Goal: Task Accomplishment & Management: Use online tool/utility

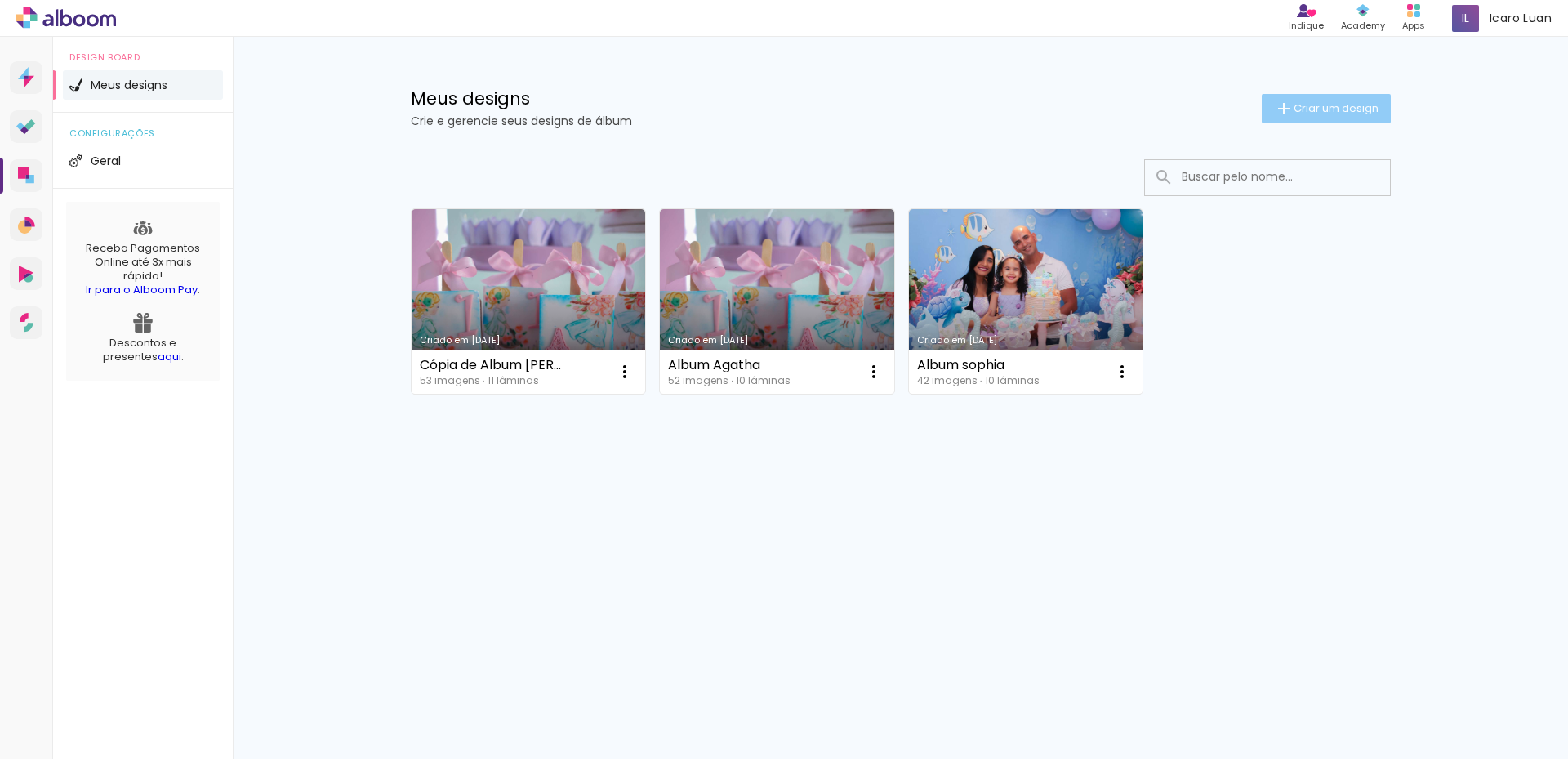
click at [1302, 104] on span "Criar um design" at bounding box center [1336, 108] width 85 height 11
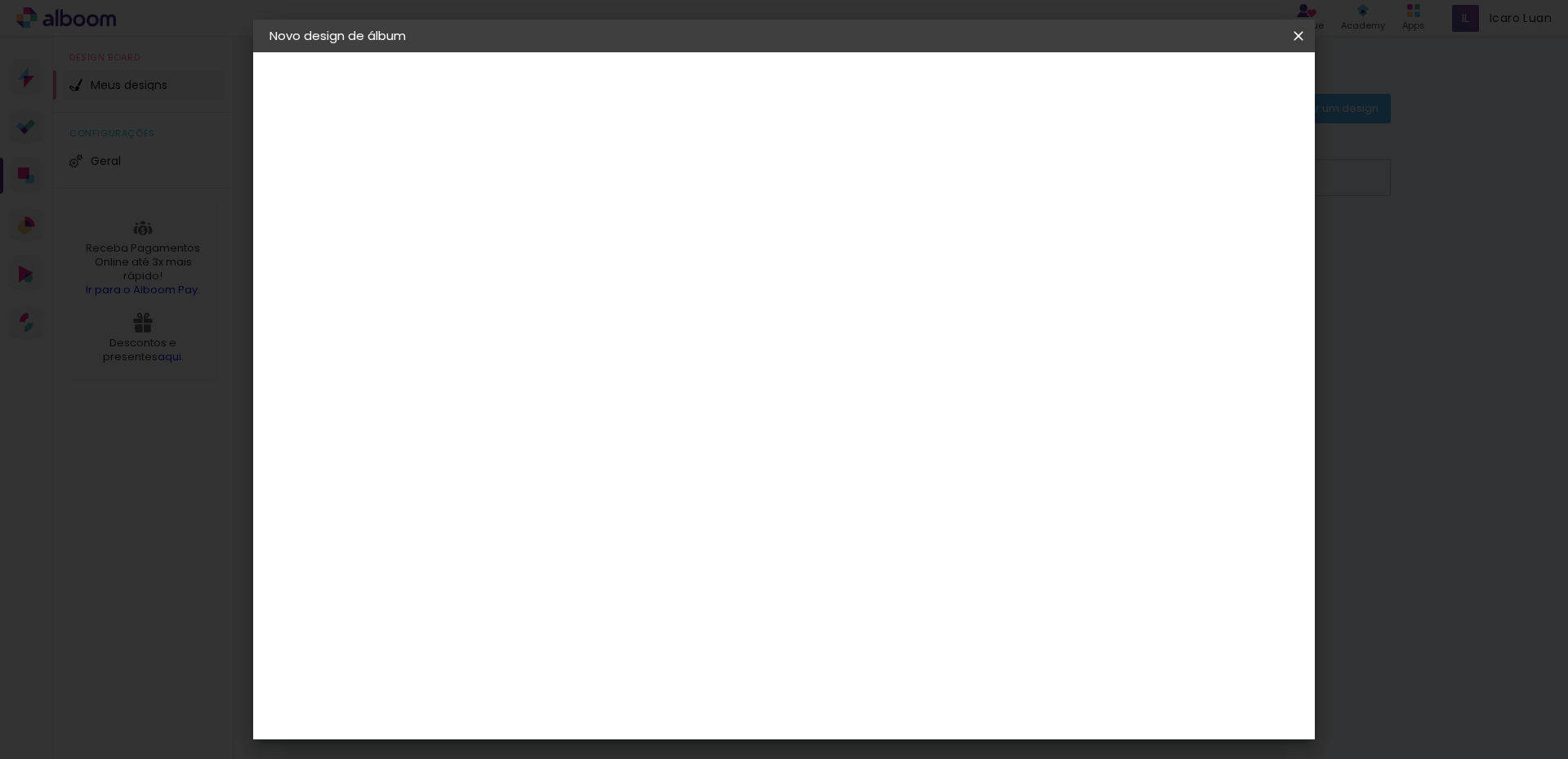
click at [536, 232] on div at bounding box center [536, 233] width 0 height 2
type input "Album Irá"
type paper-input "Album Irá"
click at [0, 0] on slot "Avançar" at bounding box center [0, 0] width 0 height 0
click at [0, 0] on slot "Tamanho Livre" at bounding box center [0, 0] width 0 height 0
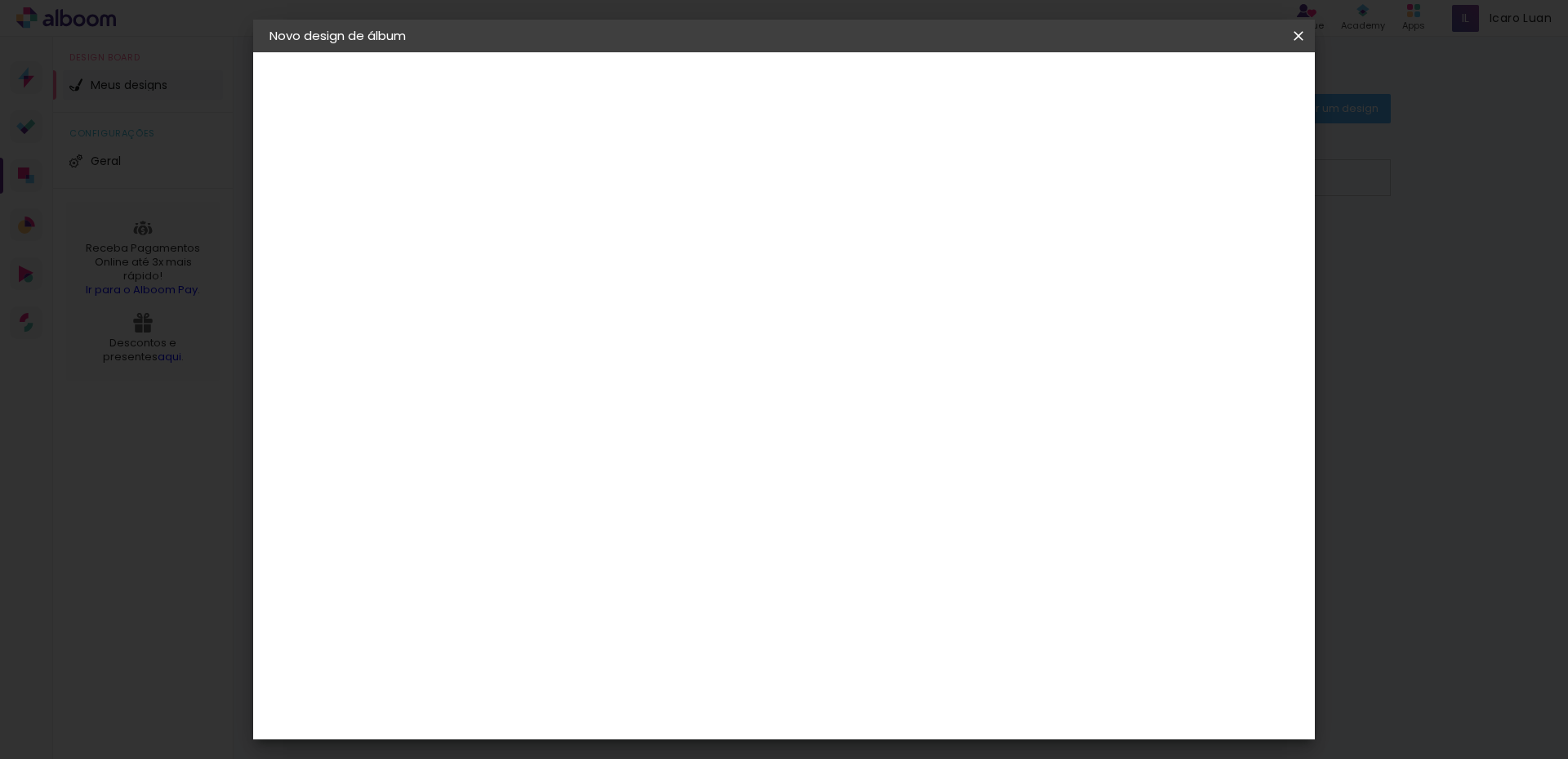
click at [0, 0] on slot "Tamanho Livre" at bounding box center [0, 0] width 0 height 0
click at [647, 253] on input "[GEOGRAPHIC_DATA]" at bounding box center [572, 260] width 152 height 20
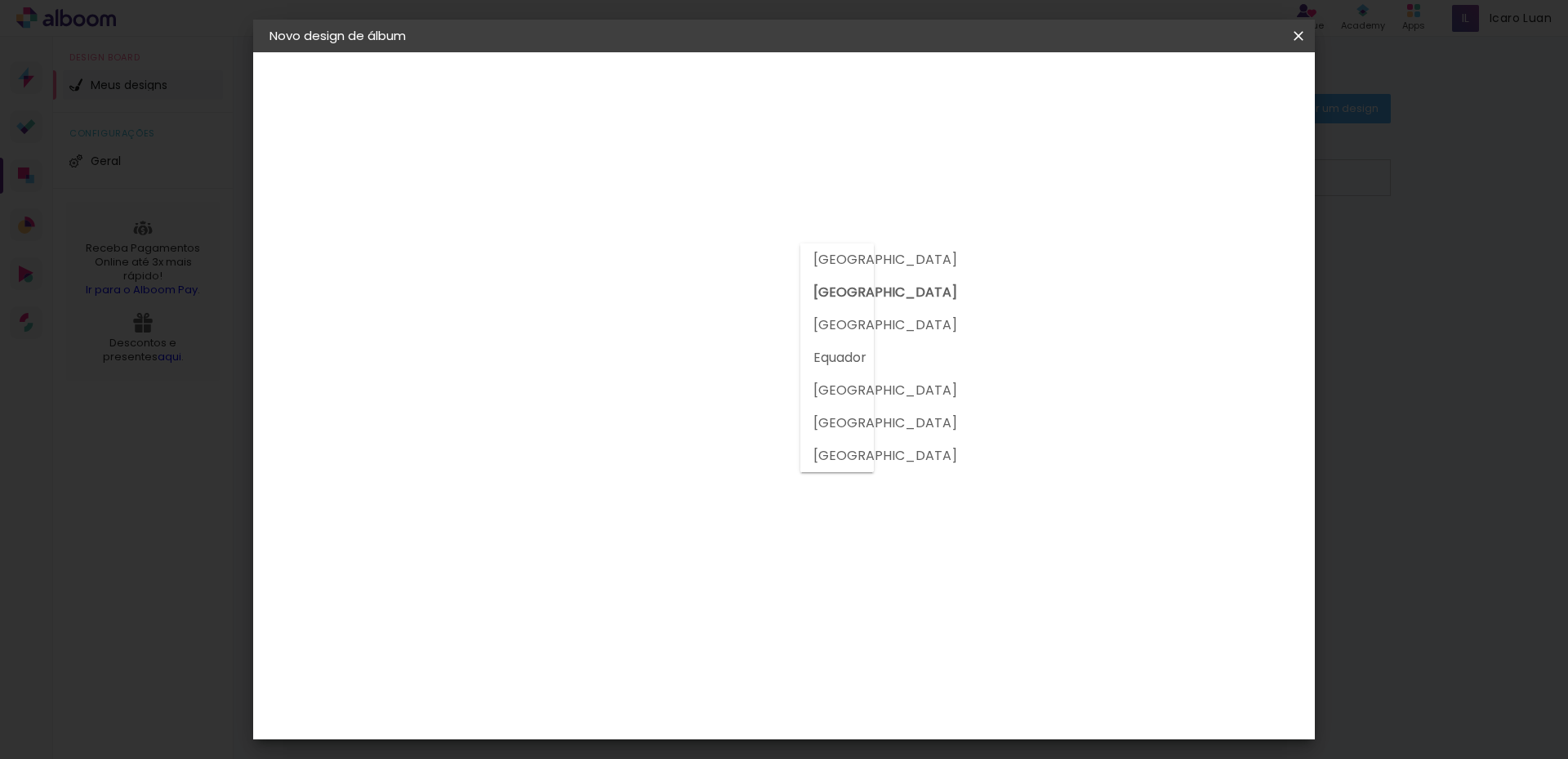
click at [647, 255] on input "[GEOGRAPHIC_DATA]" at bounding box center [572, 260] width 152 height 20
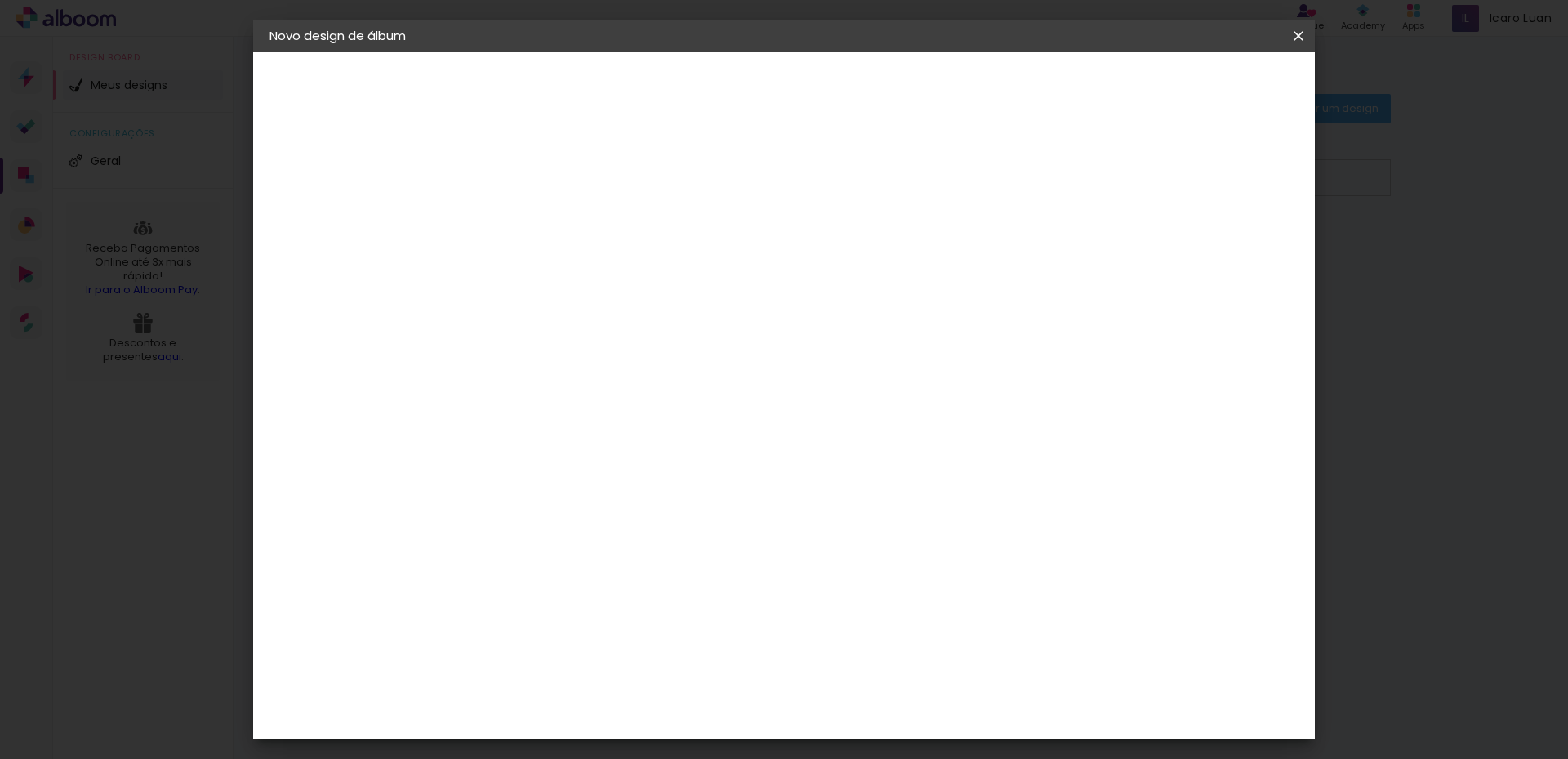
click at [649, 321] on div at bounding box center [579, 322] width 165 height 2
type input "z"
type input "g"
click at [842, 254] on paper-item "Tamanho Livre" at bounding box center [764, 248] width 157 height 36
click at [0, 0] on slot "Avançar" at bounding box center [0, 0] width 0 height 0
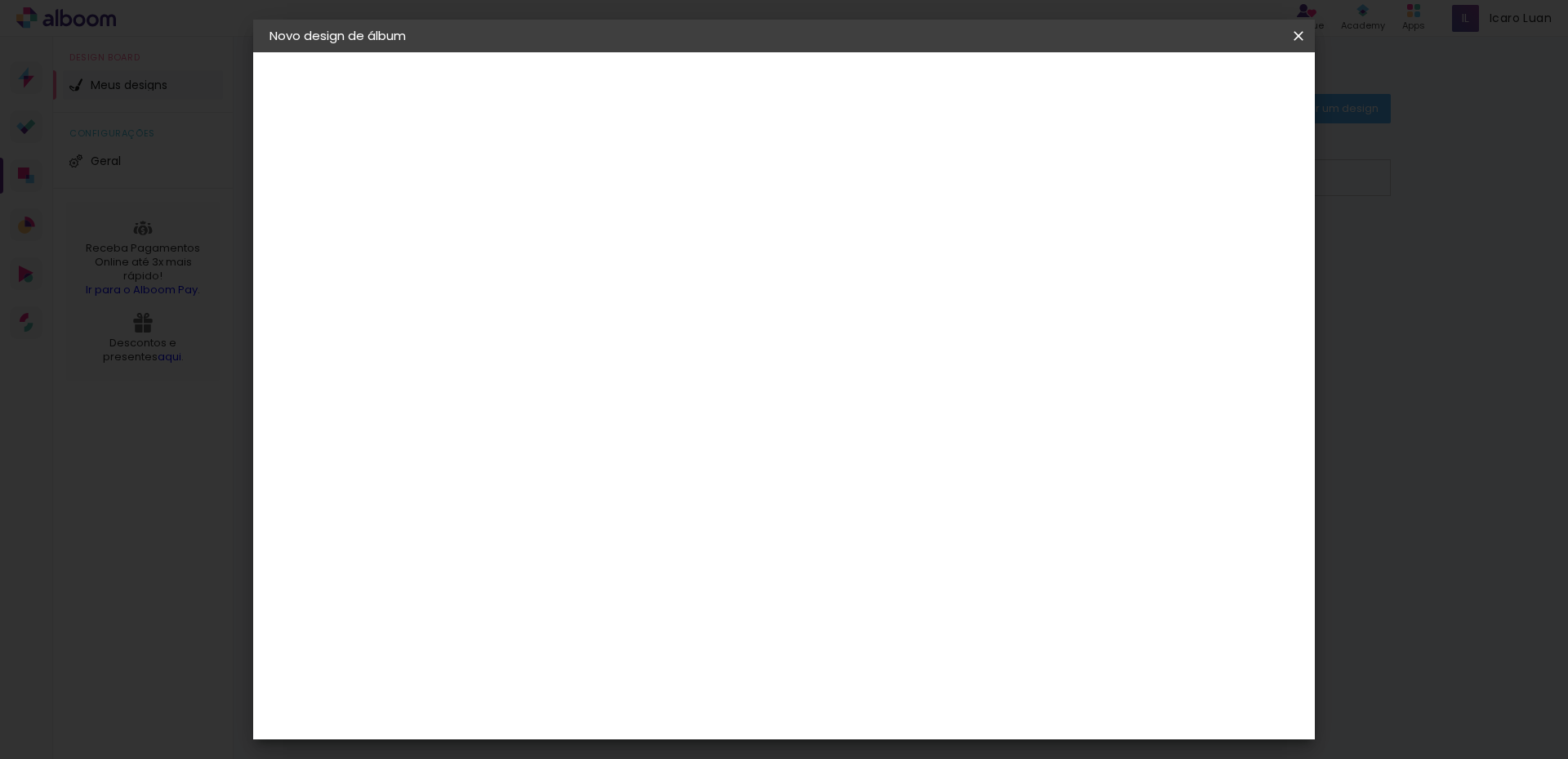
click at [1115, 180] on div at bounding box center [1108, 187] width 15 height 15
type paper-checkbox "on"
click at [501, 452] on input "30" at bounding box center [485, 464] width 42 height 25
drag, startPoint x: 503, startPoint y: 427, endPoint x: 449, endPoint y: 415, distance: 55.3
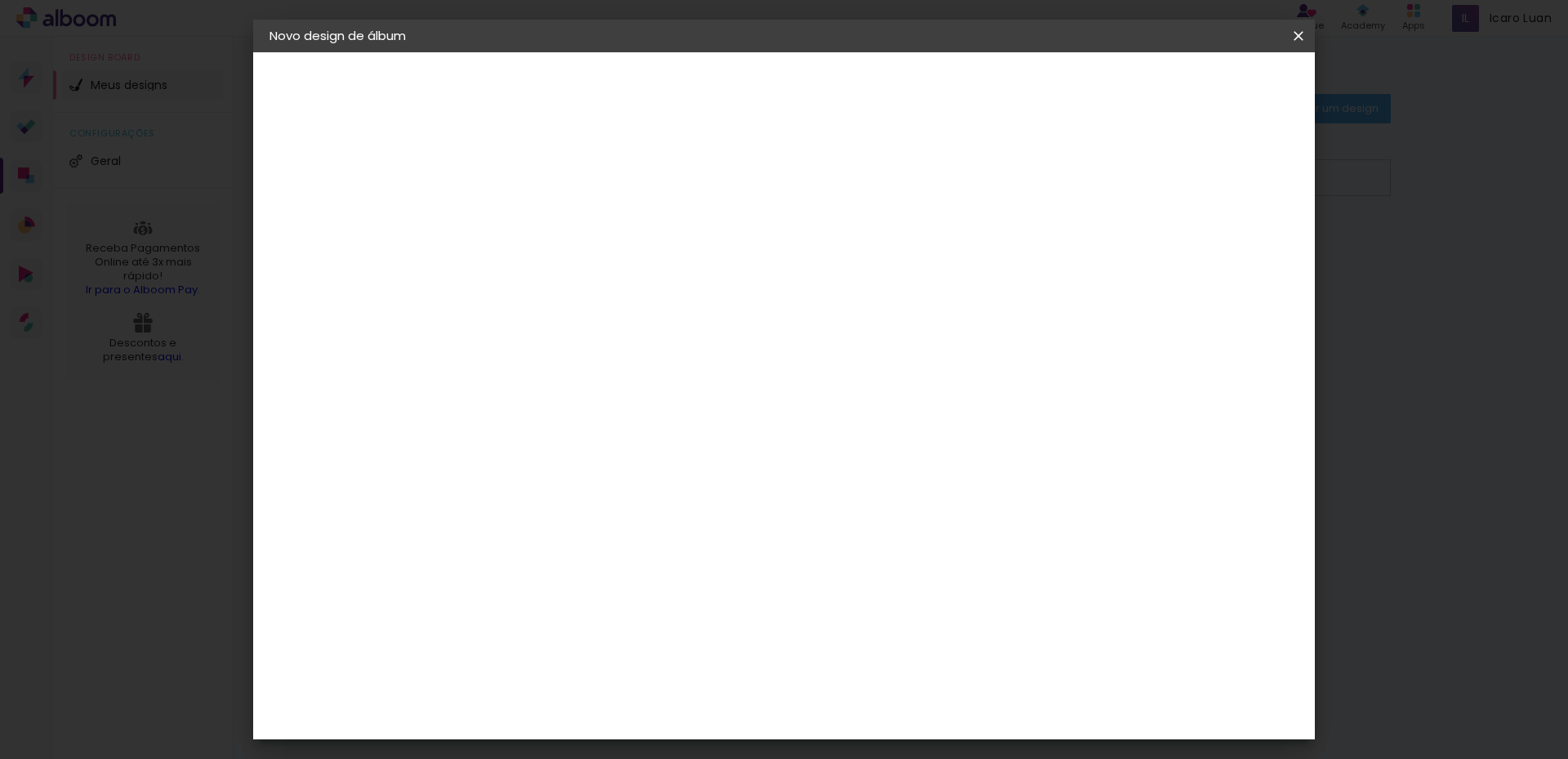
click at [449, 52] on quentale-album-spec "Iniciar design Iniciar design" at bounding box center [784, 52] width 1061 height 0
type input "3"
type input "20"
type paper-input "20"
click at [721, 244] on span "30" at bounding box center [714, 256] width 27 height 25
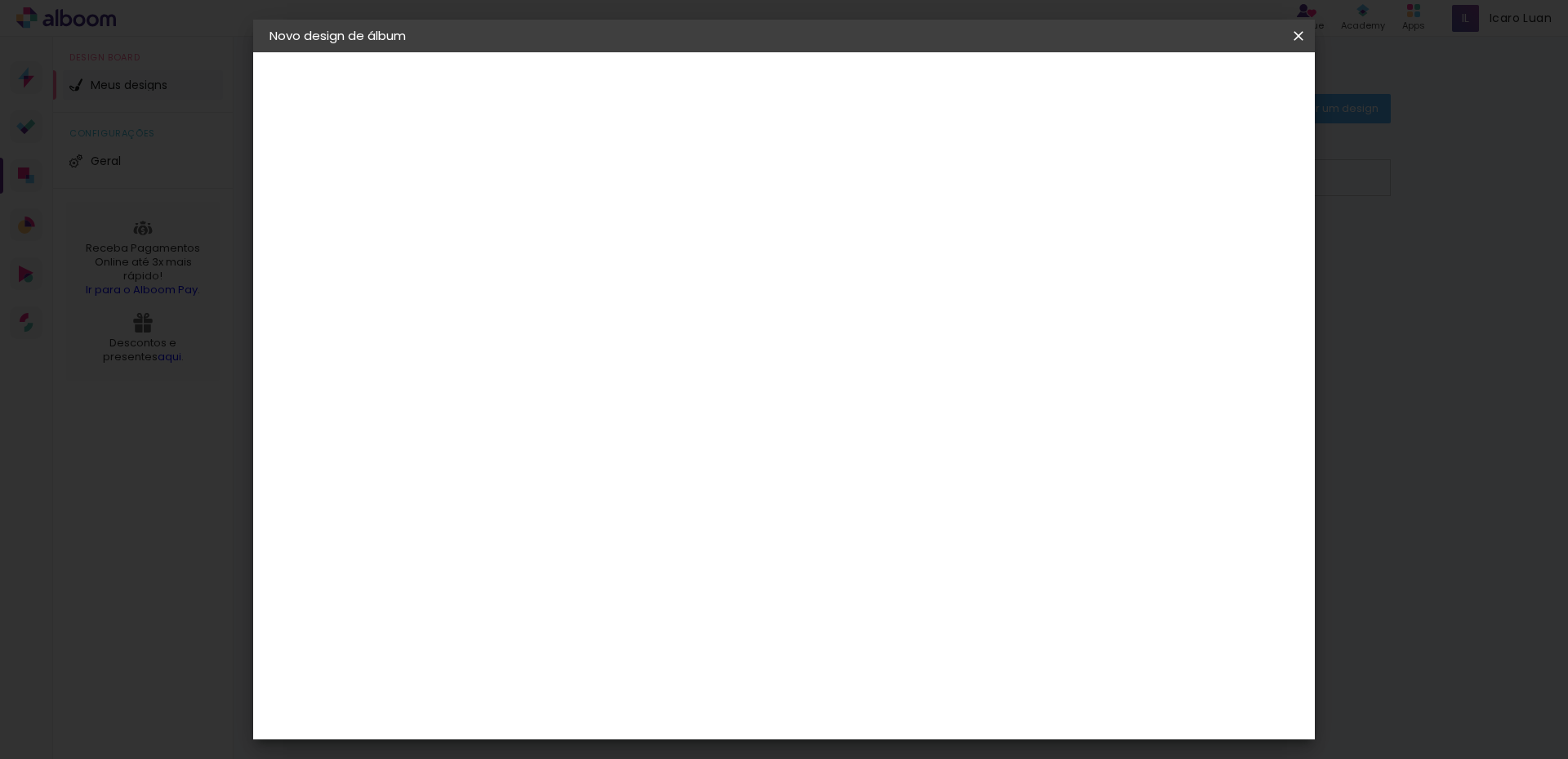
drag, startPoint x: 719, startPoint y: 215, endPoint x: 711, endPoint y: 213, distance: 8.2
click at [711, 244] on span "30" at bounding box center [714, 256] width 27 height 25
click at [726, 244] on span "30" at bounding box center [714, 256] width 27 height 25
click at [875, 562] on input "60" at bounding box center [874, 574] width 42 height 25
click at [925, 212] on div "30 cm cm cm mm A maioria das encadernadoras sugere 5mm de sangria." at bounding box center [851, 272] width 772 height 131
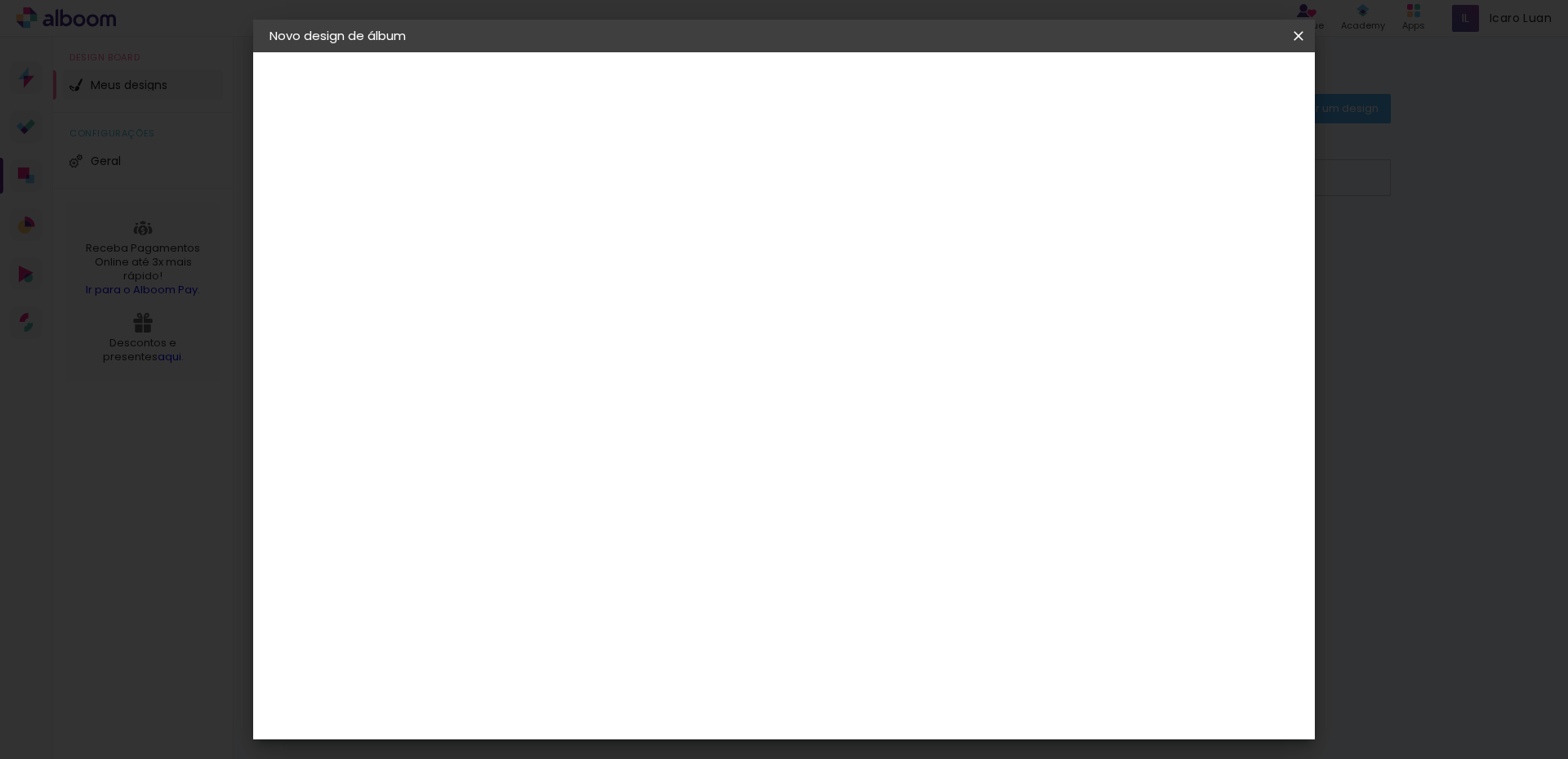
click at [1196, 85] on span "Iniciar design" at bounding box center [1159, 86] width 75 height 11
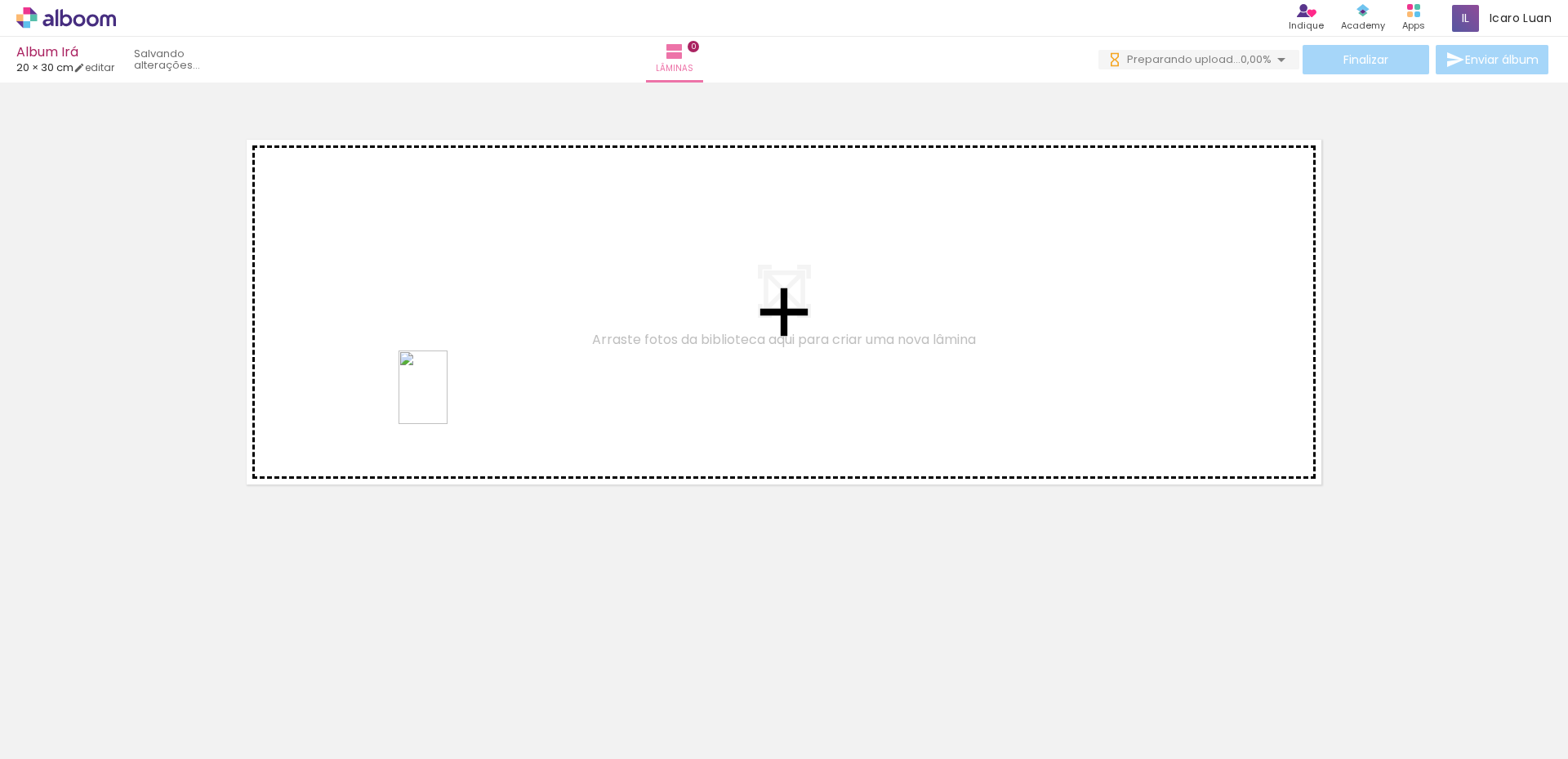
drag, startPoint x: 259, startPoint y: 740, endPoint x: 452, endPoint y: 398, distance: 392.7
click at [452, 398] on quentale-workspace at bounding box center [784, 379] width 1568 height 759
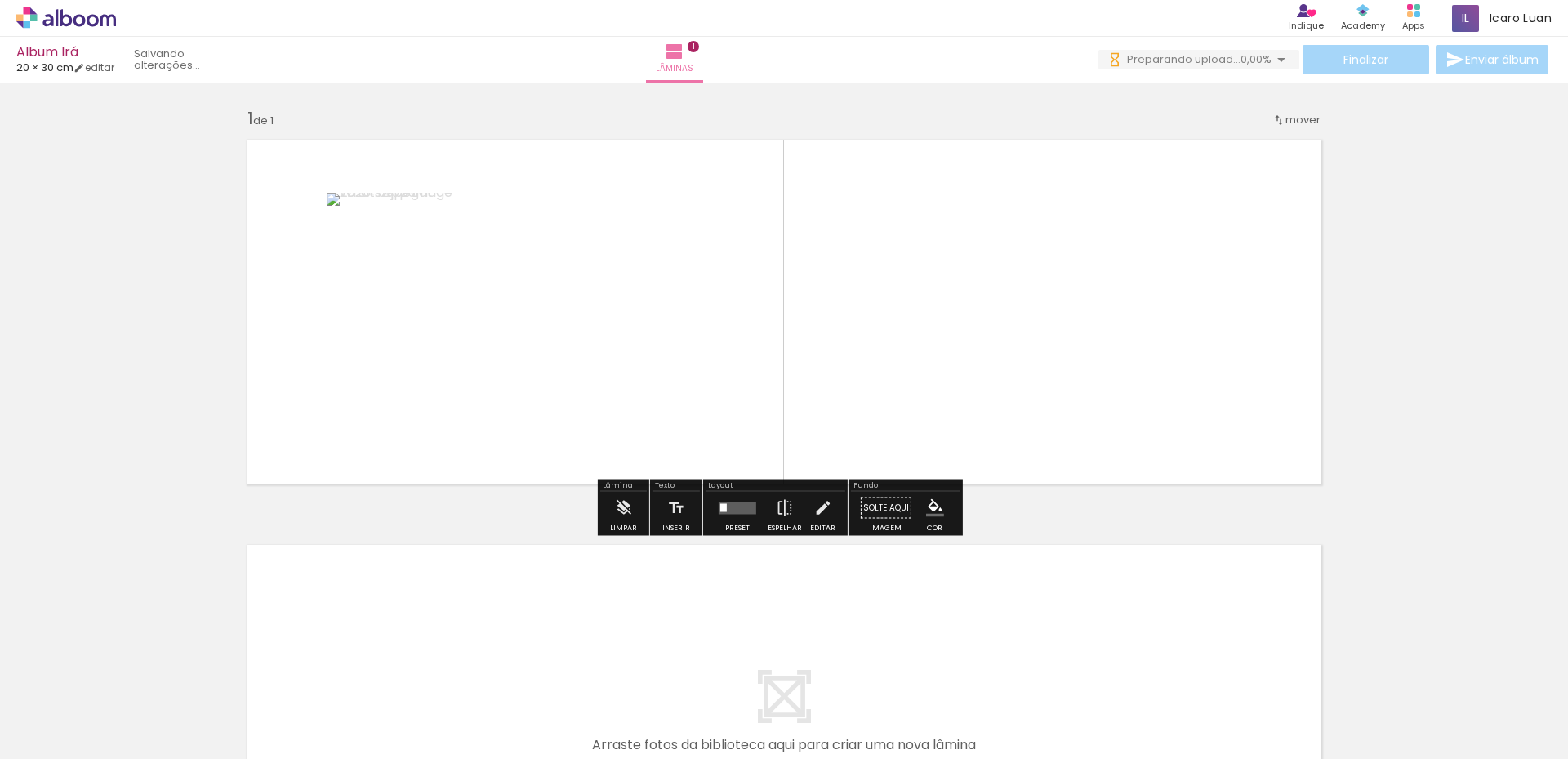
click at [352, 716] on div at bounding box center [346, 704] width 54 height 81
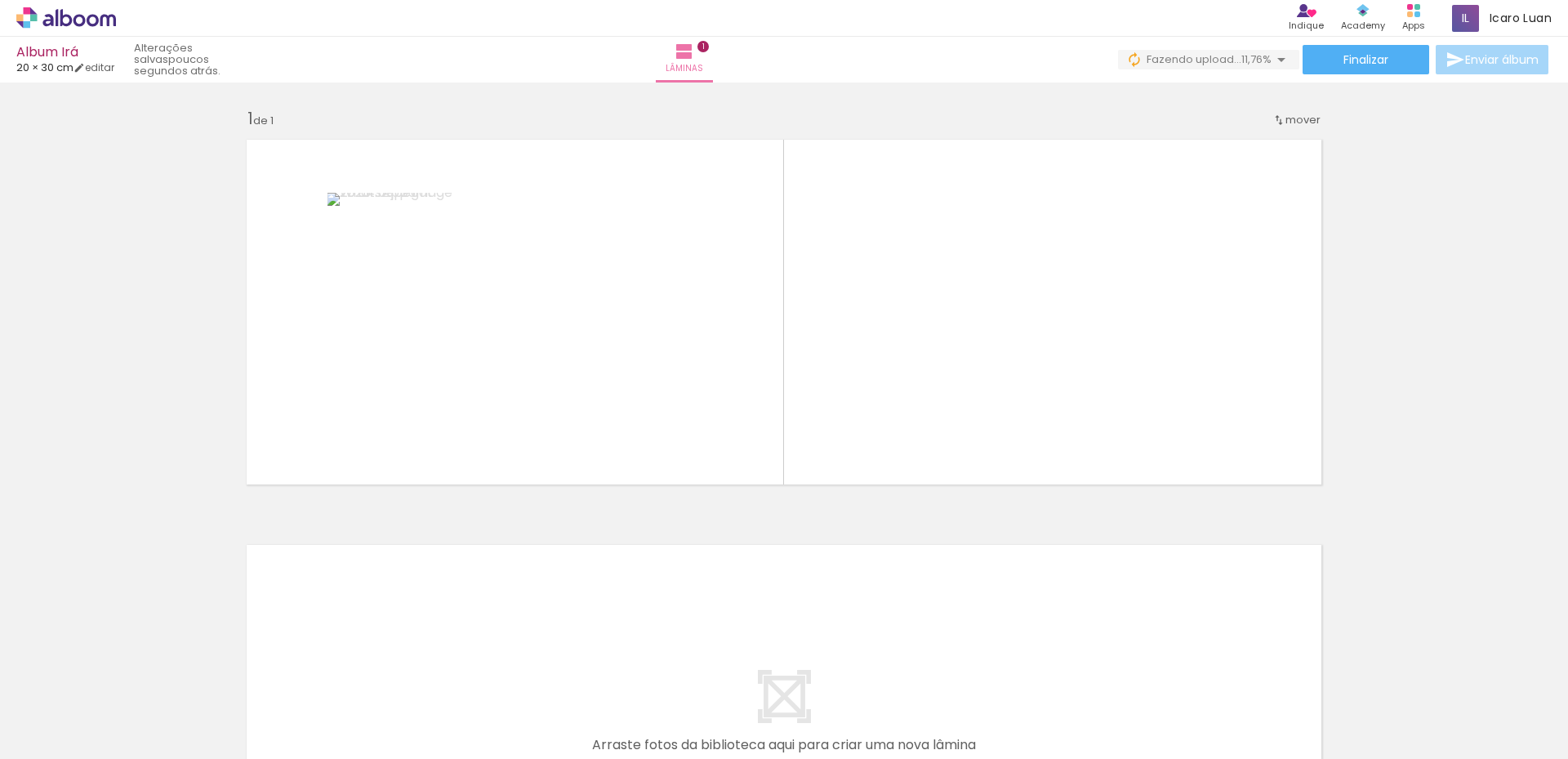
scroll to position [0, 571]
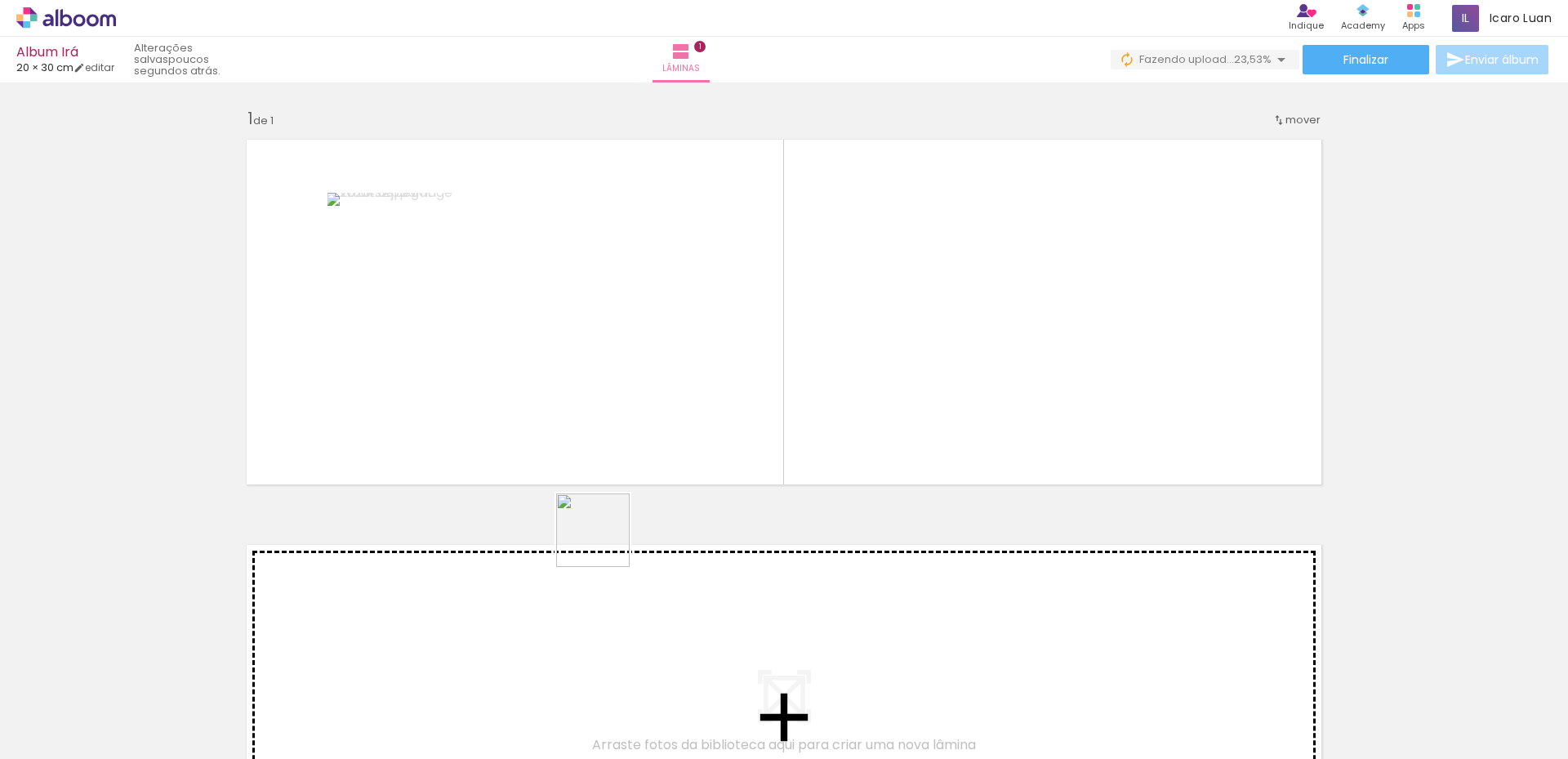
drag, startPoint x: 603, startPoint y: 700, endPoint x: 644, endPoint y: 339, distance: 363.3
click at [644, 339] on quentale-workspace at bounding box center [784, 379] width 1568 height 759
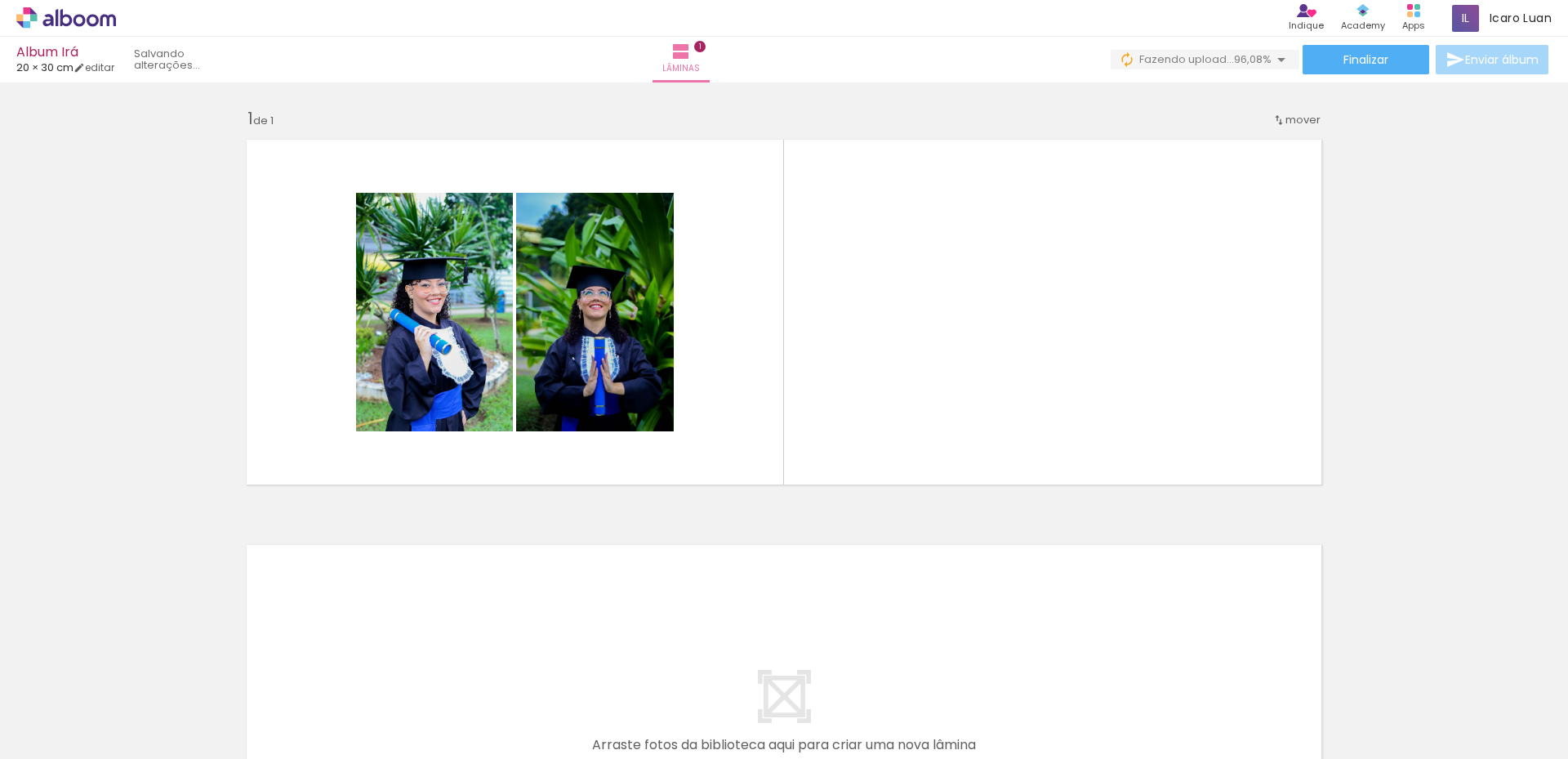
scroll to position [0, 0]
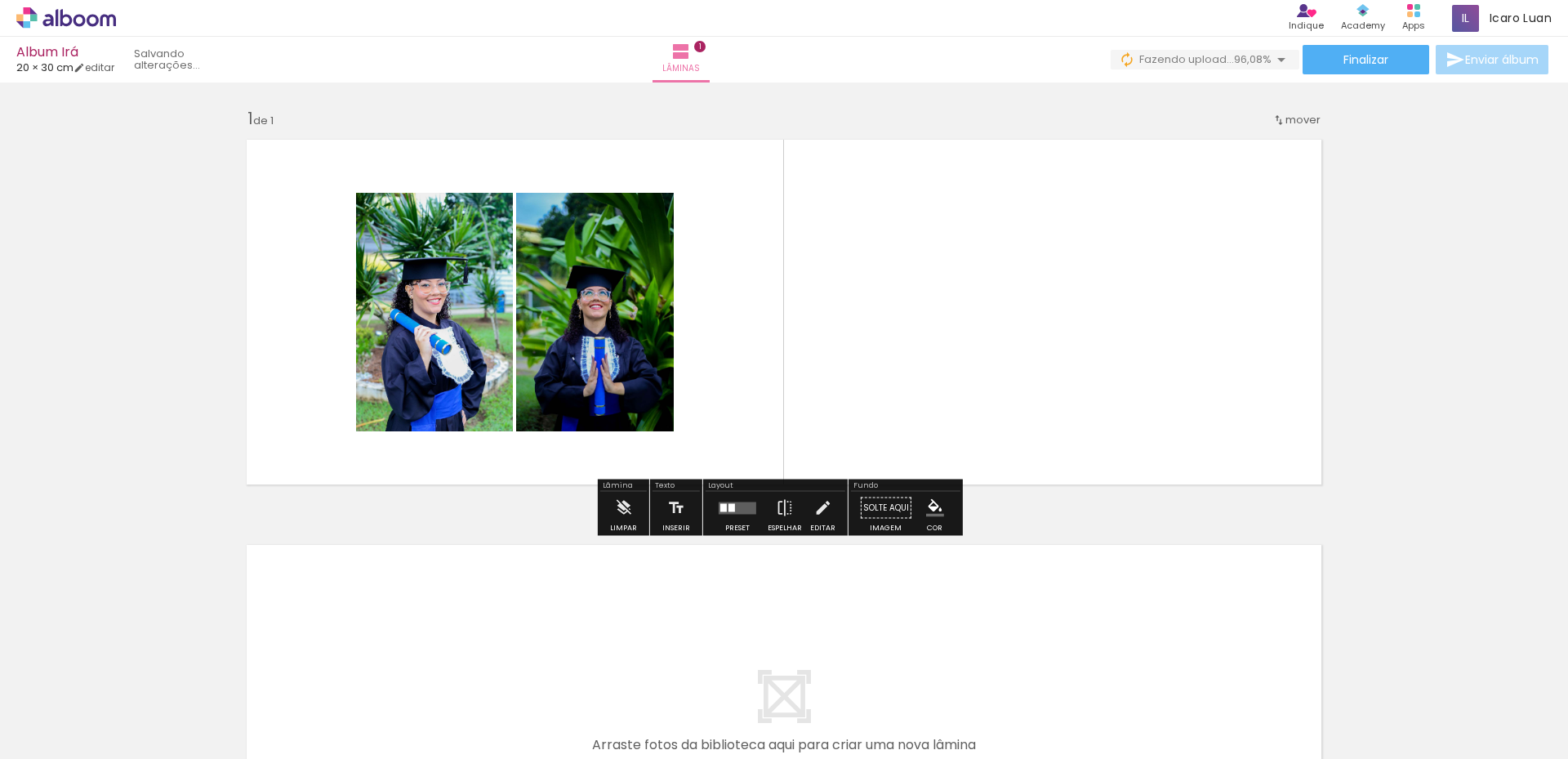
click at [566, 289] on quentale-photo at bounding box center [594, 311] width 157 height 238
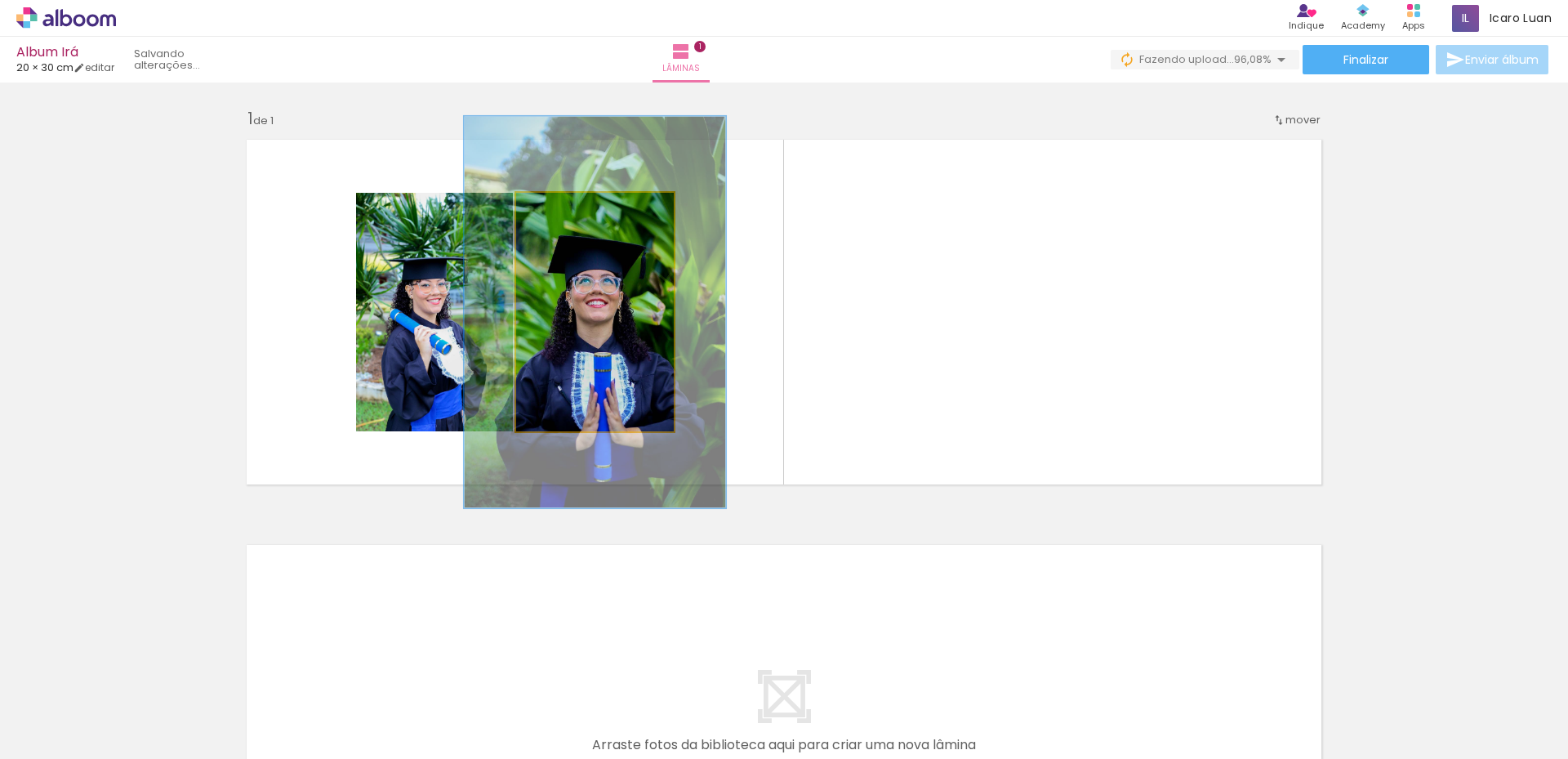
drag, startPoint x: 559, startPoint y: 210, endPoint x: 596, endPoint y: 210, distance: 37.0
click at [596, 210] on div at bounding box center [591, 210] width 26 height 26
click at [633, 317] on quentale-photo at bounding box center [594, 311] width 157 height 238
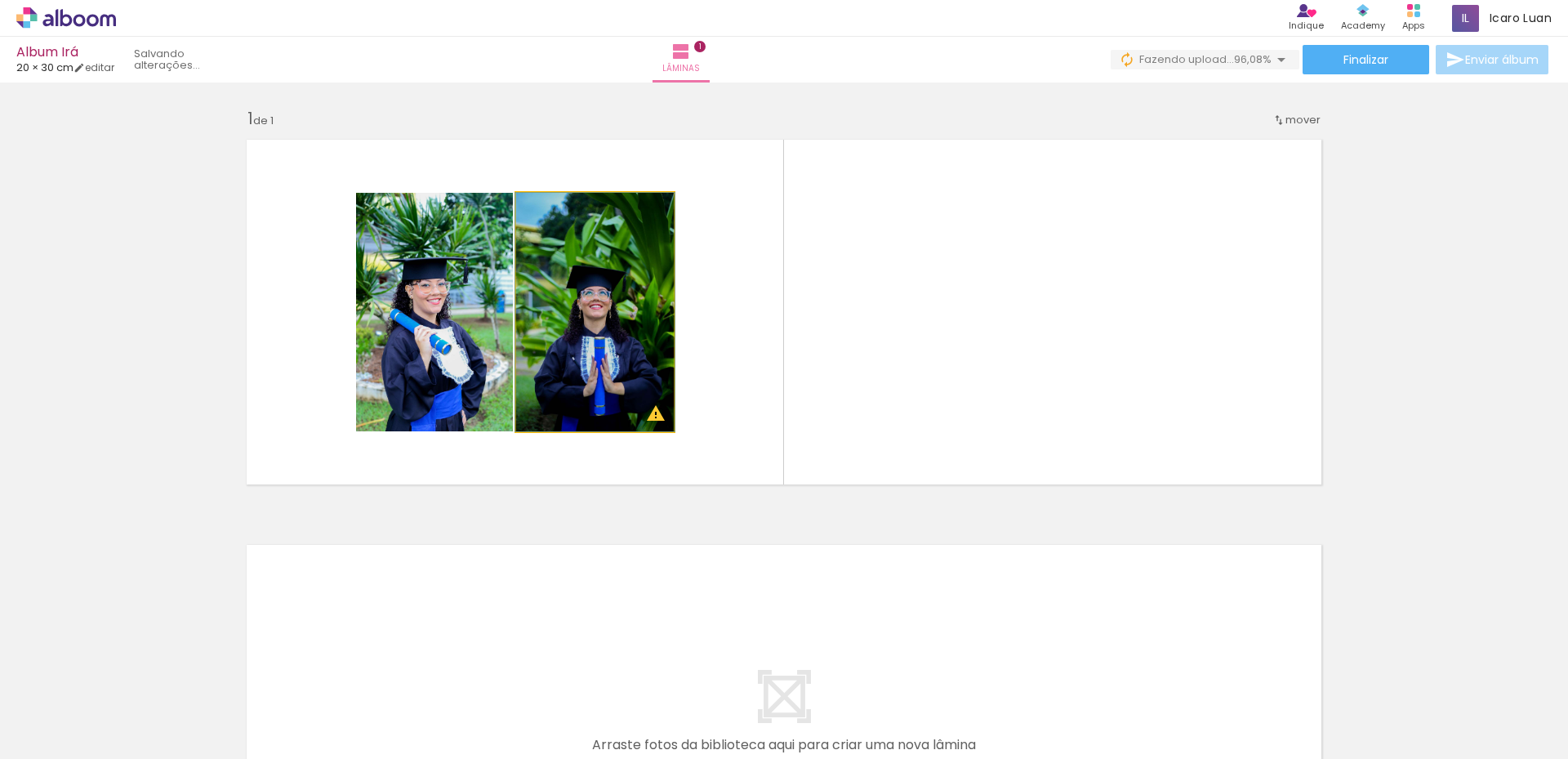
drag, startPoint x: 585, startPoint y: 217, endPoint x: 532, endPoint y: 215, distance: 53.0
type paper-slider "100"
click at [532, 215] on div at bounding box center [577, 210] width 113 height 25
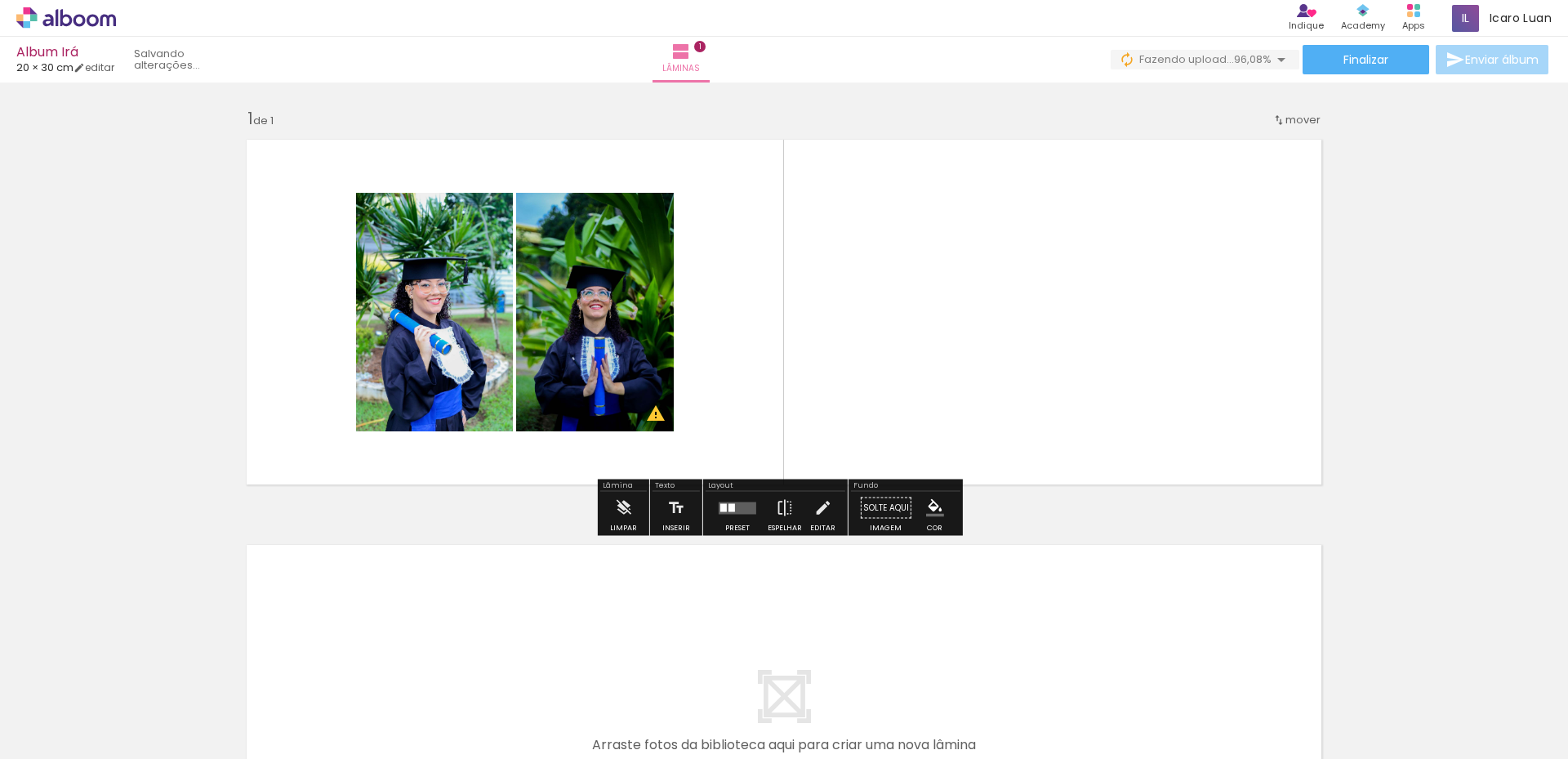
click at [259, 266] on quentale-layouter at bounding box center [784, 312] width 1094 height 364
drag, startPoint x: 168, startPoint y: 277, endPoint x: 806, endPoint y: 501, distance: 676.2
click at [819, 502] on div "Inserir lâmina 1 de 1 O Designbox precisará aumentar a sua imagem em 159% para …" at bounding box center [784, 493] width 1568 height 811
click at [647, 365] on quentale-photo at bounding box center [594, 311] width 157 height 238
click at [745, 342] on quentale-layouter at bounding box center [784, 312] width 1094 height 364
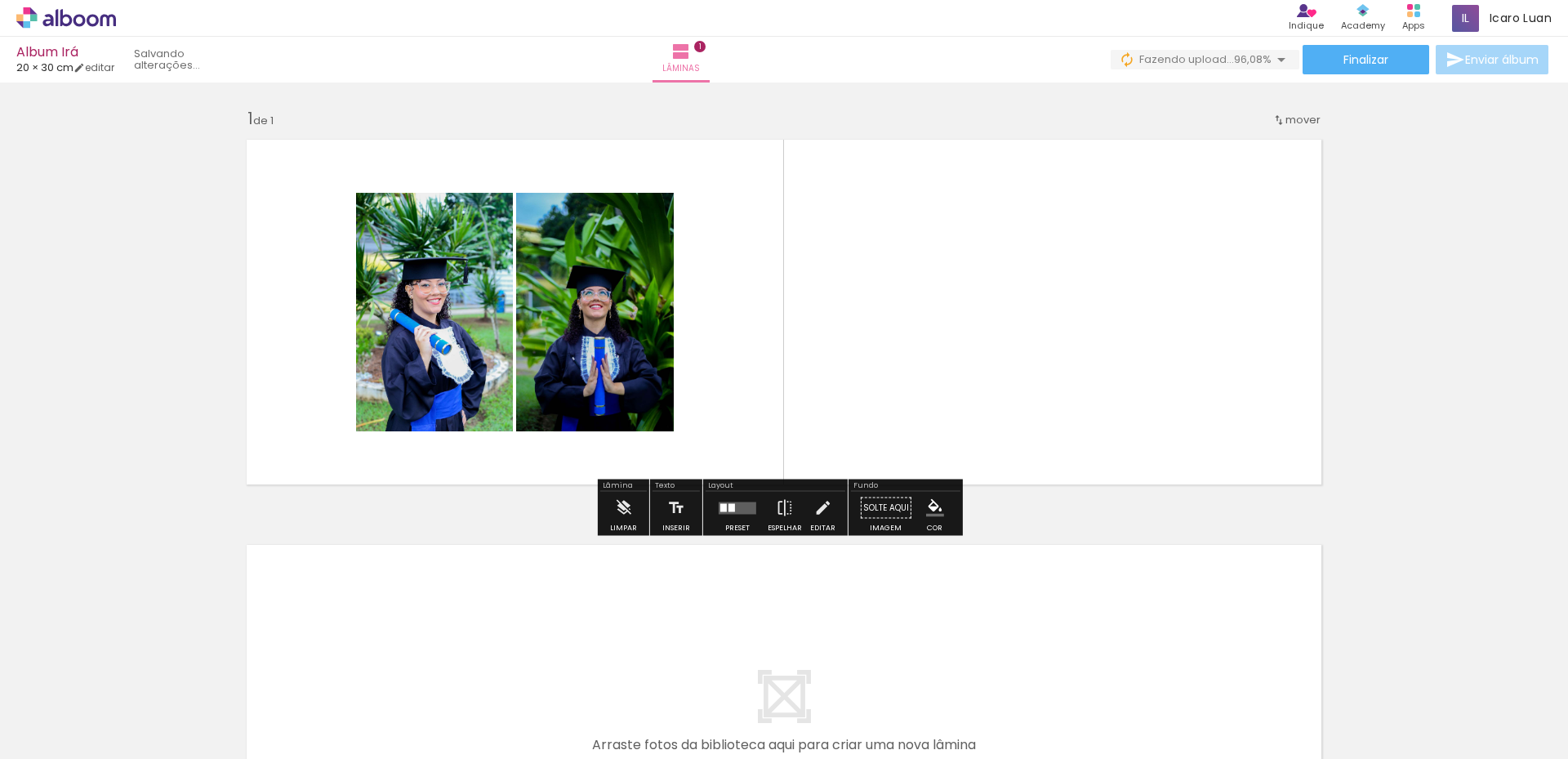
drag, startPoint x: 749, startPoint y: 265, endPoint x: 290, endPoint y: 485, distance: 509.0
click at [290, 485] on quentale-layouter at bounding box center [784, 312] width 1094 height 364
click at [697, 392] on quentale-layouter at bounding box center [784, 312] width 1094 height 364
click at [730, 507] on div at bounding box center [731, 507] width 6 height 8
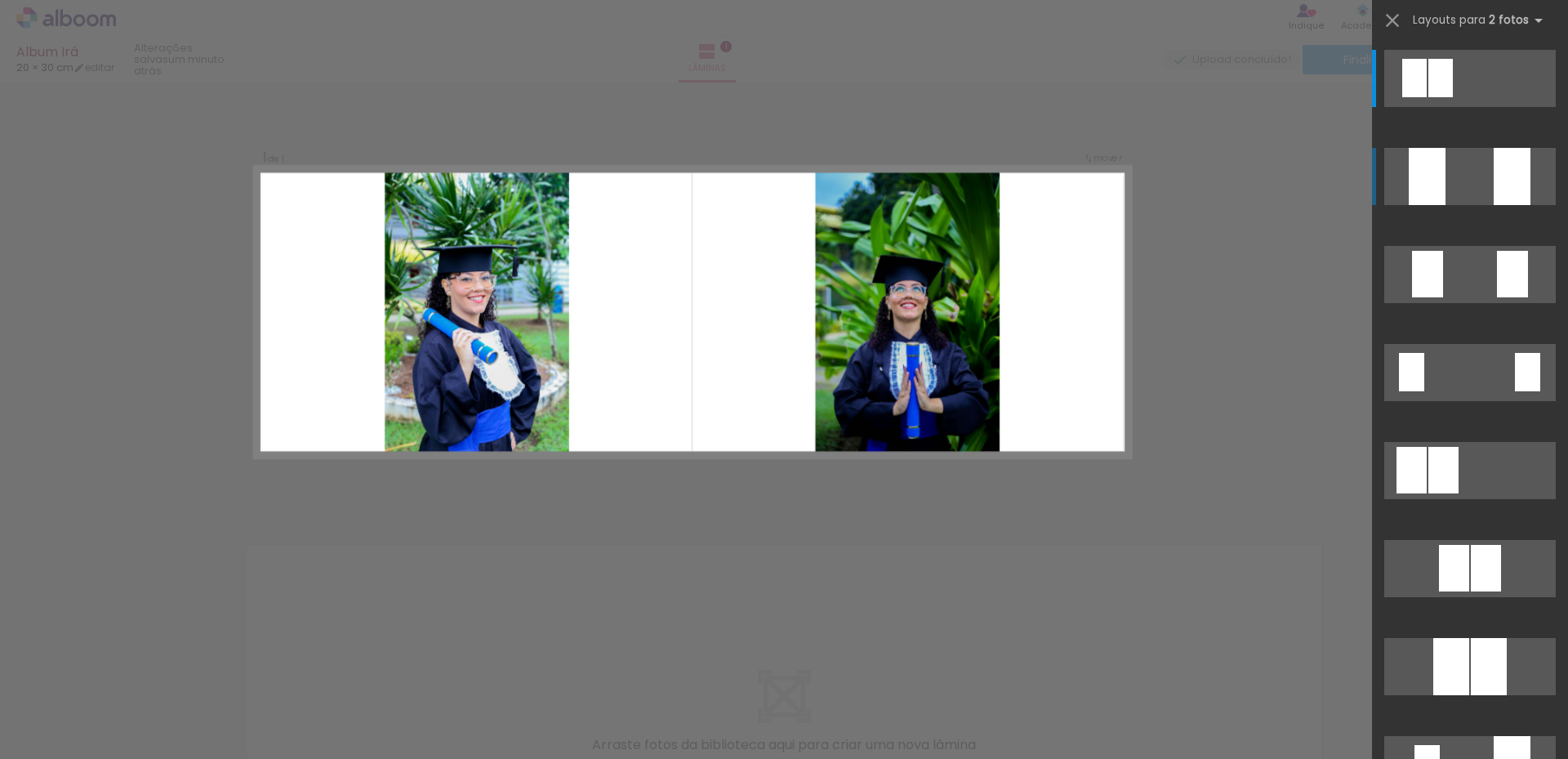
click at [1422, 183] on div at bounding box center [1427, 176] width 37 height 57
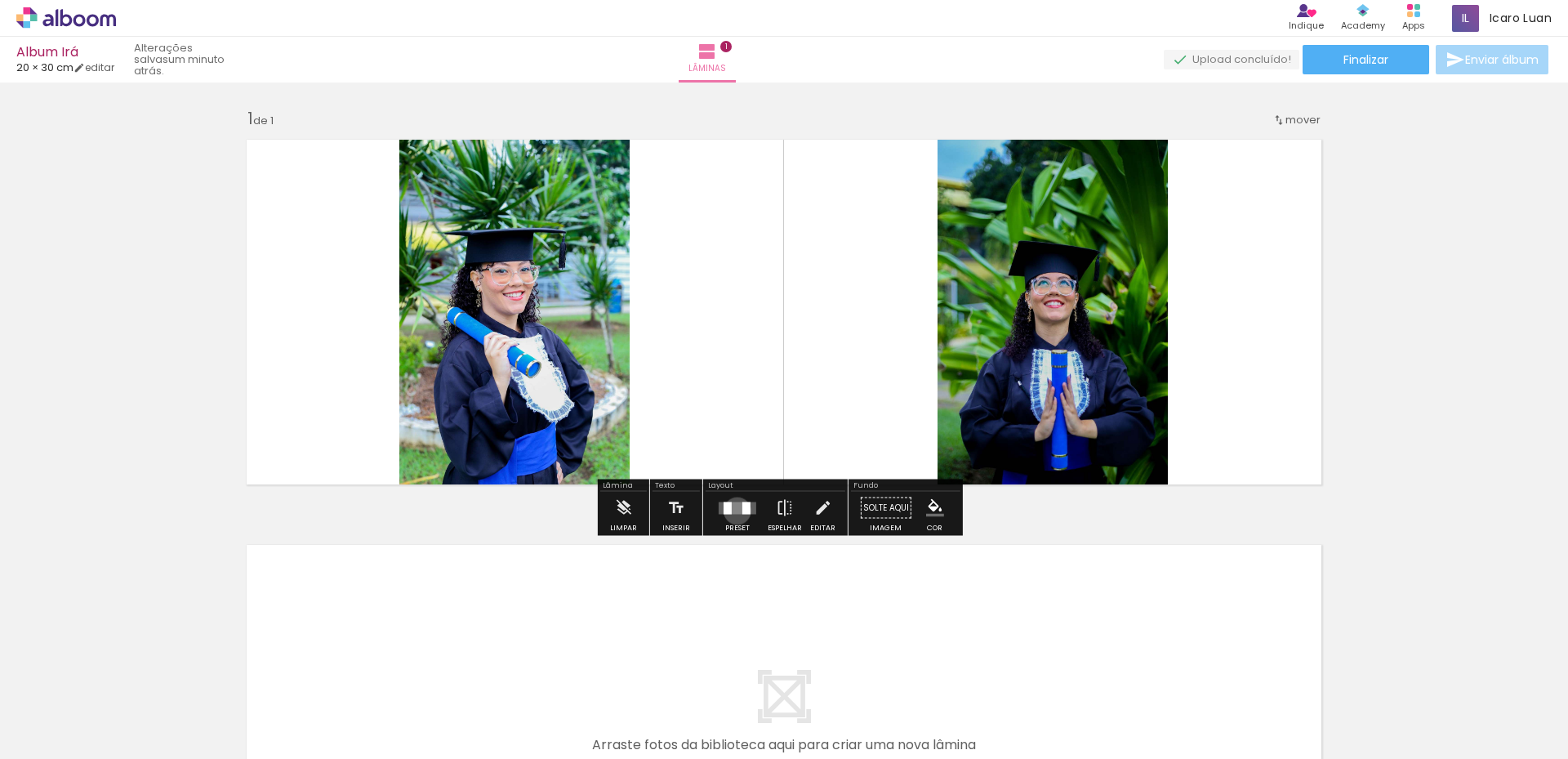
click at [733, 510] on quentale-layouter at bounding box center [737, 507] width 38 height 12
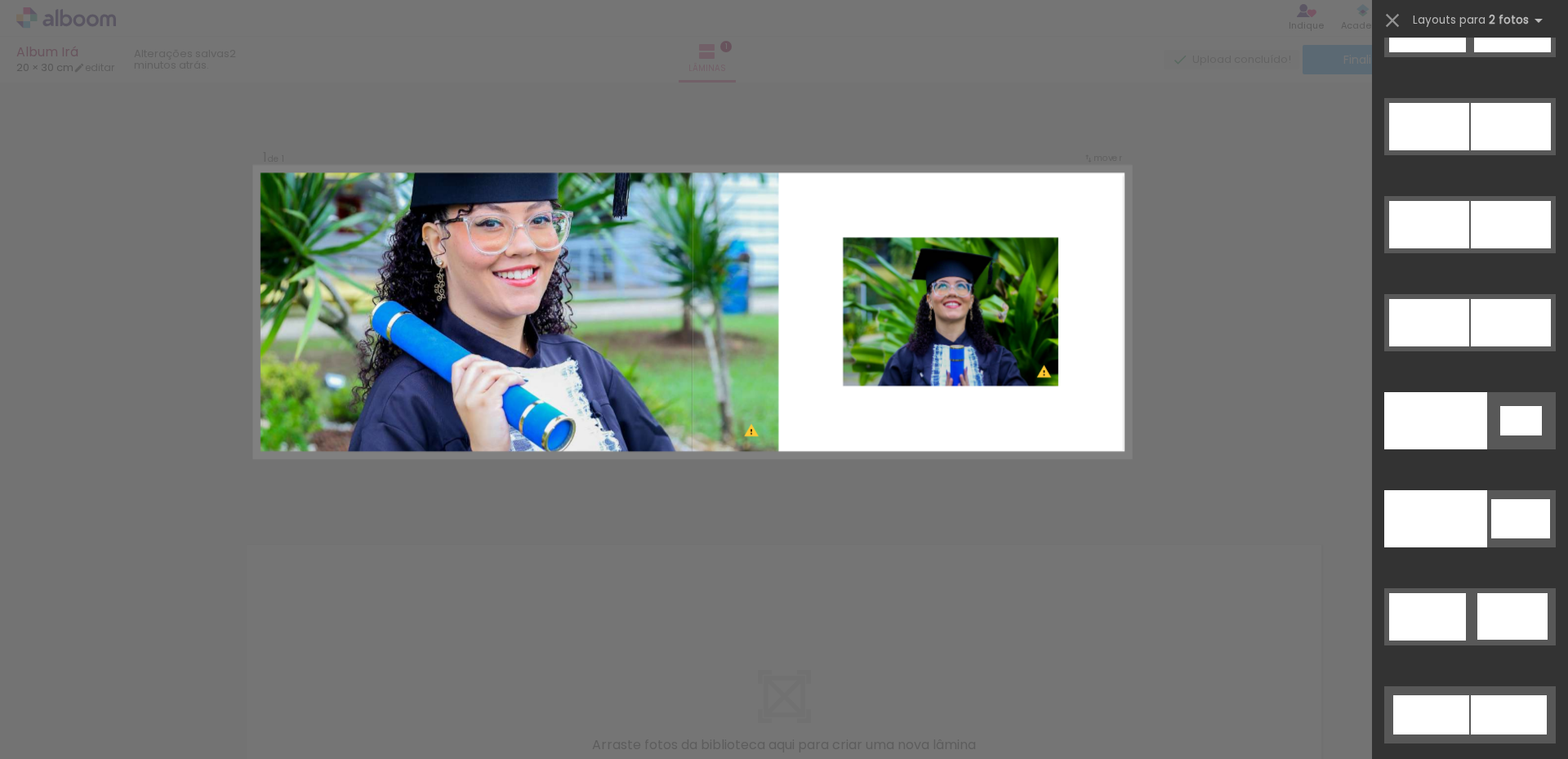
scroll to position [8589, 0]
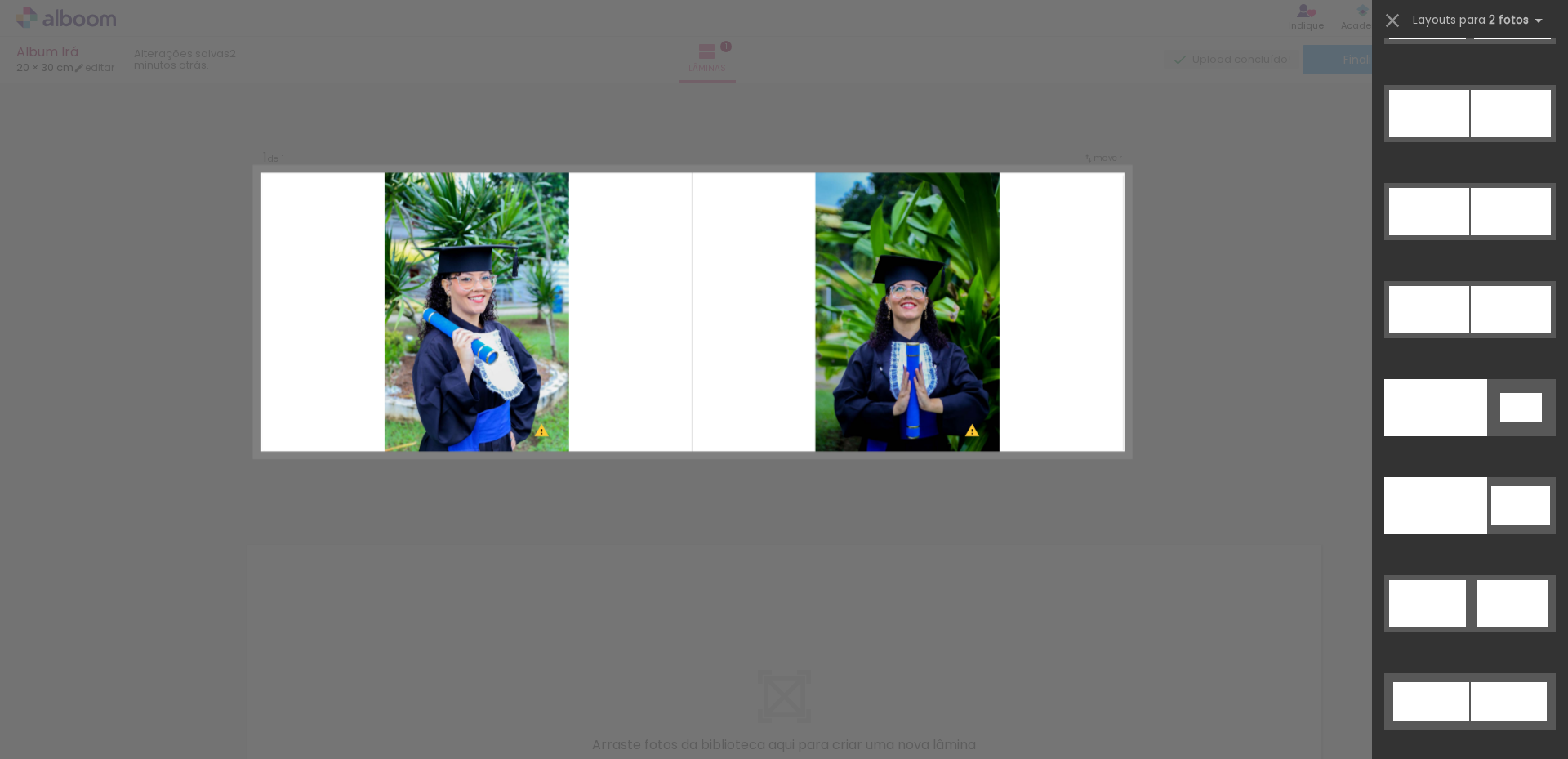
click at [533, 469] on div "Confirmar Cancelar" at bounding box center [784, 507] width 1568 height 850
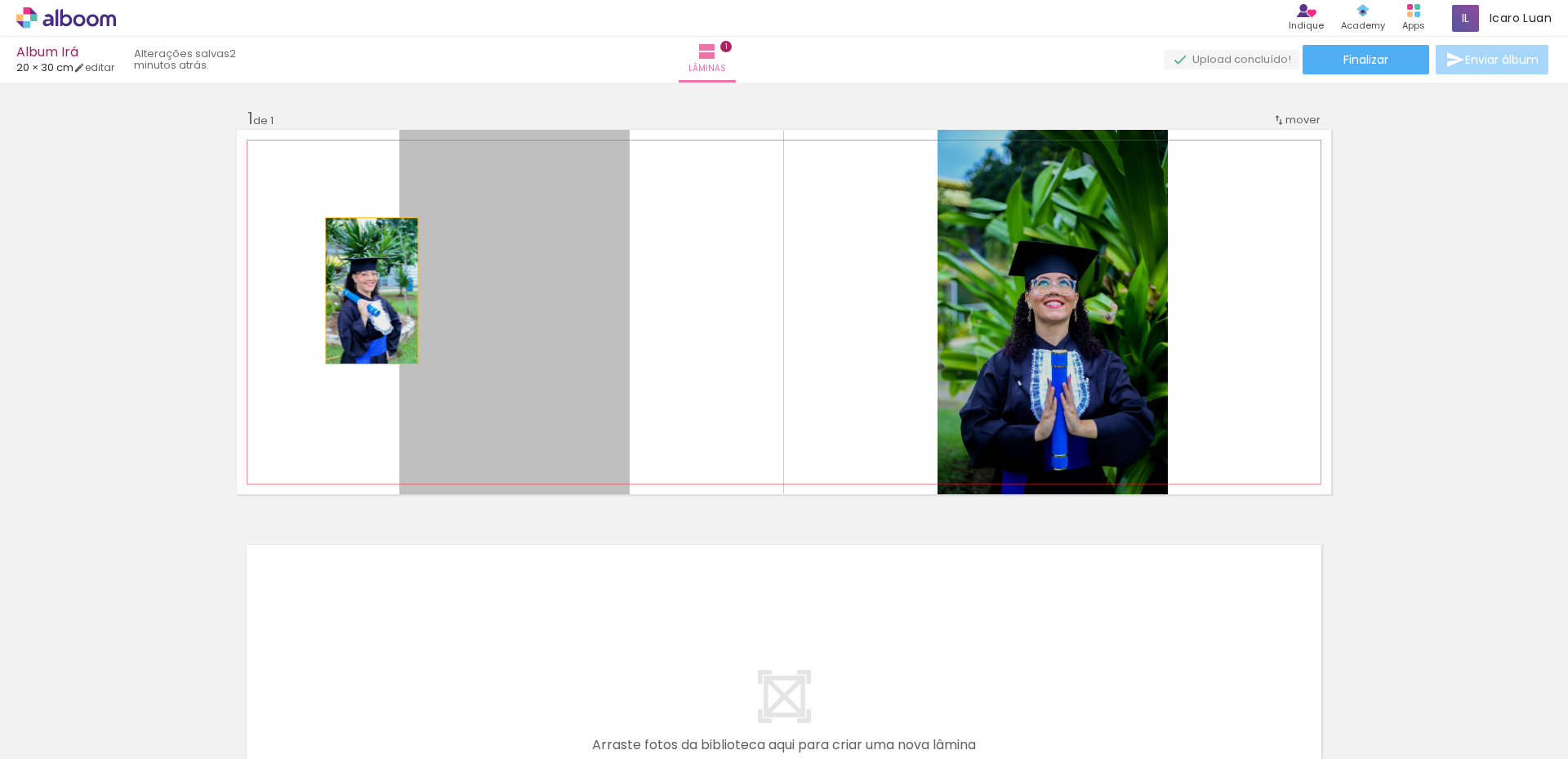
drag, startPoint x: 486, startPoint y: 288, endPoint x: 374, endPoint y: 291, distance: 112.0
click at [374, 291] on quentale-layouter at bounding box center [784, 312] width 1094 height 364
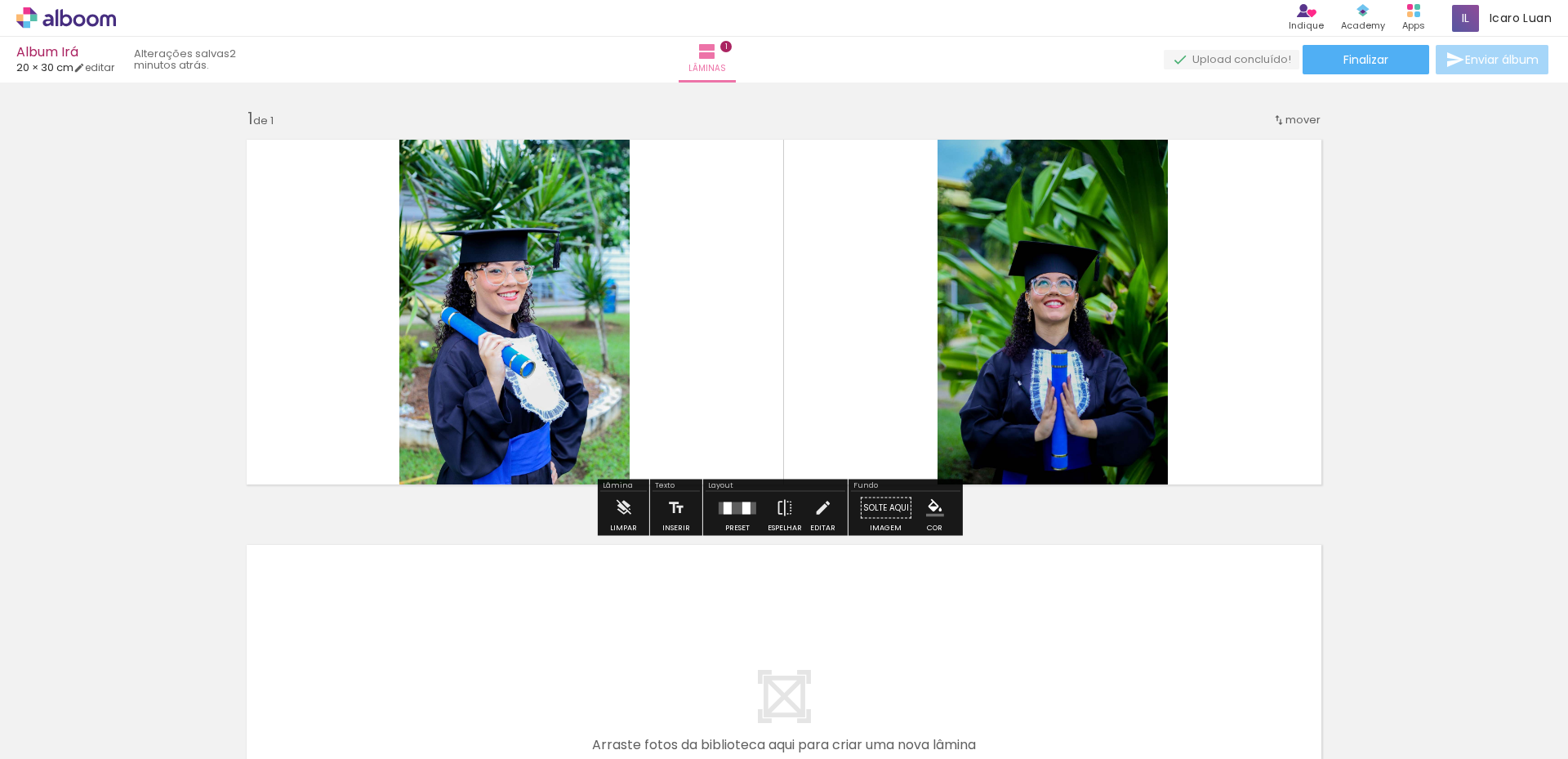
click at [697, 315] on quentale-layouter at bounding box center [784, 312] width 1094 height 364
click at [873, 310] on quentale-layouter at bounding box center [784, 312] width 1094 height 364
click at [924, 339] on quentale-layouter at bounding box center [784, 312] width 1094 height 364
click at [859, 339] on quentale-layouter at bounding box center [784, 312] width 1094 height 364
drag, startPoint x: 859, startPoint y: 339, endPoint x: 813, endPoint y: 372, distance: 56.6
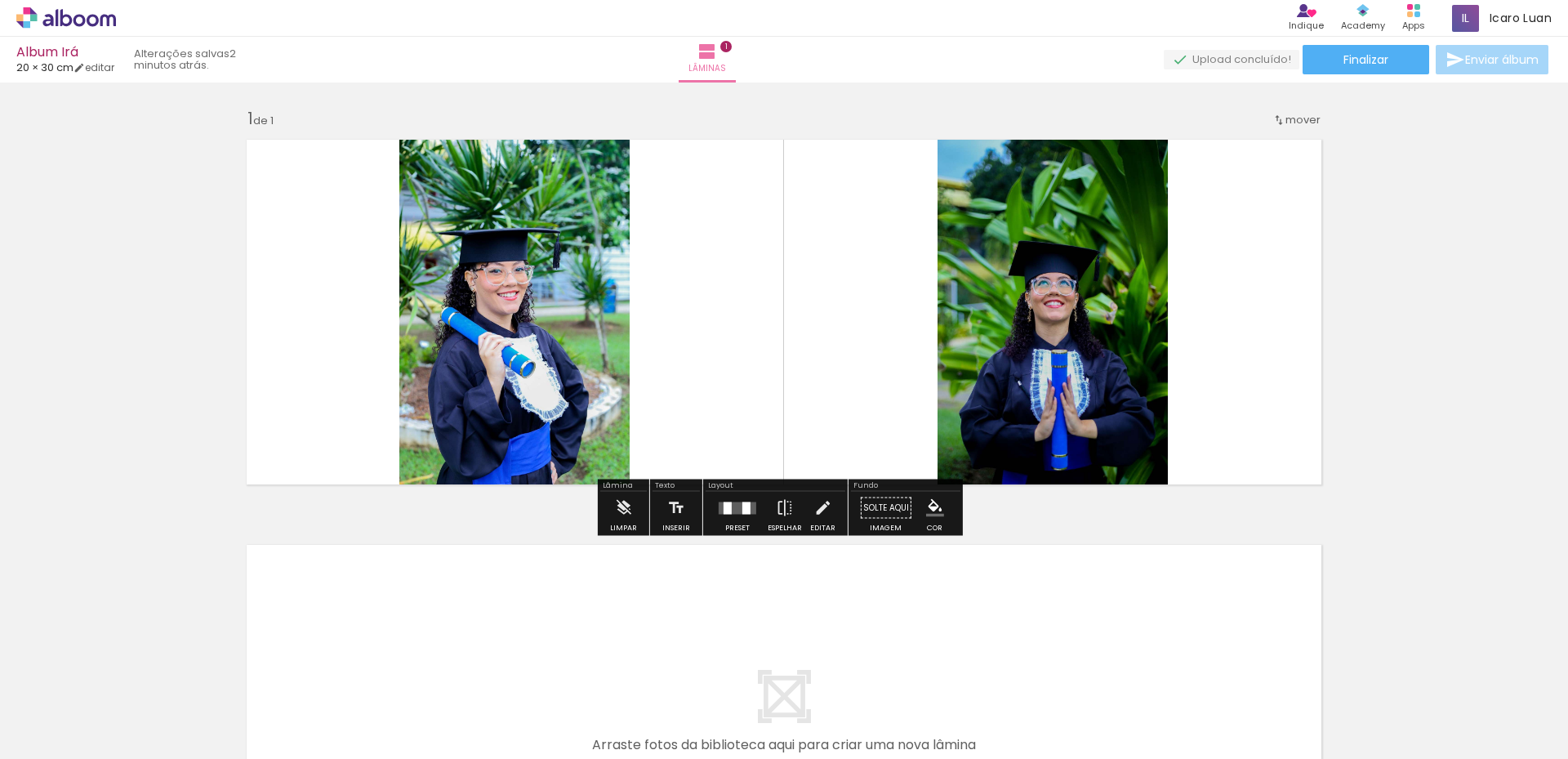
click at [813, 372] on quentale-layouter at bounding box center [784, 312] width 1094 height 364
click at [868, 507] on paper-button "Solte aqui Imagem" at bounding box center [886, 512] width 59 height 41
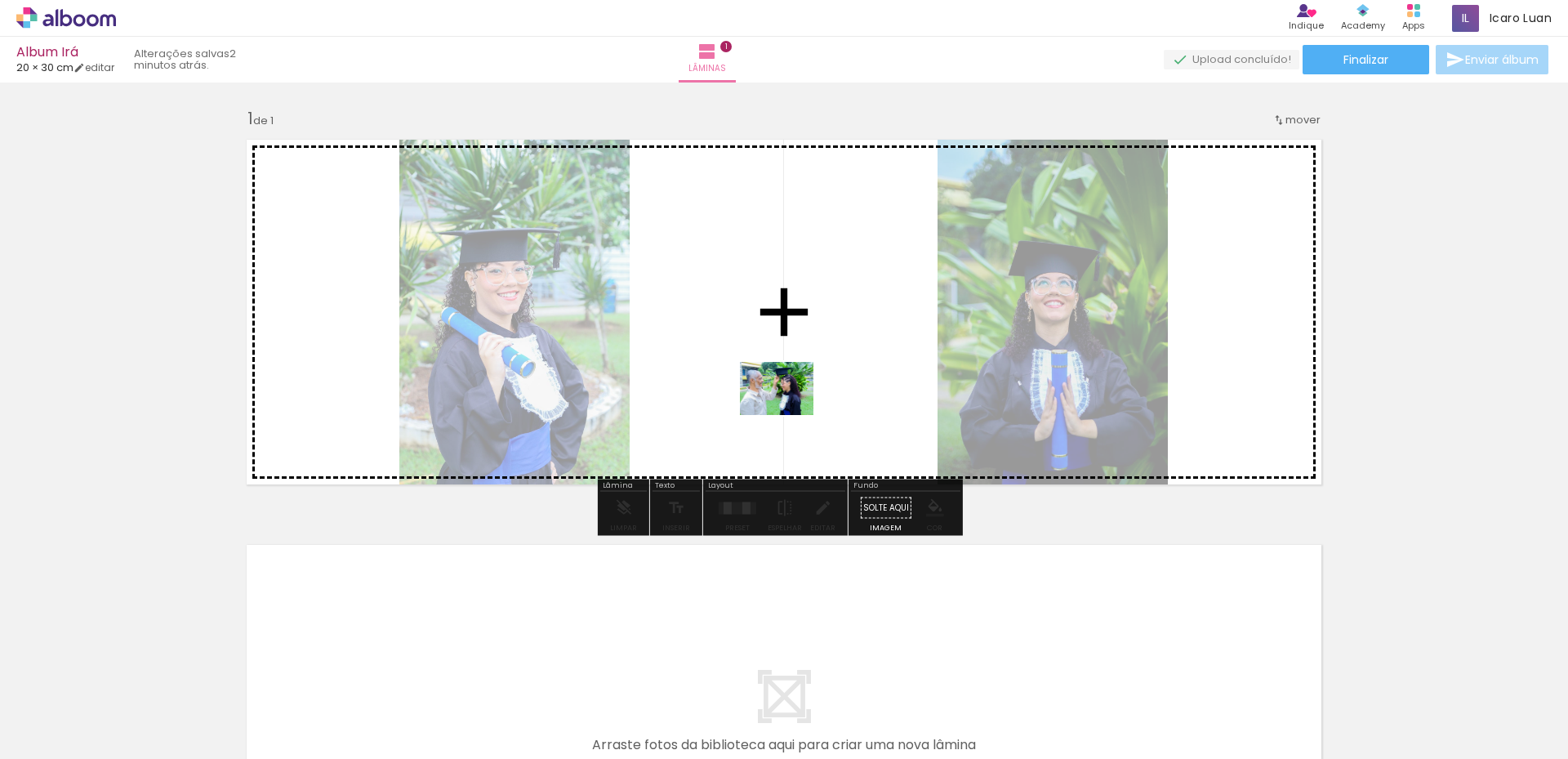
drag, startPoint x: 797, startPoint y: 596, endPoint x: 789, endPoint y: 409, distance: 187.2
click at [789, 409] on quentale-workspace at bounding box center [784, 379] width 1568 height 759
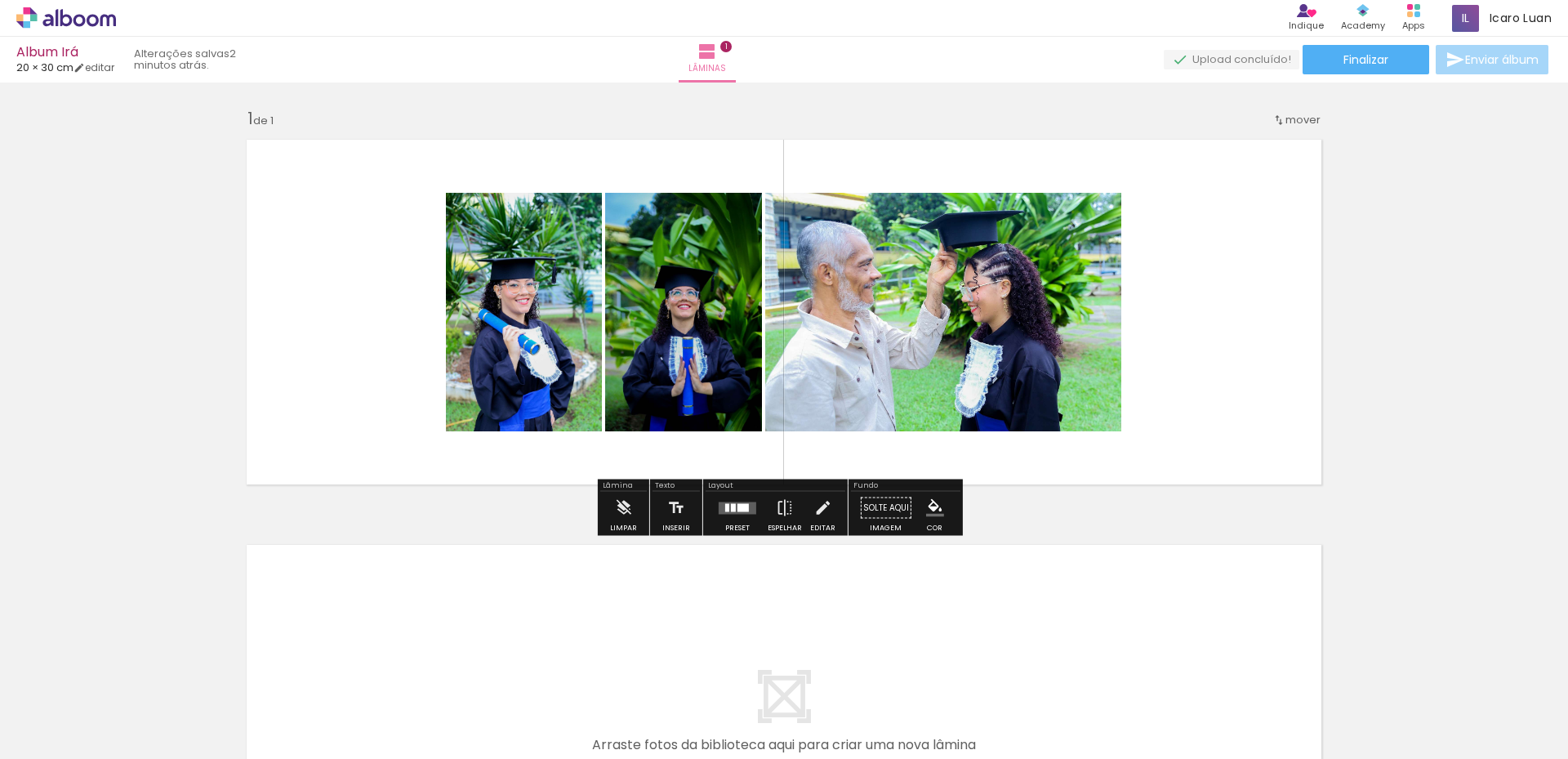
click at [1020, 337] on quentale-photo at bounding box center [943, 311] width 356 height 238
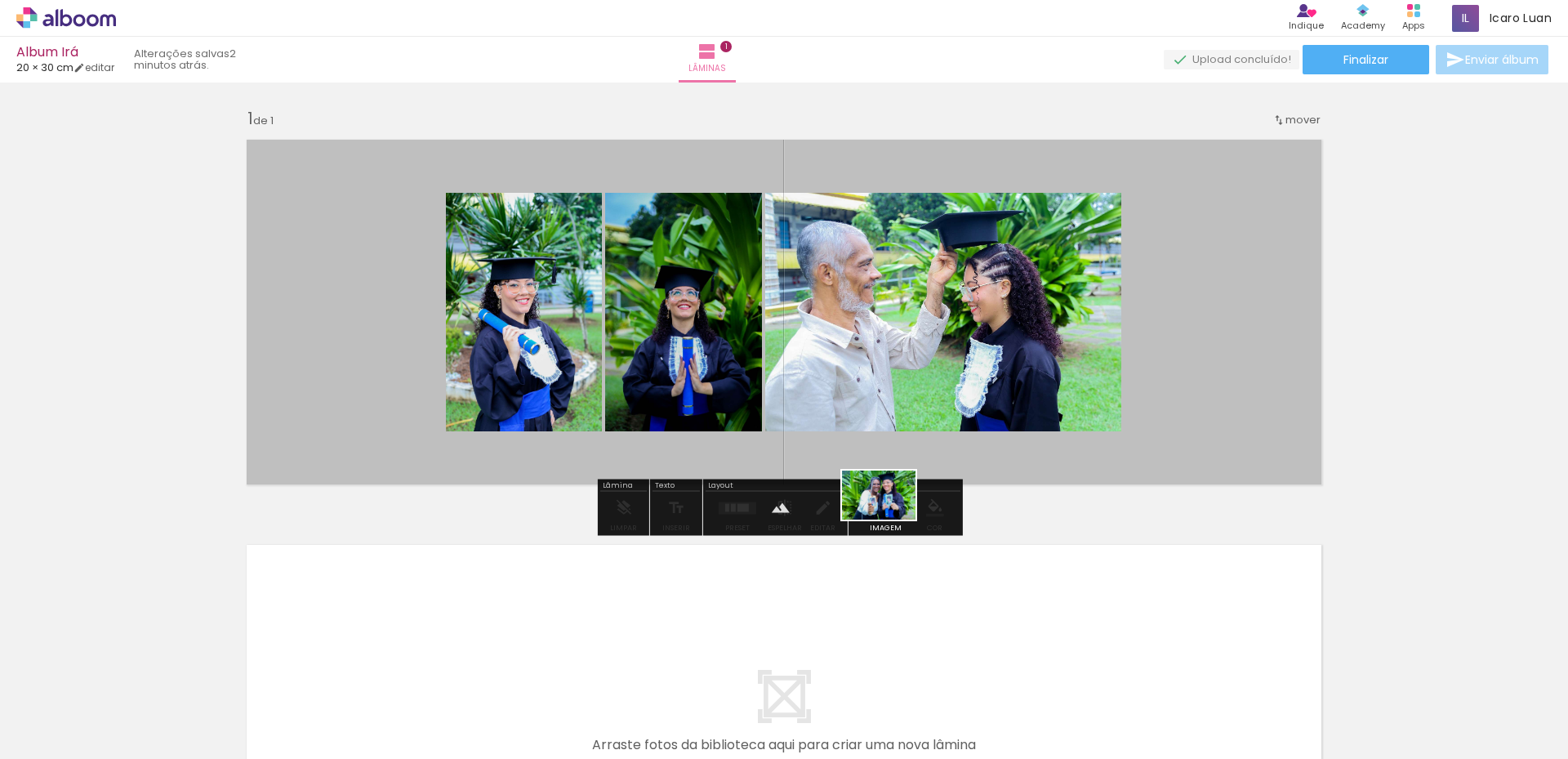
drag, startPoint x: 735, startPoint y: 712, endPoint x: 891, endPoint y: 520, distance: 247.4
click at [891, 520] on quentale-workspace at bounding box center [784, 379] width 1568 height 759
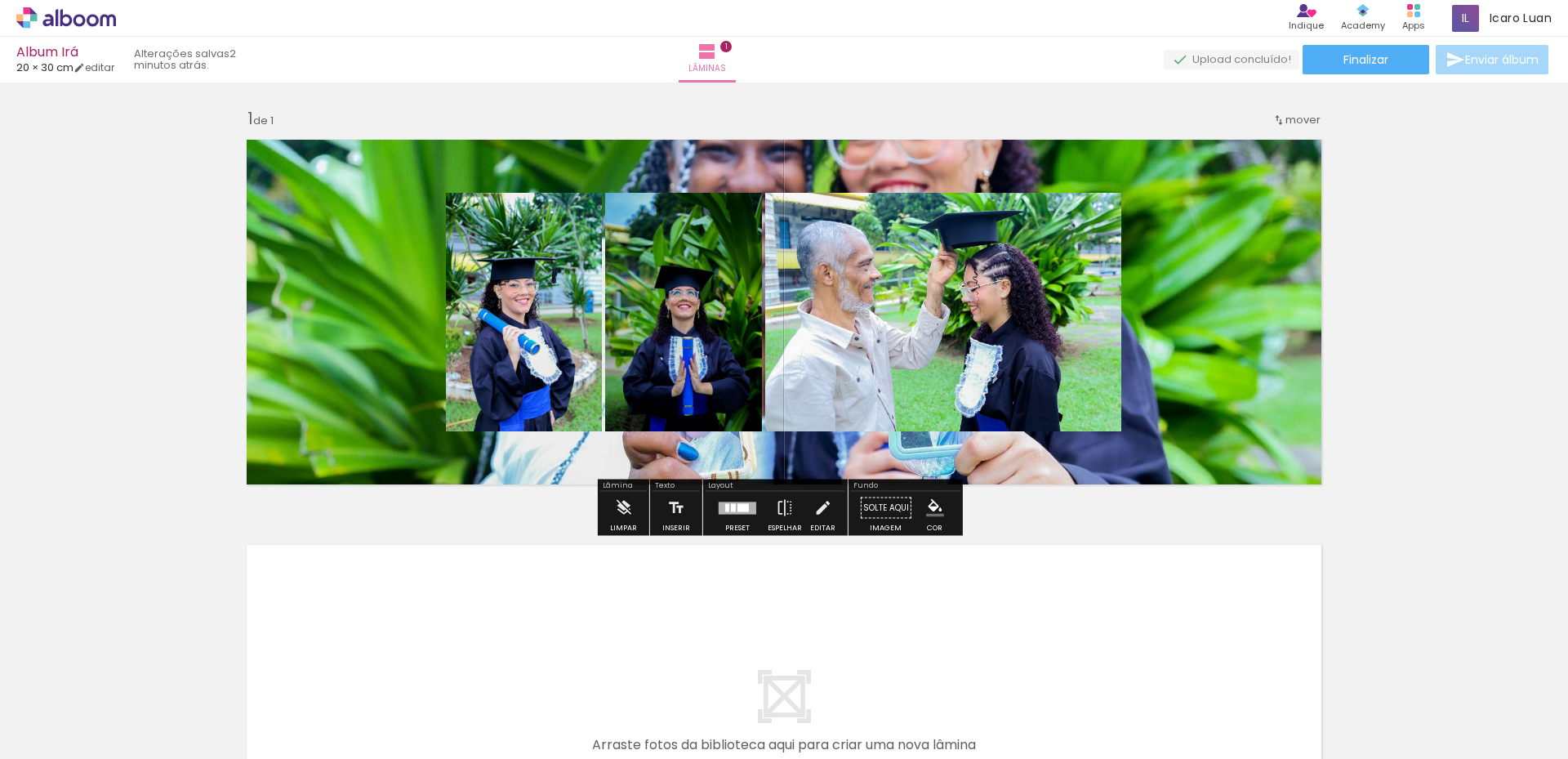
drag, startPoint x: 1191, startPoint y: 356, endPoint x: 1198, endPoint y: 178, distance: 178.1
click at [1198, 178] on quentale-layouter at bounding box center [784, 312] width 1094 height 364
click at [1211, 287] on quentale-layouter at bounding box center [784, 312] width 1094 height 364
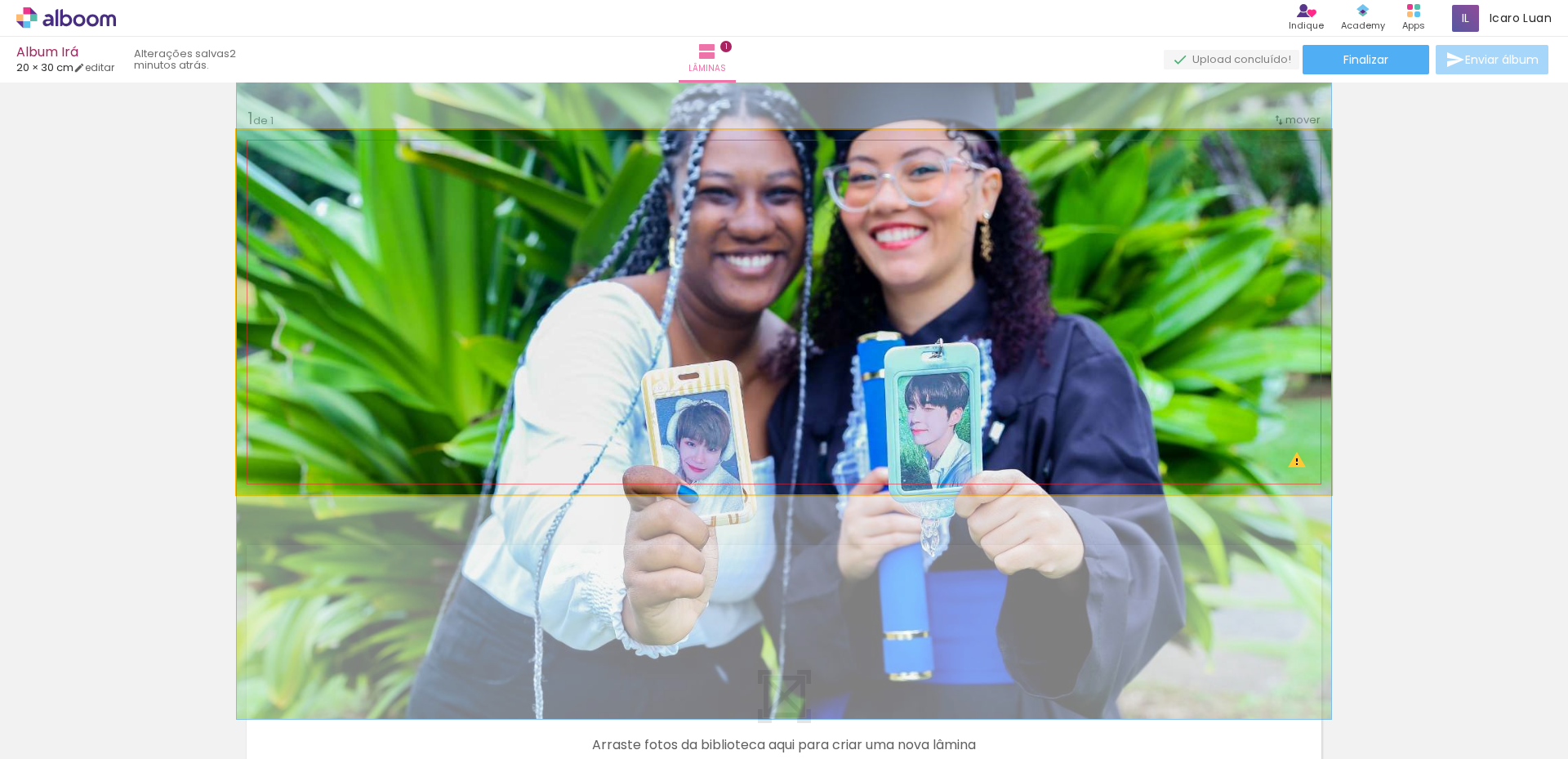
drag, startPoint x: 1054, startPoint y: 375, endPoint x: 1064, endPoint y: 427, distance: 53.0
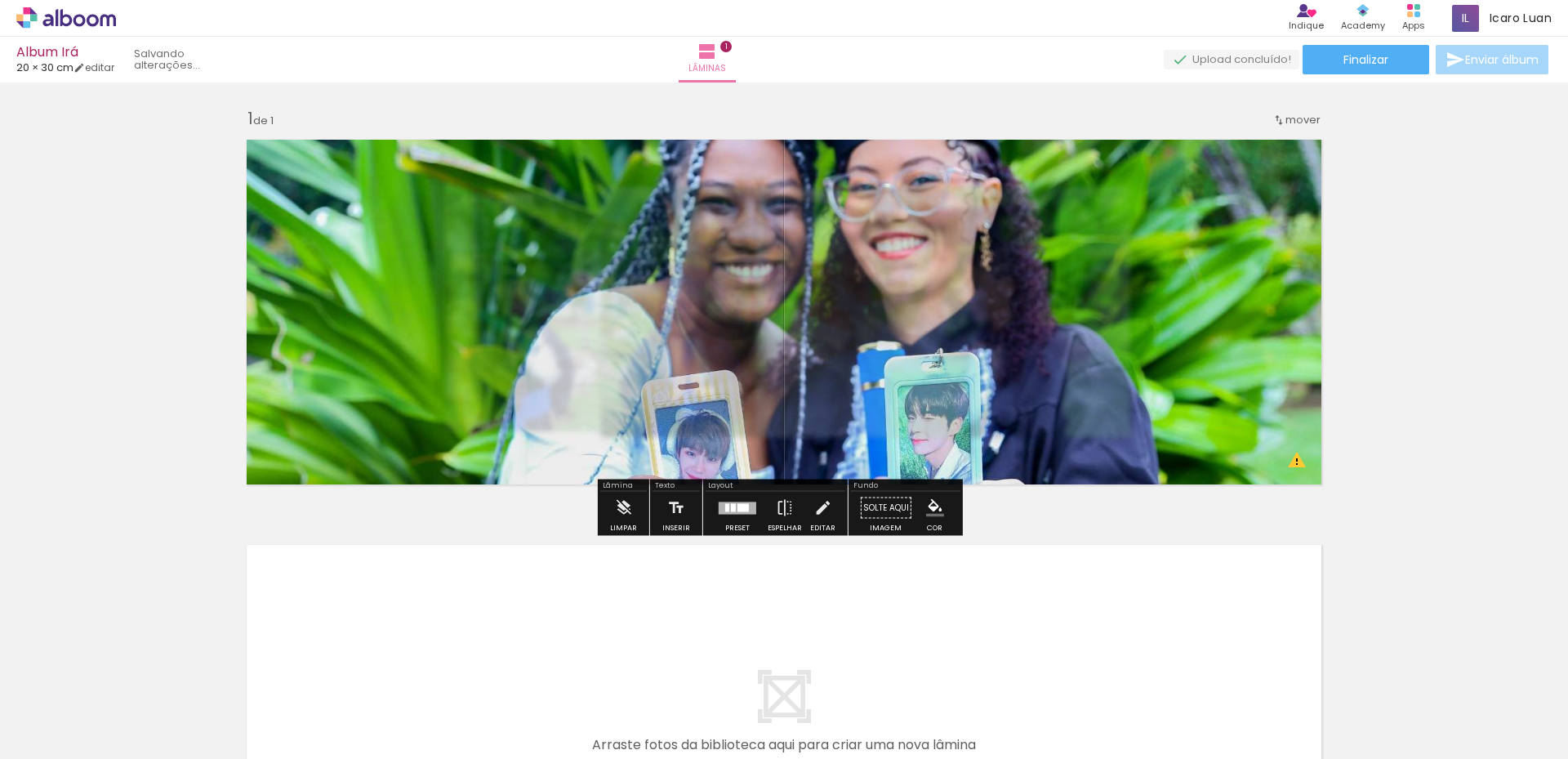
click at [1382, 317] on div "Inserir lâmina 1 de 1 O Designbox precisará aumentar a sua imagem em 443% para …" at bounding box center [784, 493] width 1568 height 811
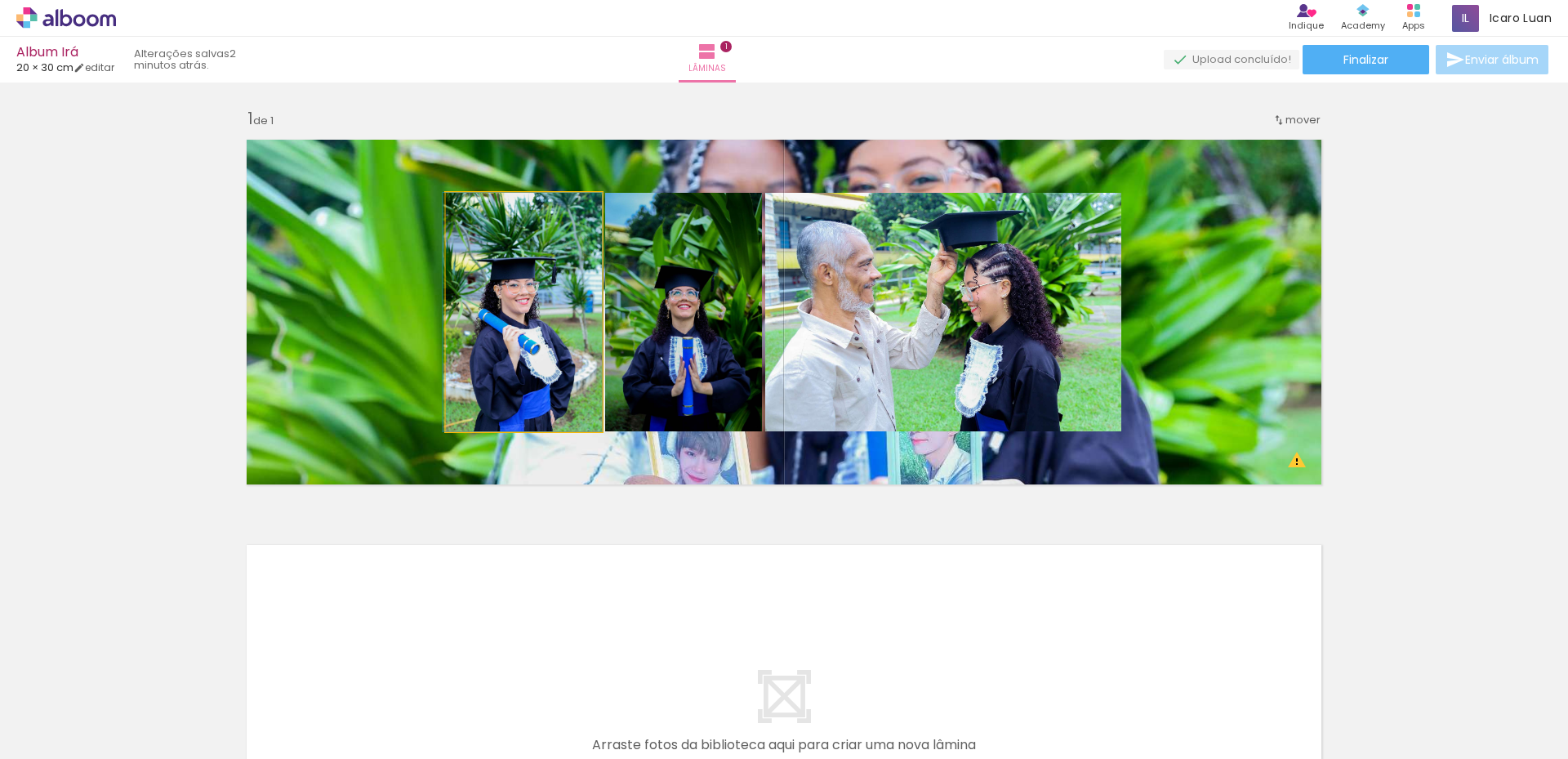
click at [555, 285] on quentale-photo at bounding box center [523, 311] width 156 height 238
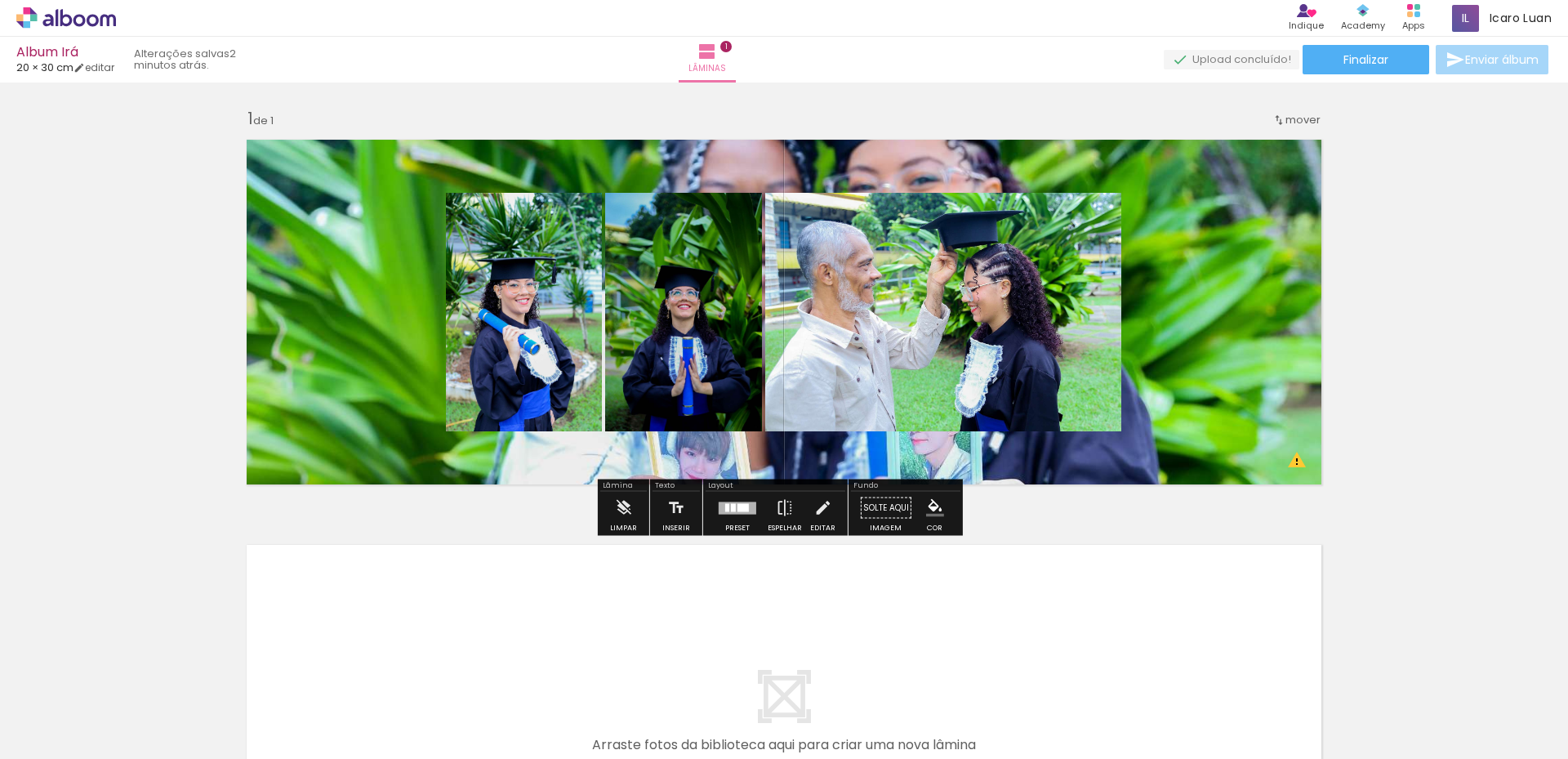
click at [495, 280] on quentale-photo at bounding box center [523, 311] width 156 height 238
click at [431, 179] on quentale-layouter at bounding box center [784, 312] width 1094 height 364
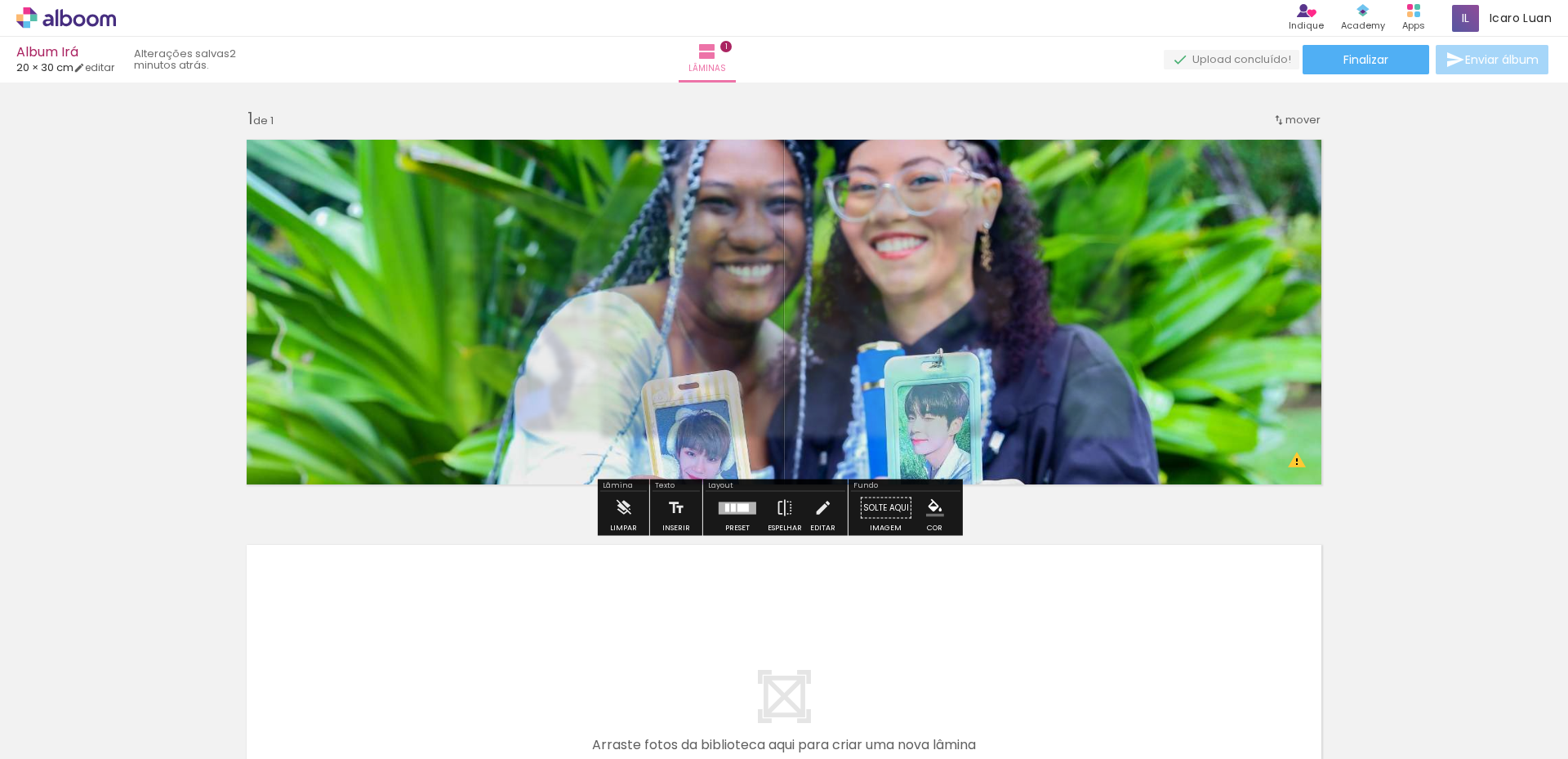
drag, startPoint x: 431, startPoint y: 179, endPoint x: 374, endPoint y: 212, distance: 65.9
click at [375, 211] on quentale-photo at bounding box center [784, 312] width 1094 height 364
click at [617, 514] on iron-icon at bounding box center [623, 507] width 18 height 33
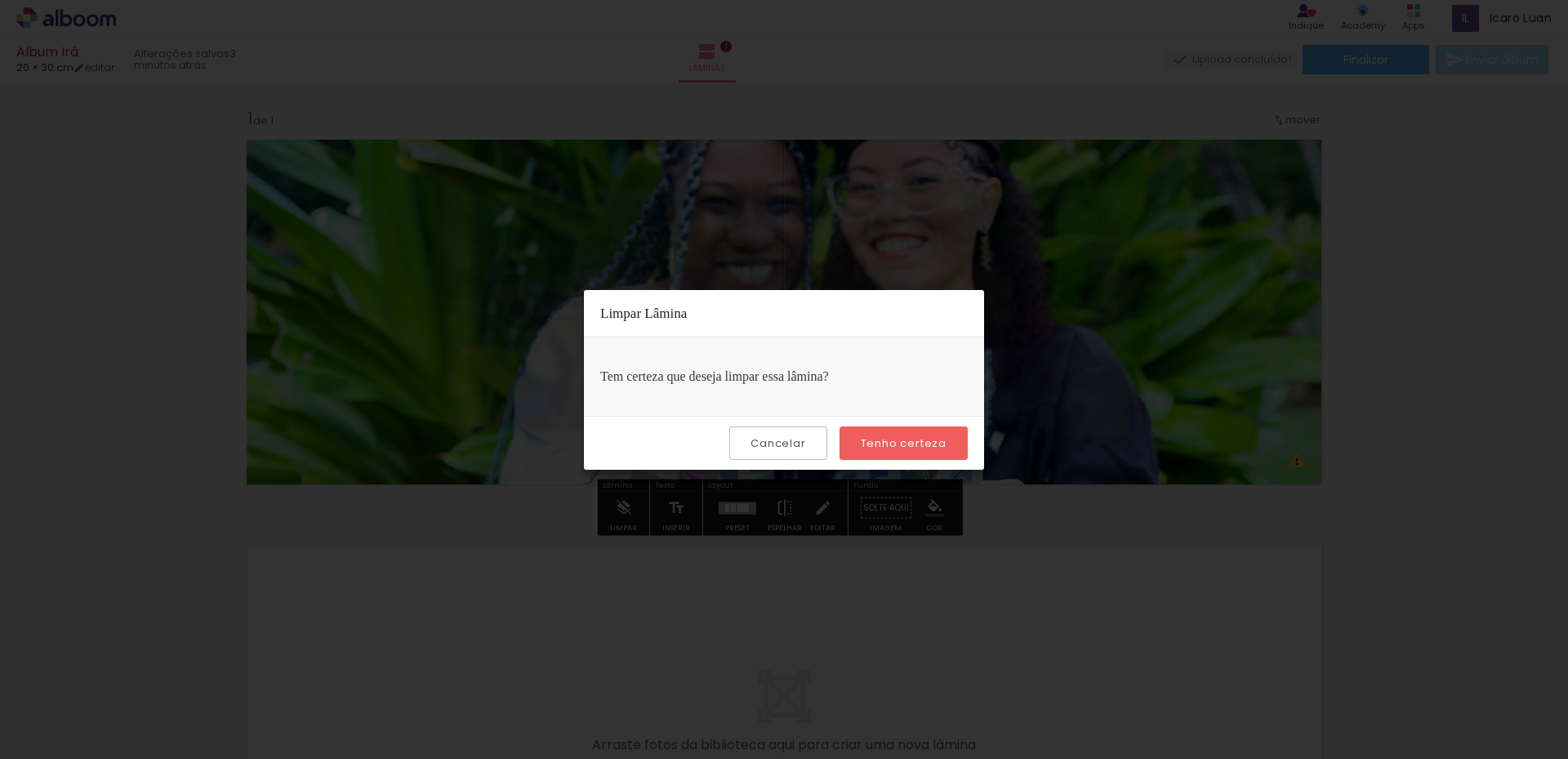
click at [0, 0] on slot "Tenho certeza" at bounding box center [0, 0] width 0 height 0
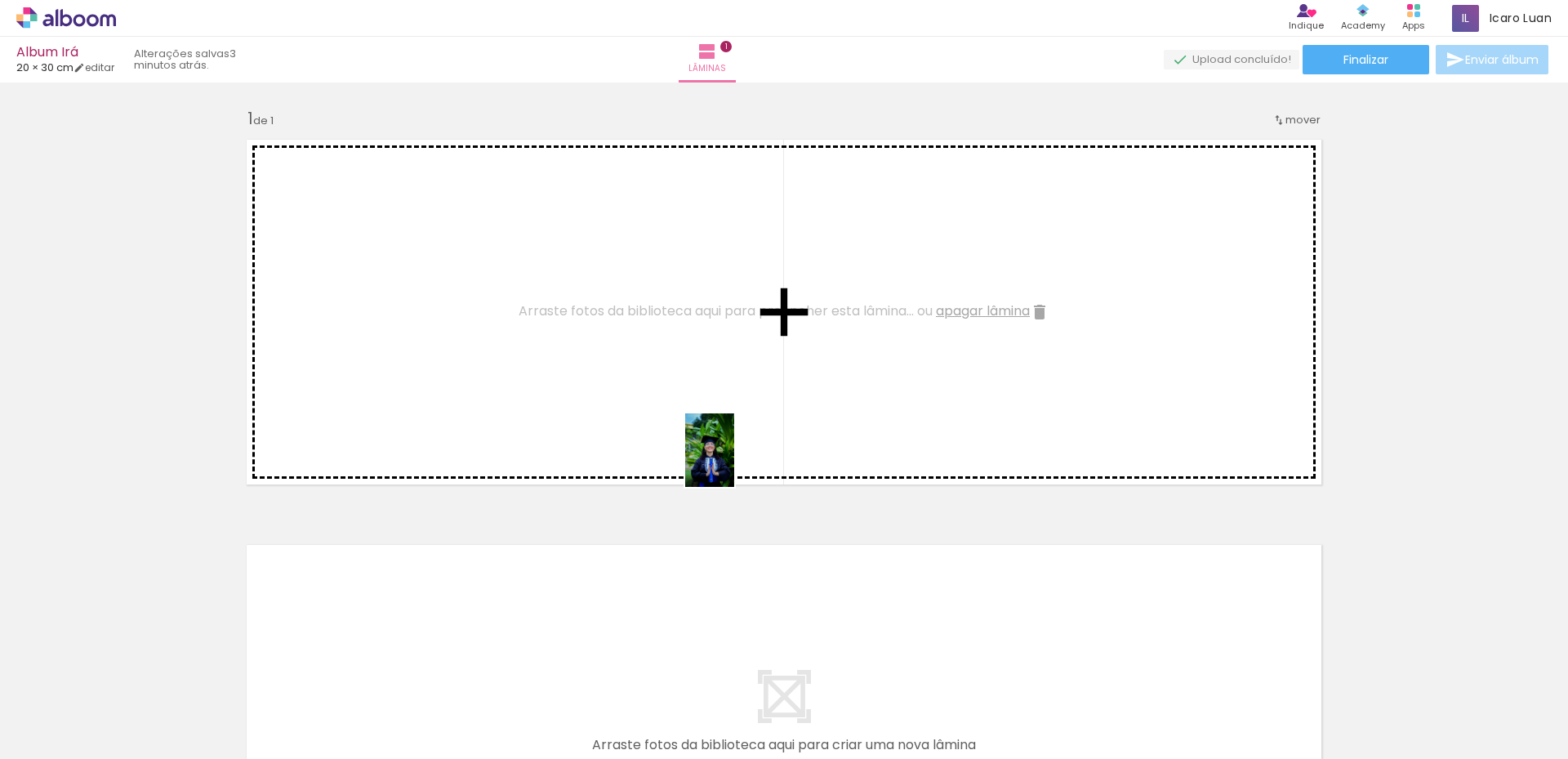
drag, startPoint x: 1177, startPoint y: 726, endPoint x: 682, endPoint y: 386, distance: 600.5
click at [701, 372] on quentale-workspace at bounding box center [784, 379] width 1568 height 759
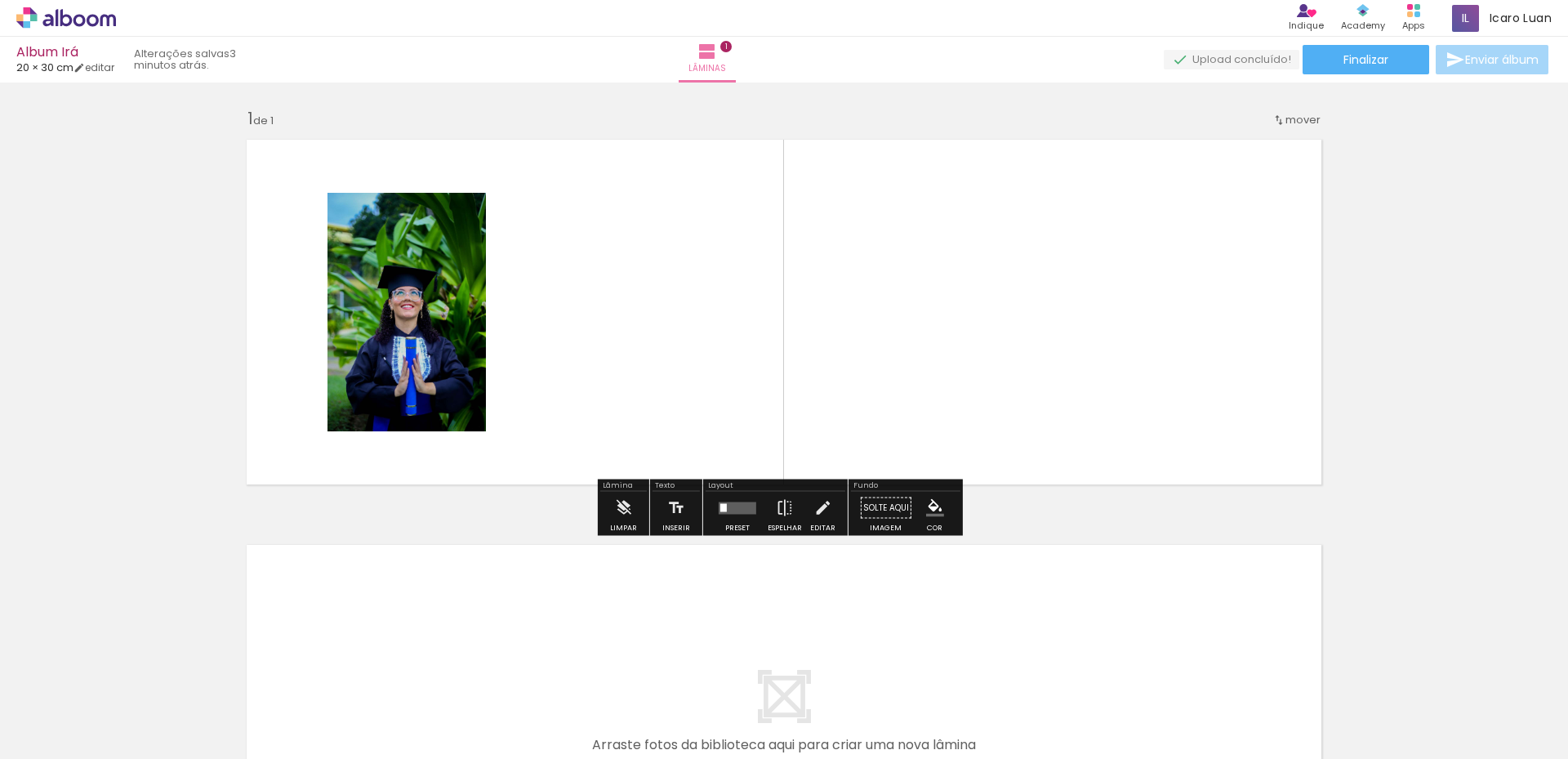
click at [423, 316] on quentale-photo at bounding box center [406, 311] width 158 height 238
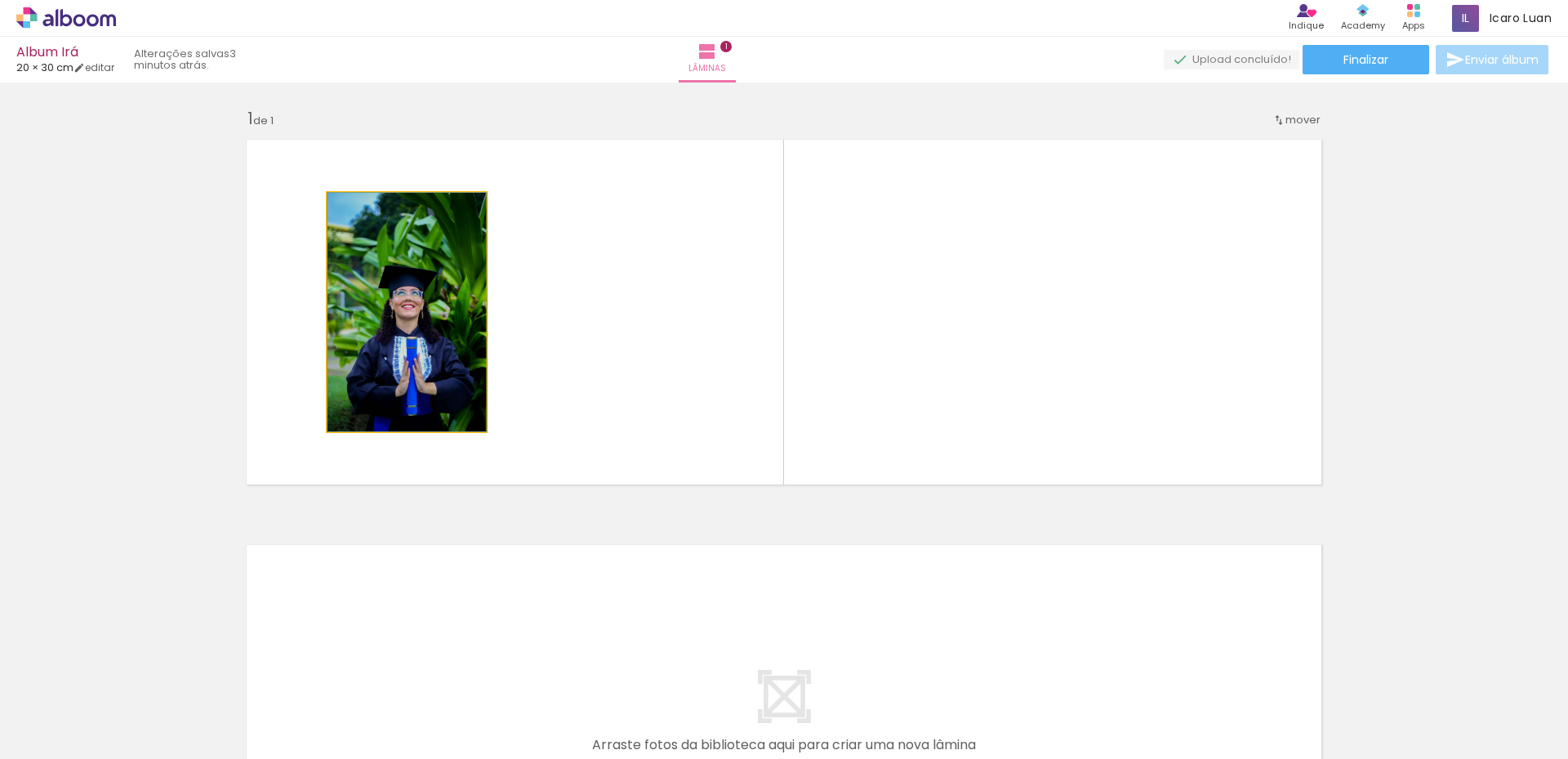
drag, startPoint x: 466, startPoint y: 253, endPoint x: 486, endPoint y: 337, distance: 86.3
click at [486, 337] on quentale-layouter at bounding box center [784, 312] width 1094 height 364
drag, startPoint x: 443, startPoint y: 339, endPoint x: 421, endPoint y: 340, distance: 22.0
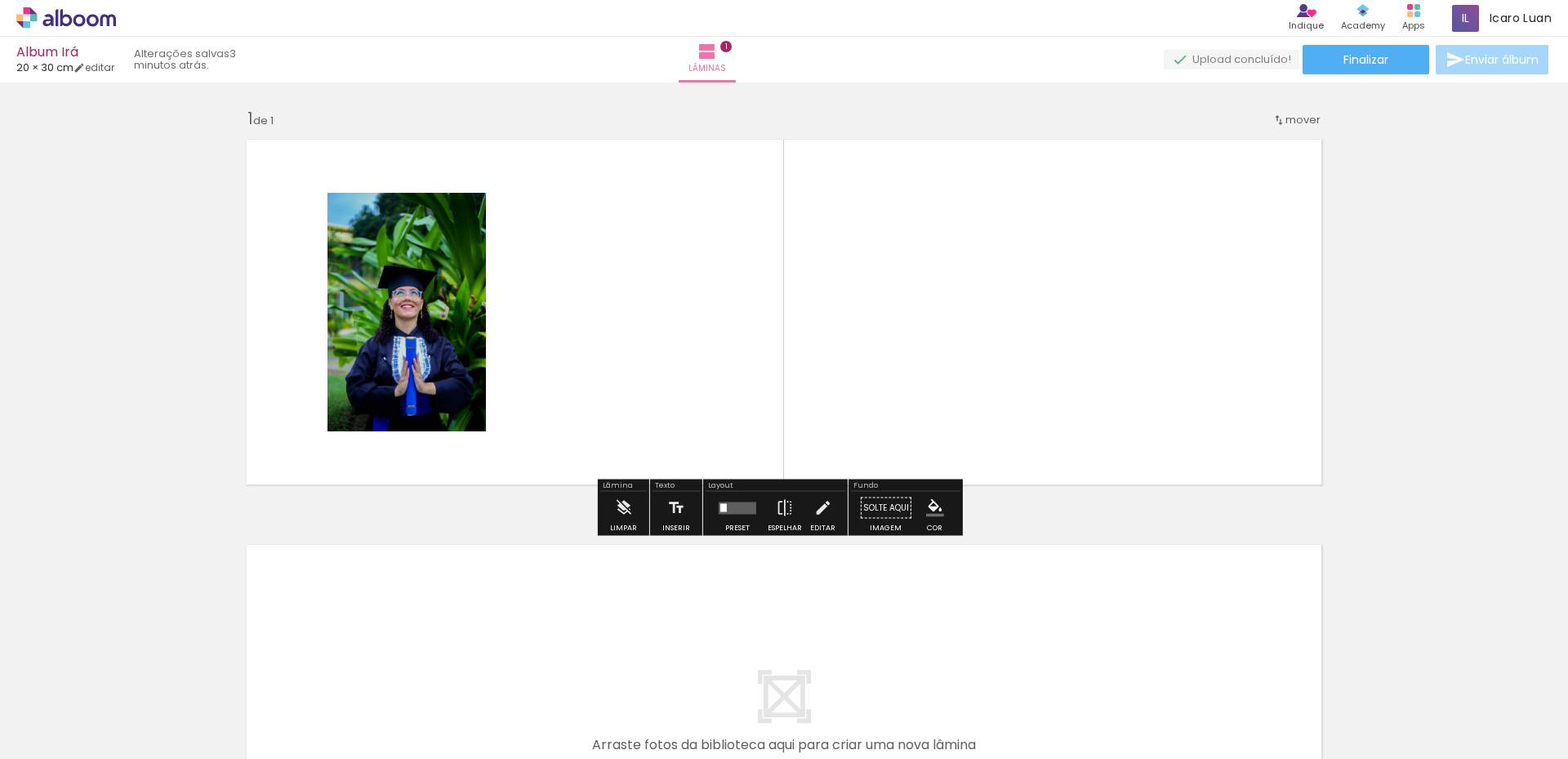
click at [279, 715] on div at bounding box center [254, 704] width 54 height 81
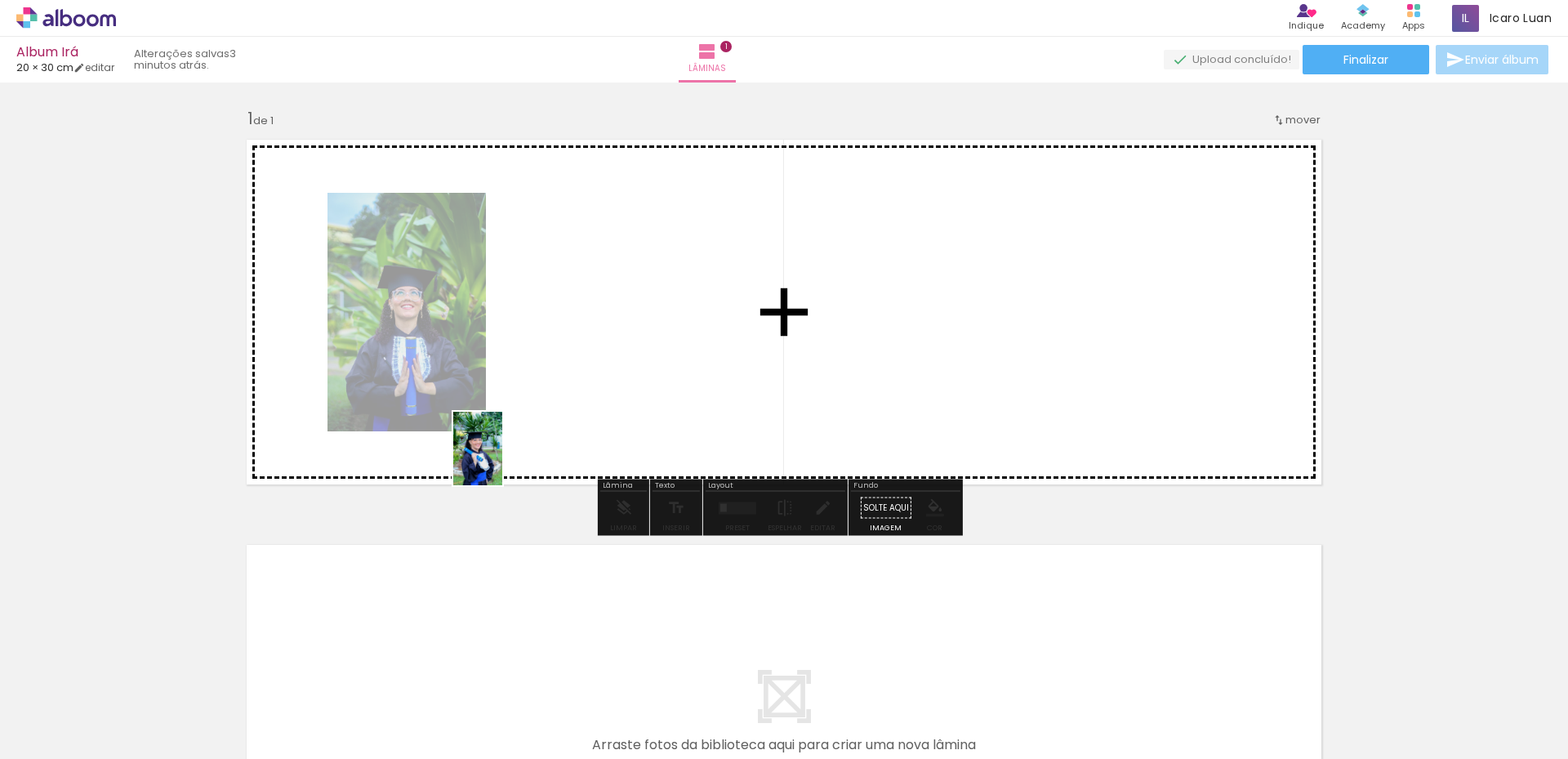
drag, startPoint x: 265, startPoint y: 726, endPoint x: 549, endPoint y: 392, distance: 438.4
click at [549, 392] on quentale-workspace at bounding box center [784, 379] width 1568 height 759
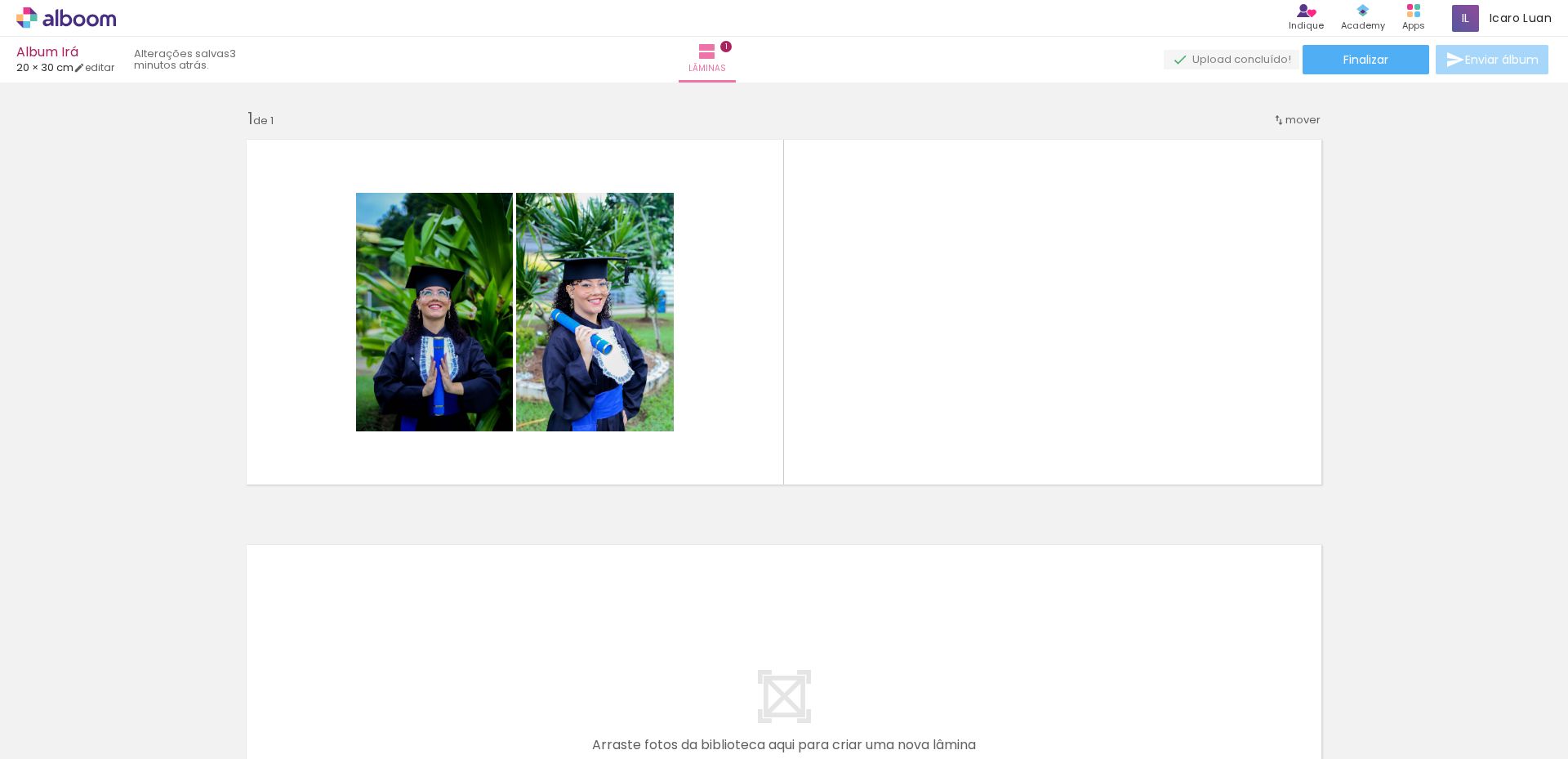
scroll to position [0, 0]
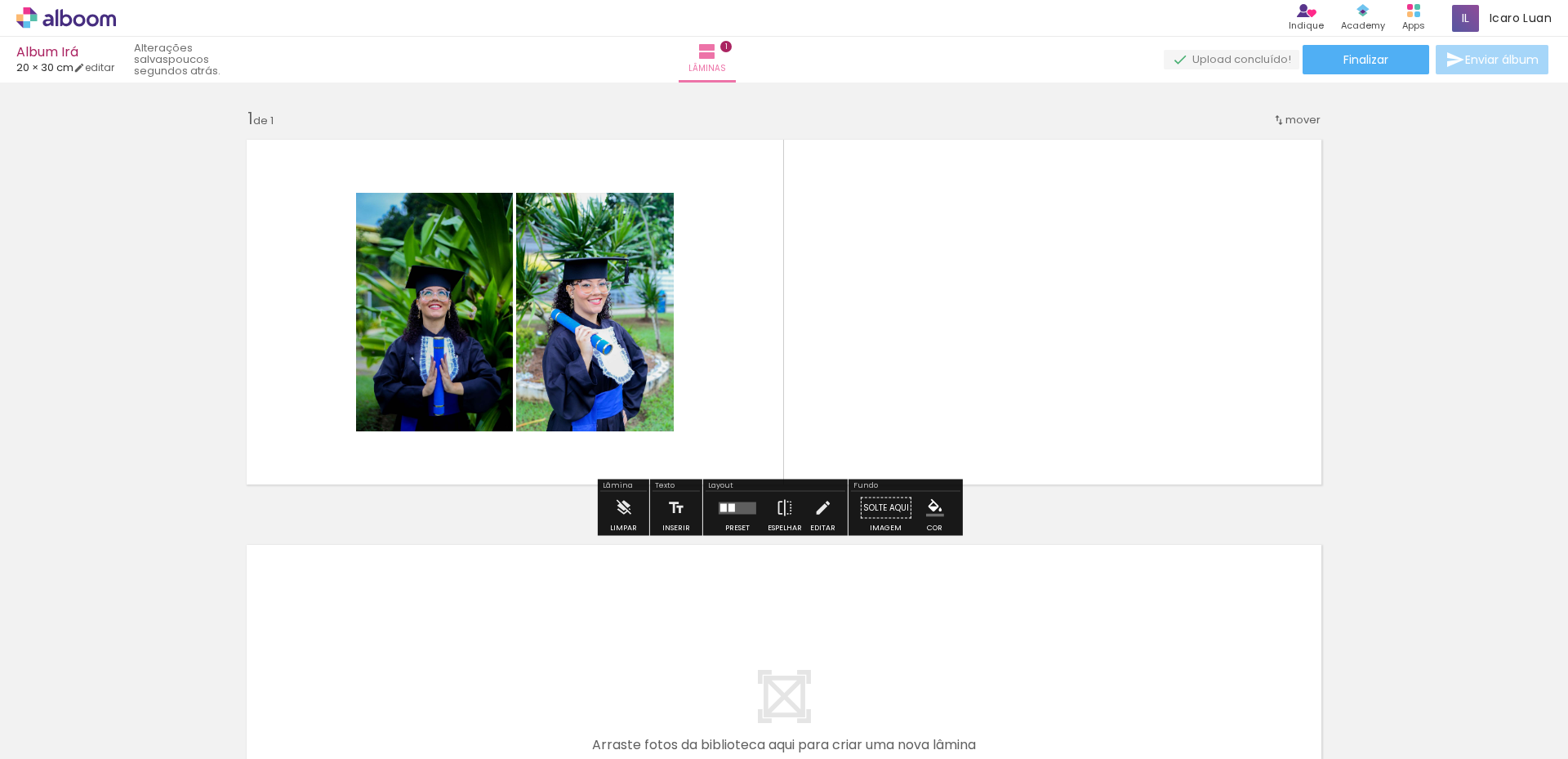
click at [1441, 406] on div "Inserir lâmina 1 de 1 O Designbox precisará aumentar a sua imagem em 443% para …" at bounding box center [784, 493] width 1568 height 811
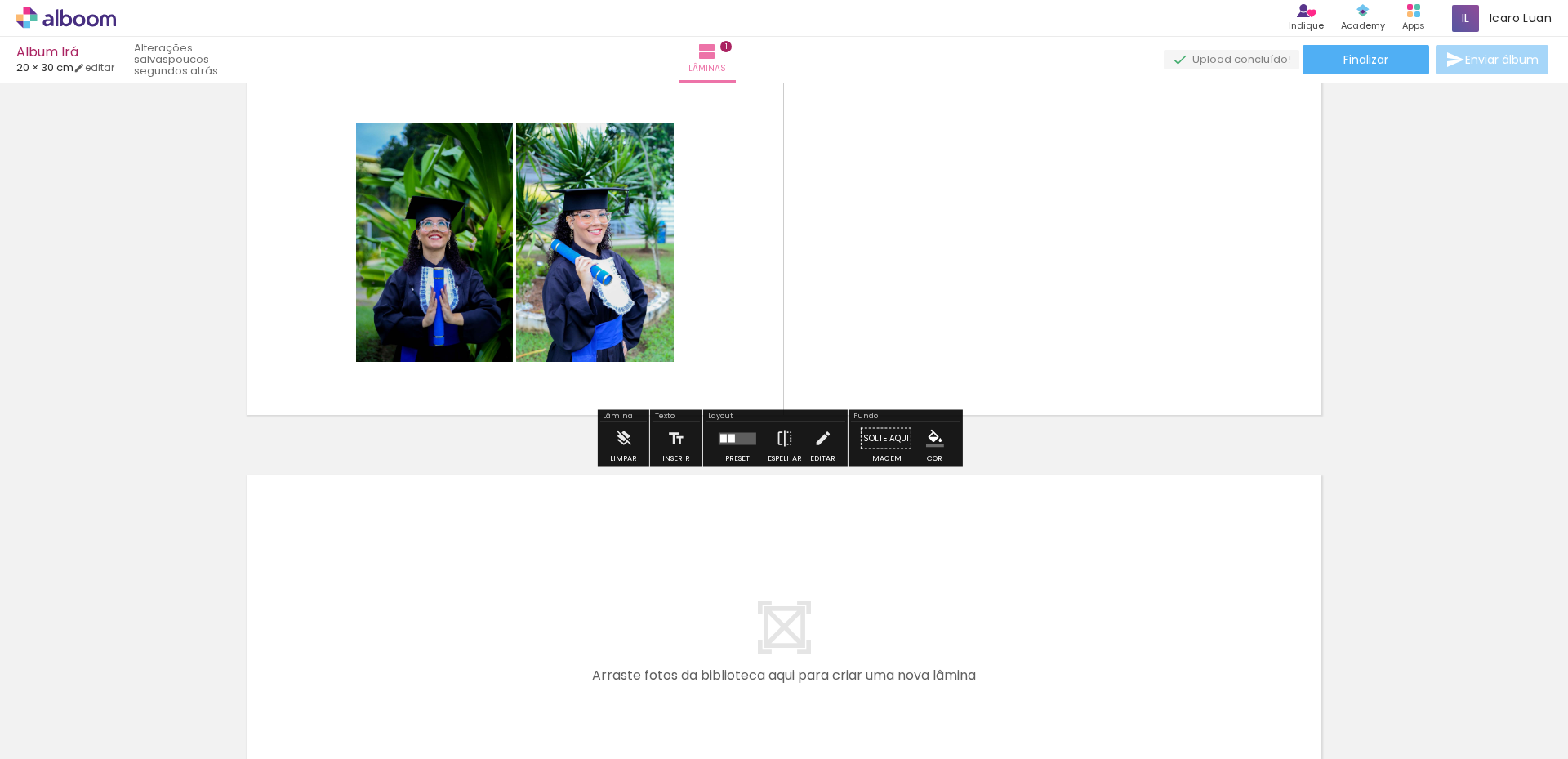
scroll to position [300, 0]
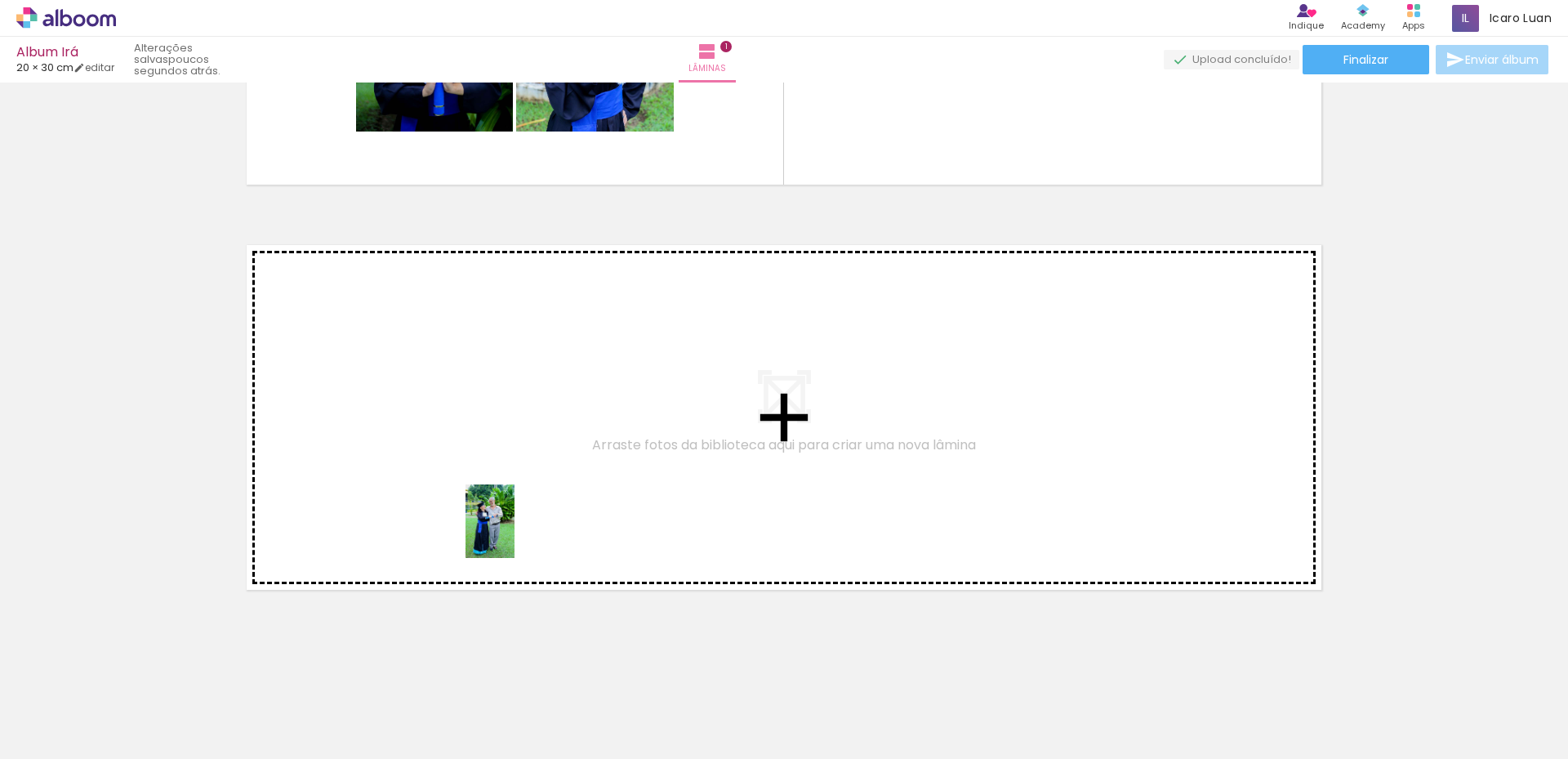
drag, startPoint x: 361, startPoint y: 726, endPoint x: 489, endPoint y: 628, distance: 161.2
click at [537, 514] on quentale-workspace at bounding box center [784, 379] width 1568 height 759
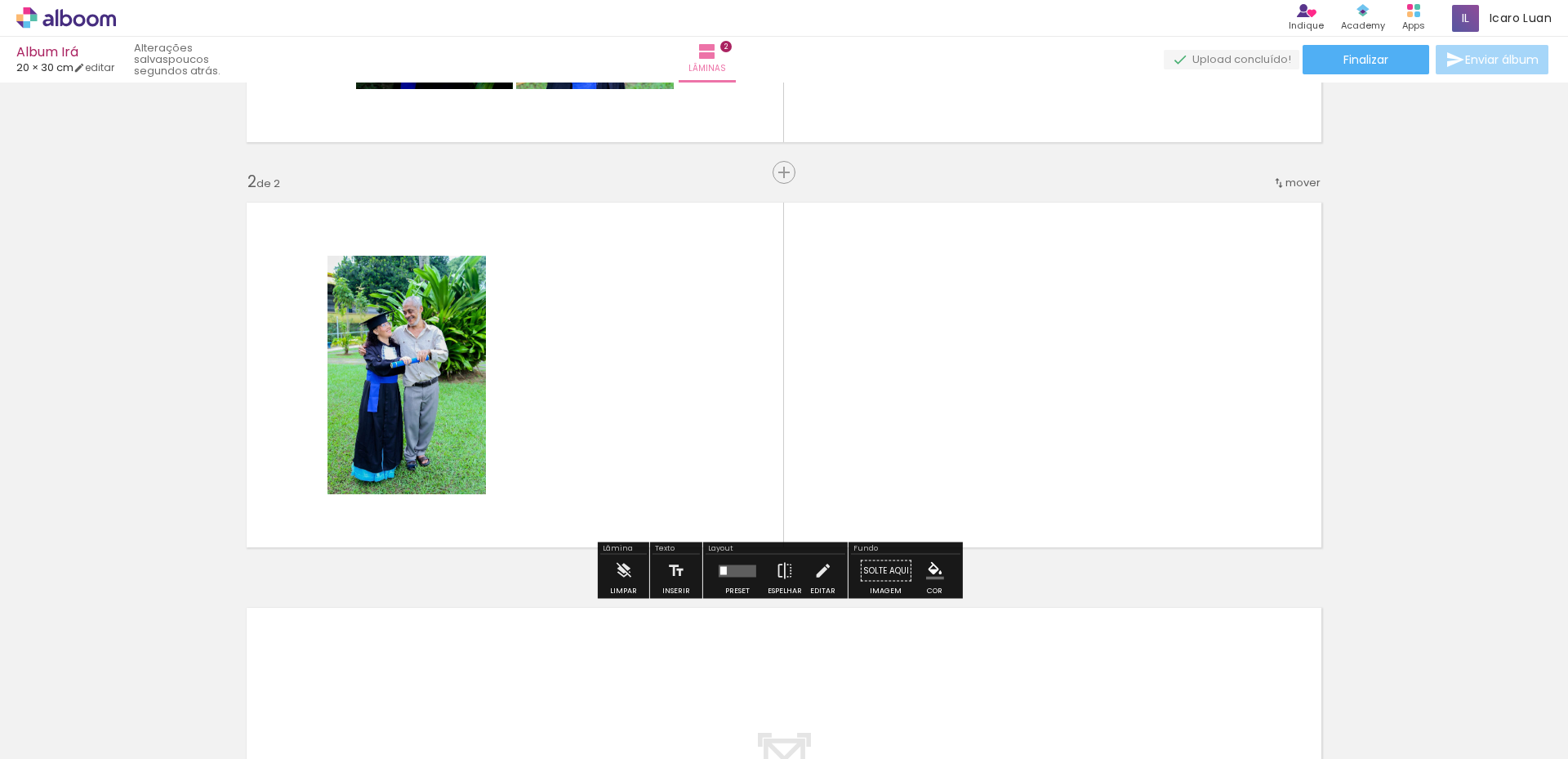
scroll to position [348, 0]
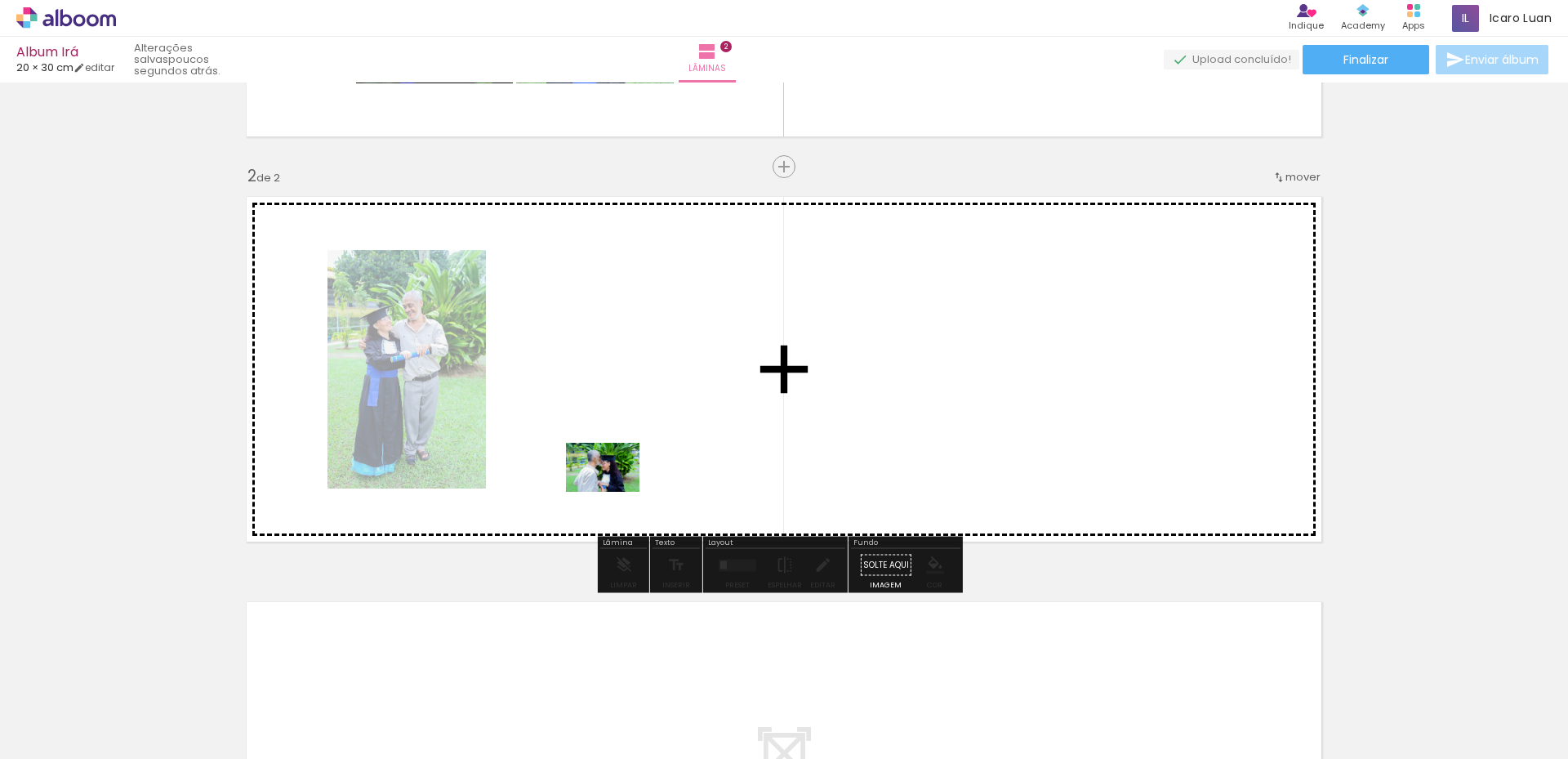
drag, startPoint x: 448, startPoint y: 724, endPoint x: 664, endPoint y: 444, distance: 353.6
click at [664, 444] on quentale-workspace at bounding box center [784, 379] width 1568 height 759
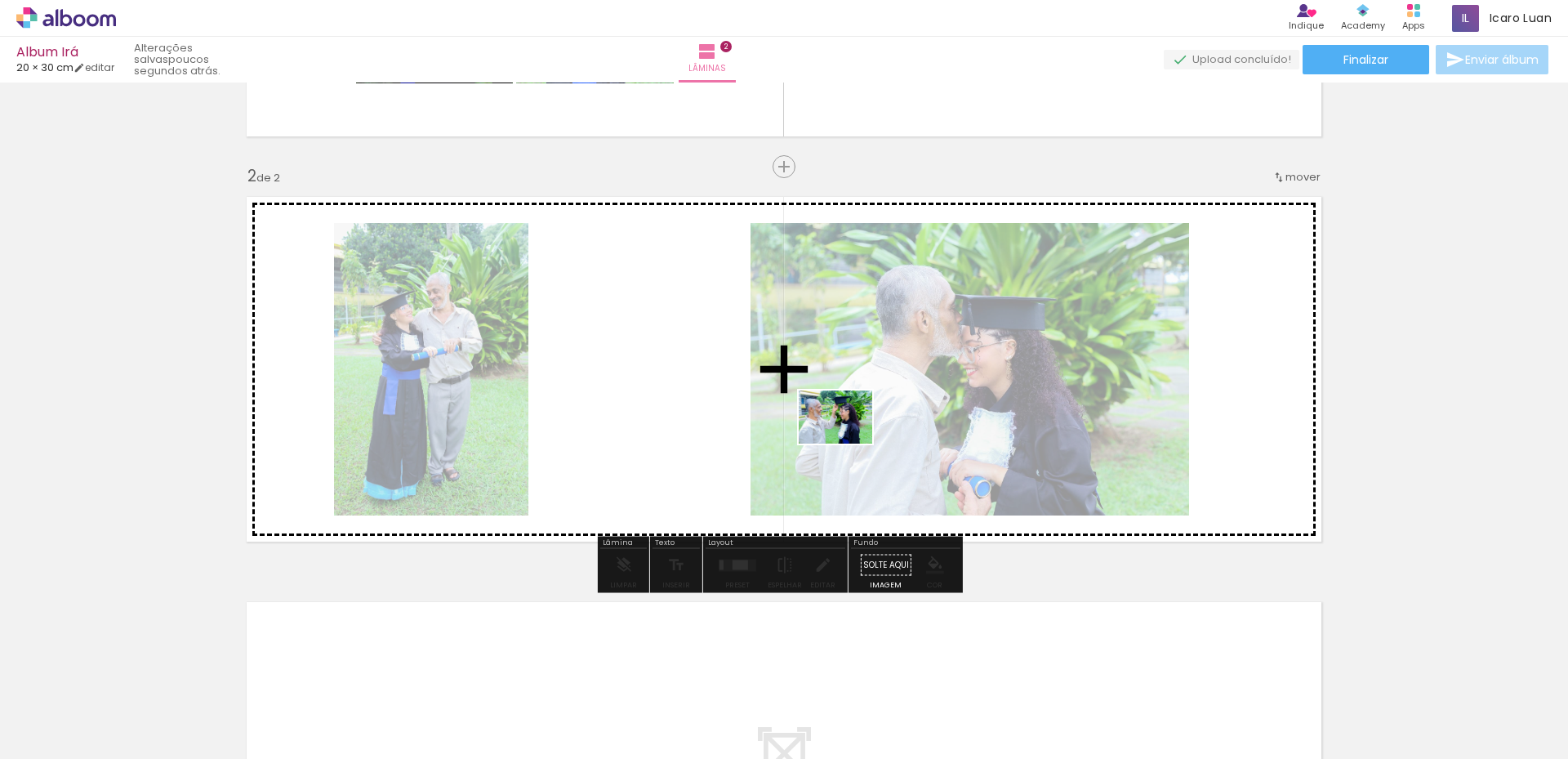
drag, startPoint x: 805, startPoint y: 710, endPoint x: 848, endPoint y: 440, distance: 273.4
click at [848, 440] on quentale-workspace at bounding box center [784, 379] width 1568 height 759
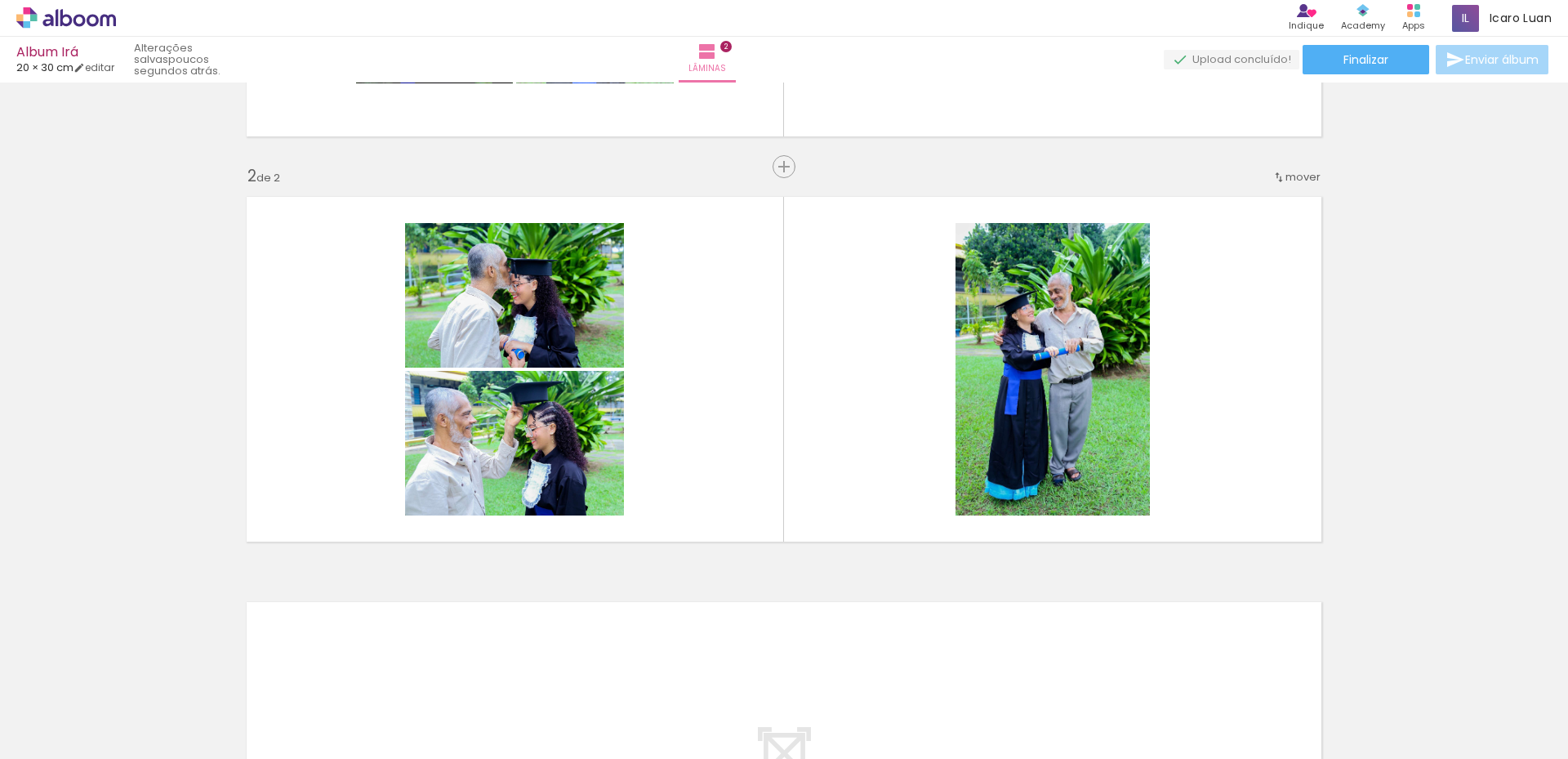
scroll to position [0, 0]
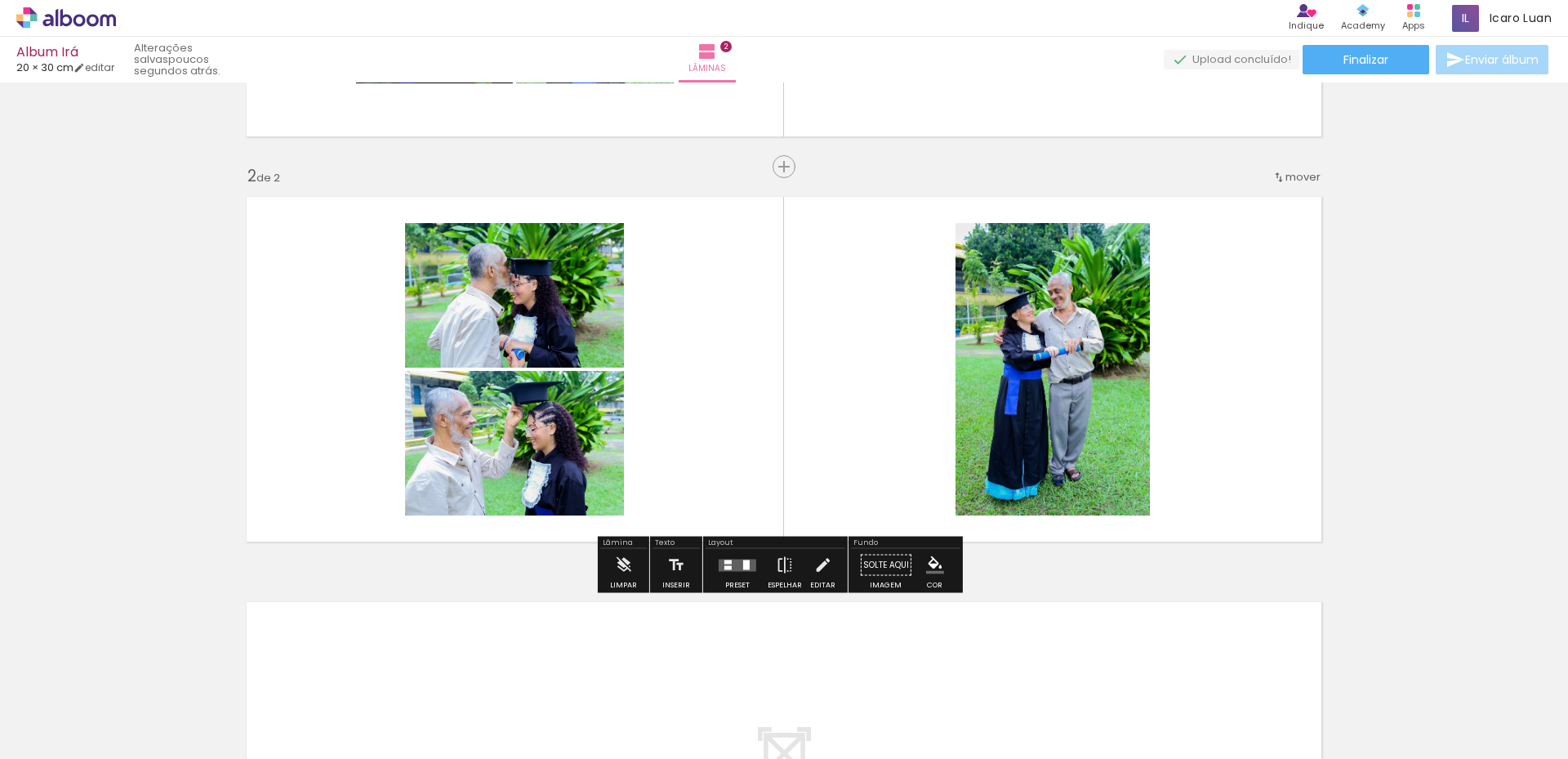
click at [1353, 284] on div "Inserir lâmina 1 de 2 Inserir lâmina 2 de 2 O Designbox precisará aumentar a su…" at bounding box center [784, 348] width 1568 height 1216
click at [739, 573] on div at bounding box center [737, 565] width 44 height 33
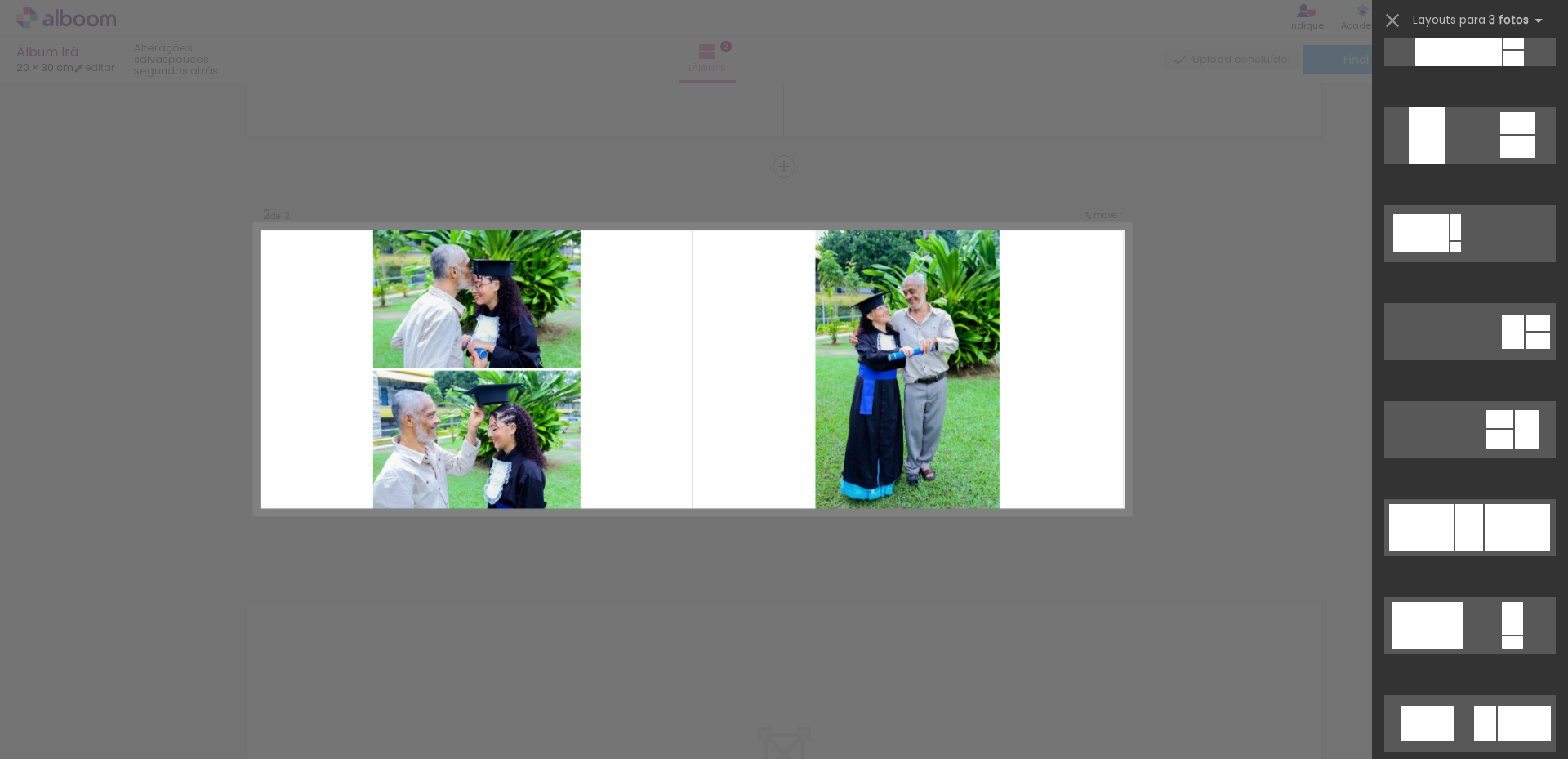
scroll to position [1307, 0]
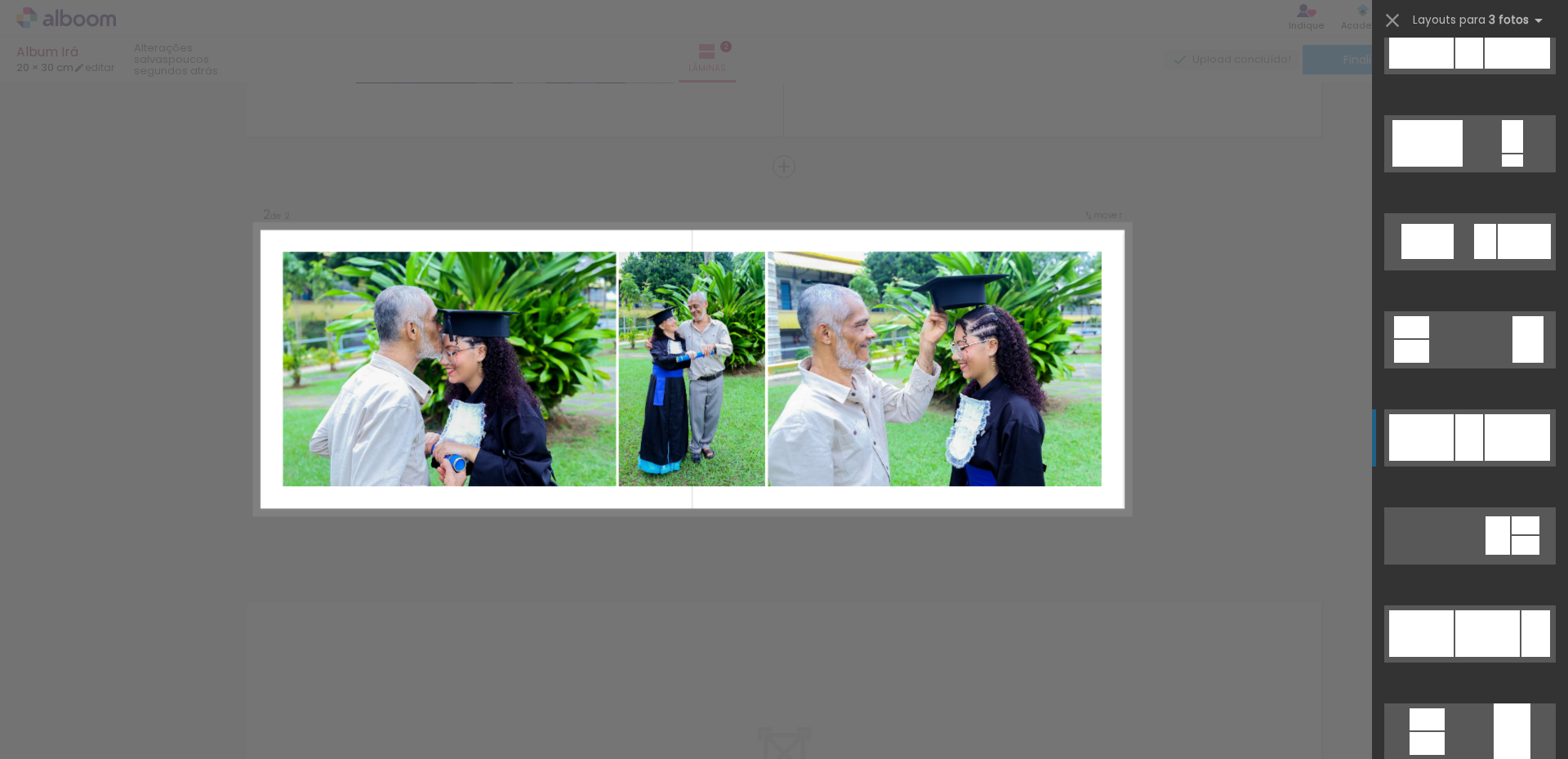
click at [1466, 422] on div at bounding box center [1470, 437] width 28 height 47
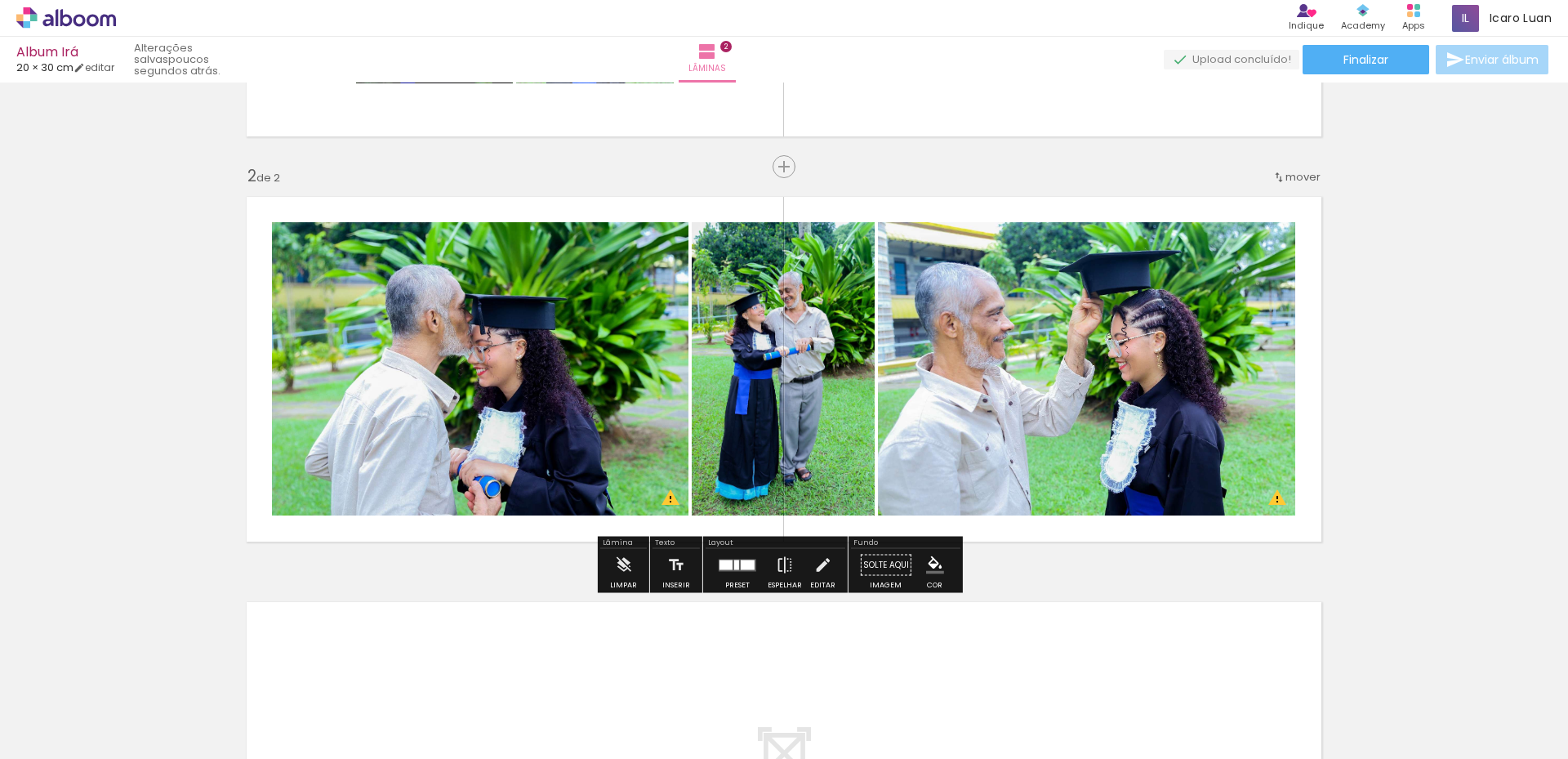
click at [211, 350] on div "Inserir lâmina 1 de 2 Inserir lâmina 2 de 2 O Designbox precisará aumentar a su…" at bounding box center [784, 348] width 1568 height 1216
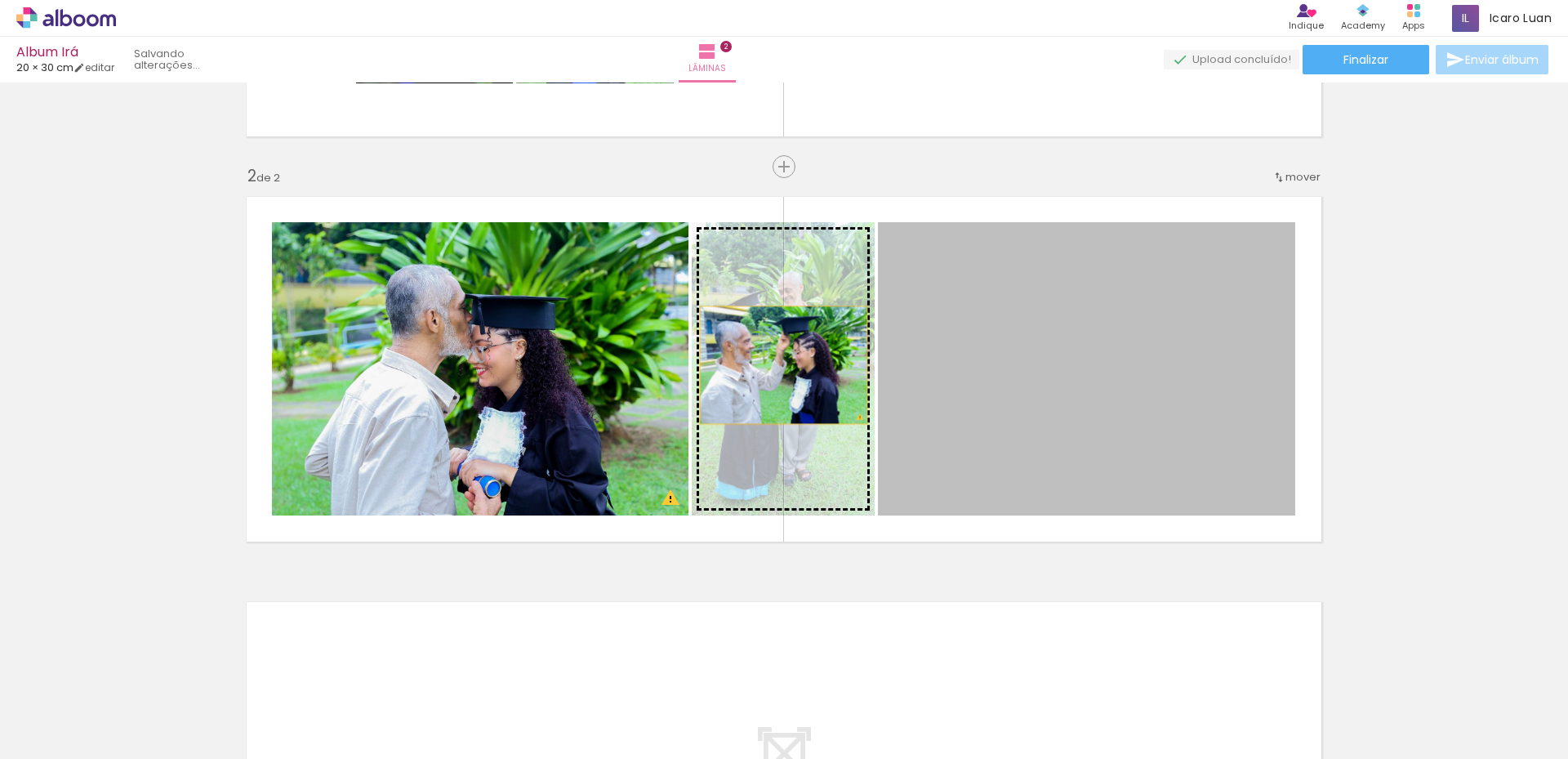
drag, startPoint x: 1211, startPoint y: 369, endPoint x: 777, endPoint y: 365, distance: 434.0
click at [0, 0] on slot at bounding box center [0, 0] width 0 height 0
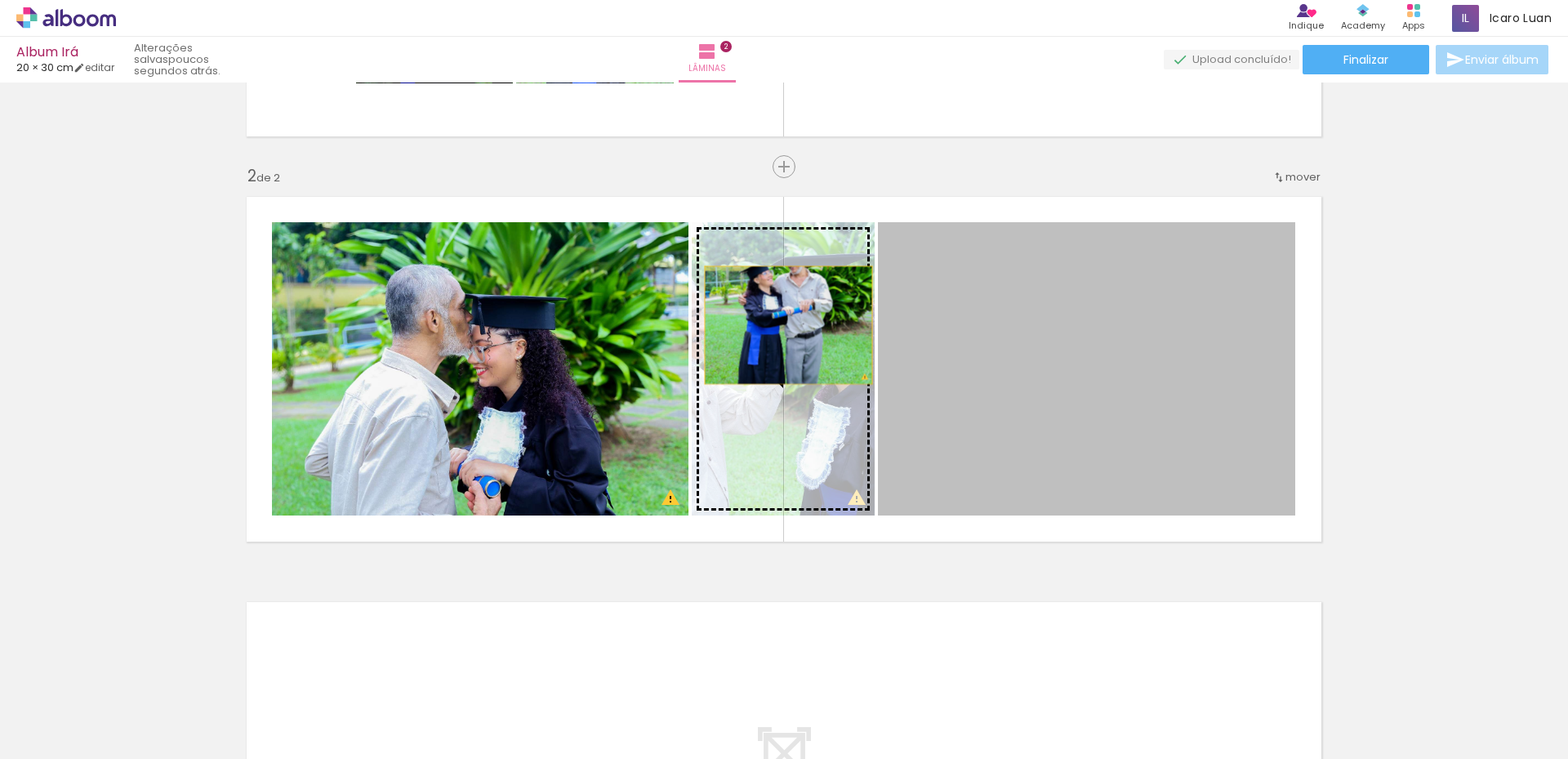
drag, startPoint x: 1152, startPoint y: 312, endPoint x: 757, endPoint y: 329, distance: 395.4
click at [0, 0] on slot at bounding box center [0, 0] width 0 height 0
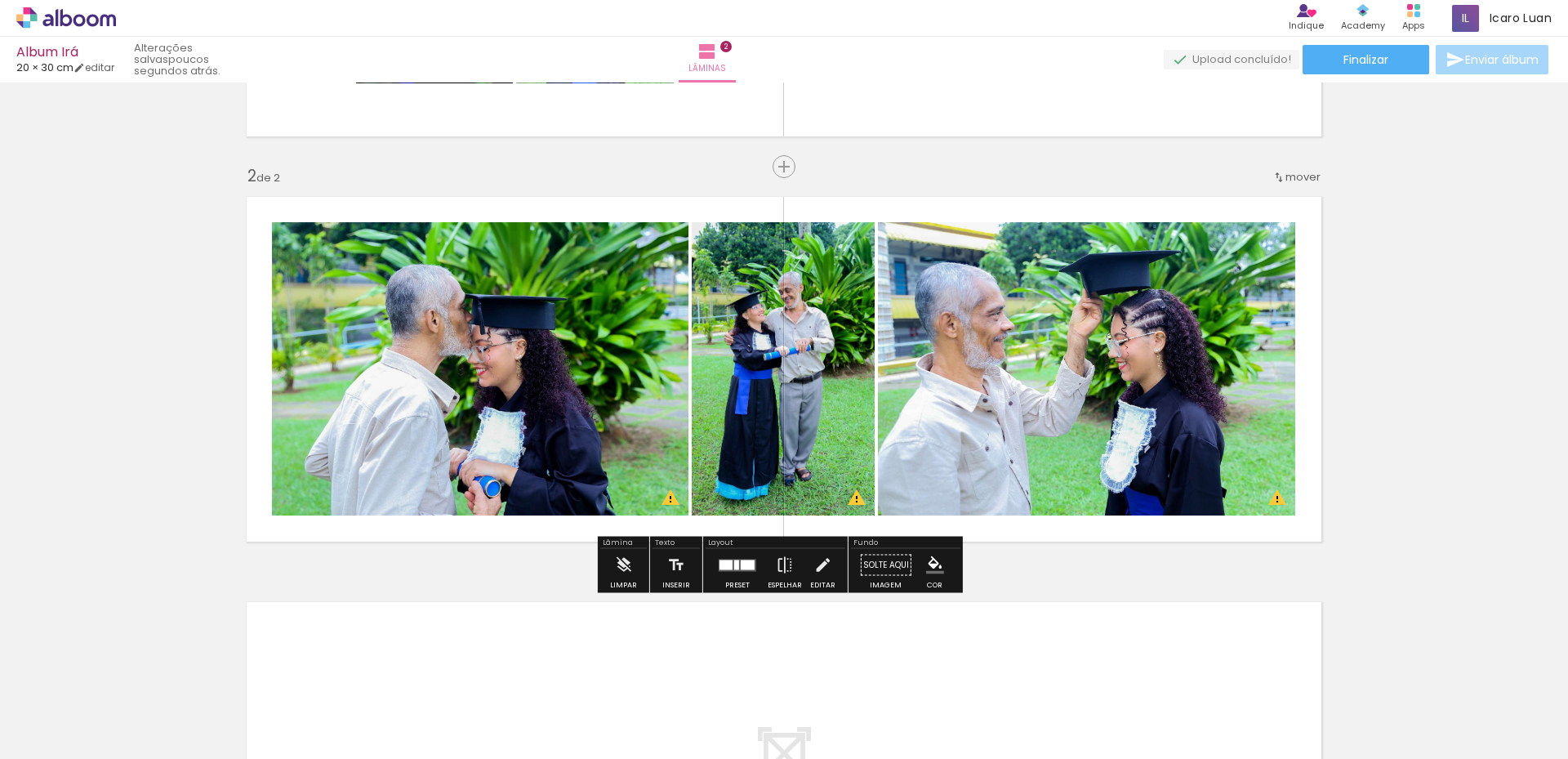
click at [1322, 312] on quentale-layouter at bounding box center [784, 369] width 1094 height 364
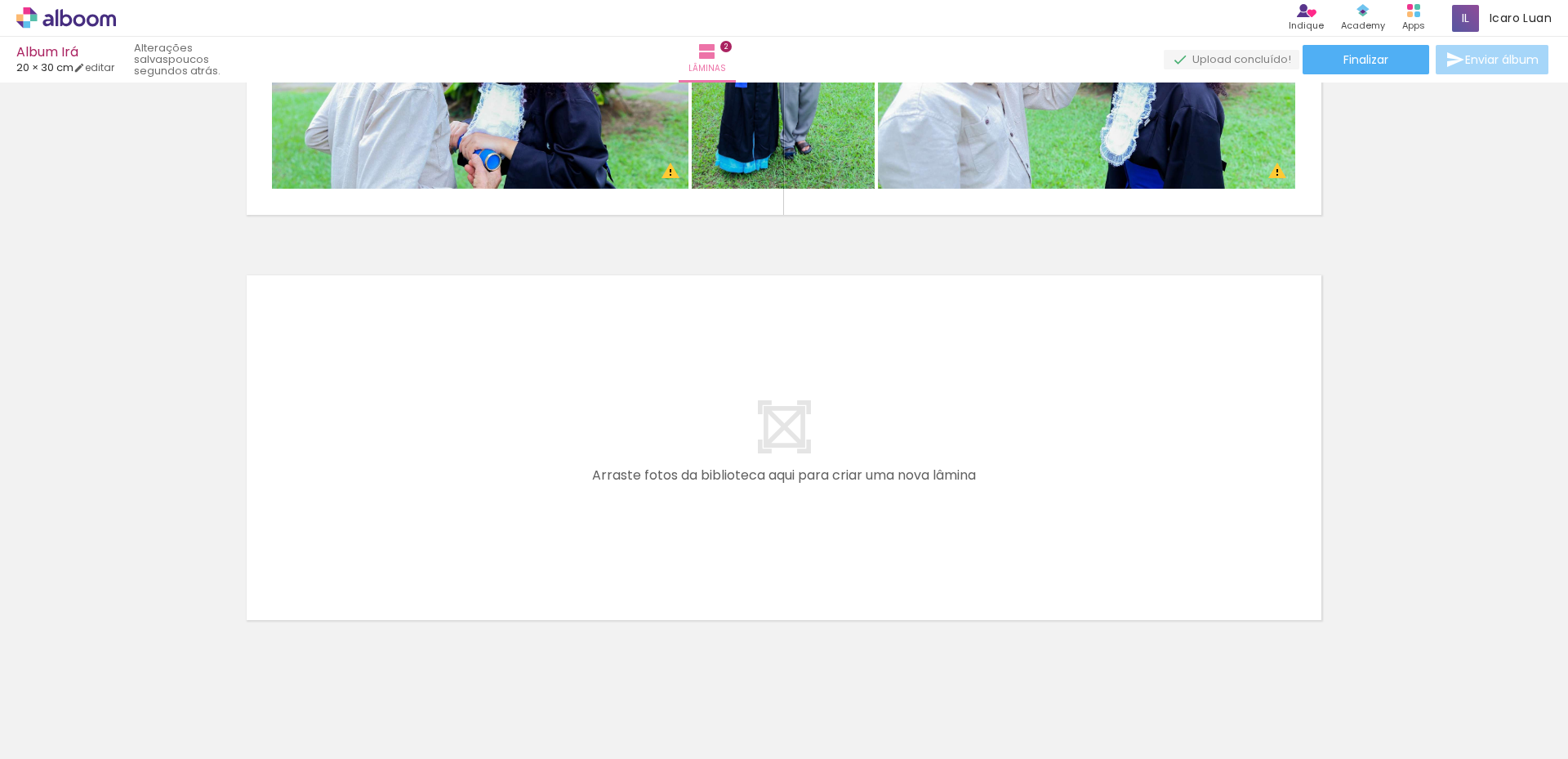
scroll to position [0, 0]
drag, startPoint x: 550, startPoint y: 730, endPoint x: 522, endPoint y: 536, distance: 196.0
click at [522, 536] on quentale-workspace at bounding box center [784, 379] width 1568 height 759
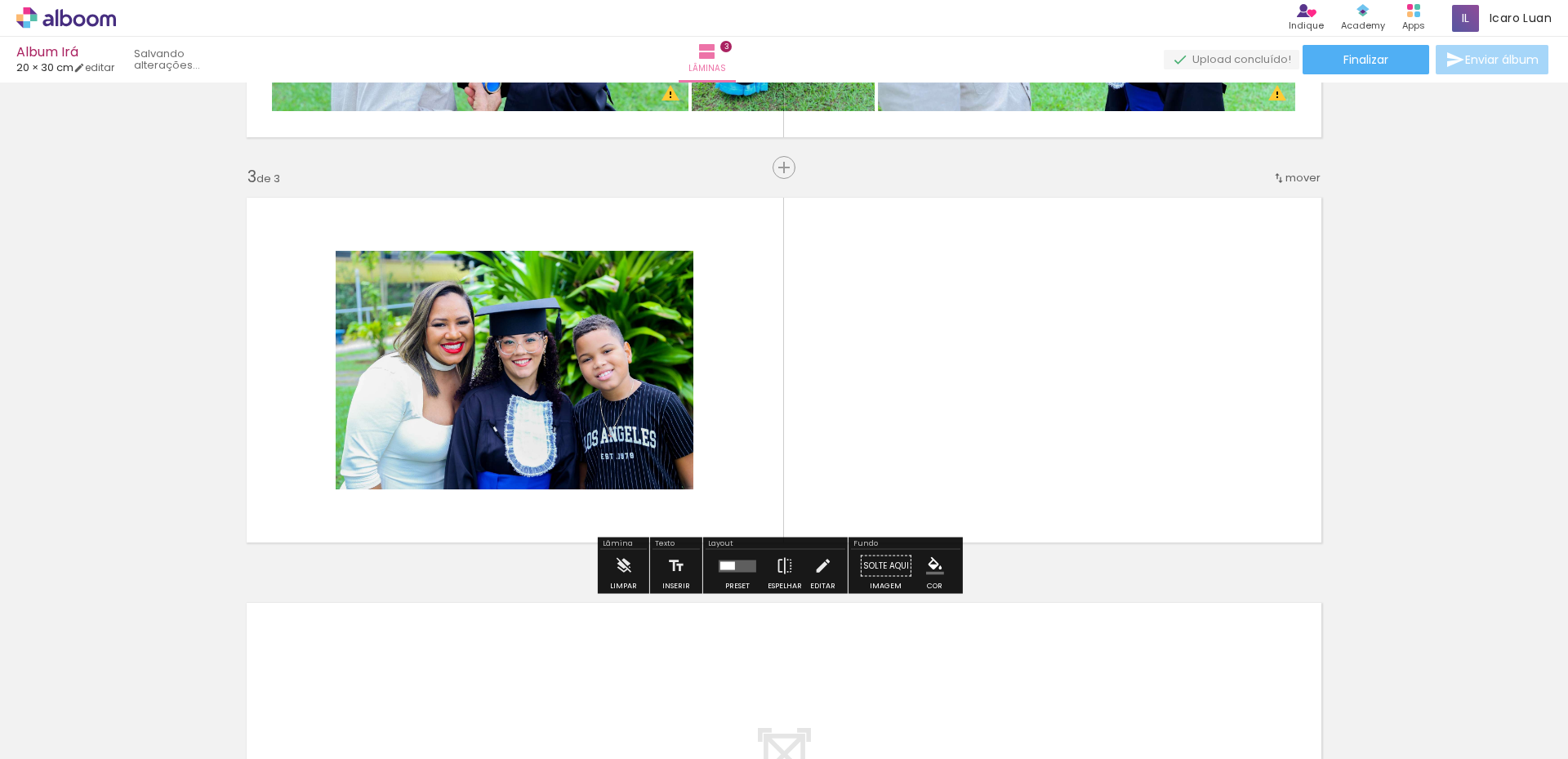
scroll to position [753, 0]
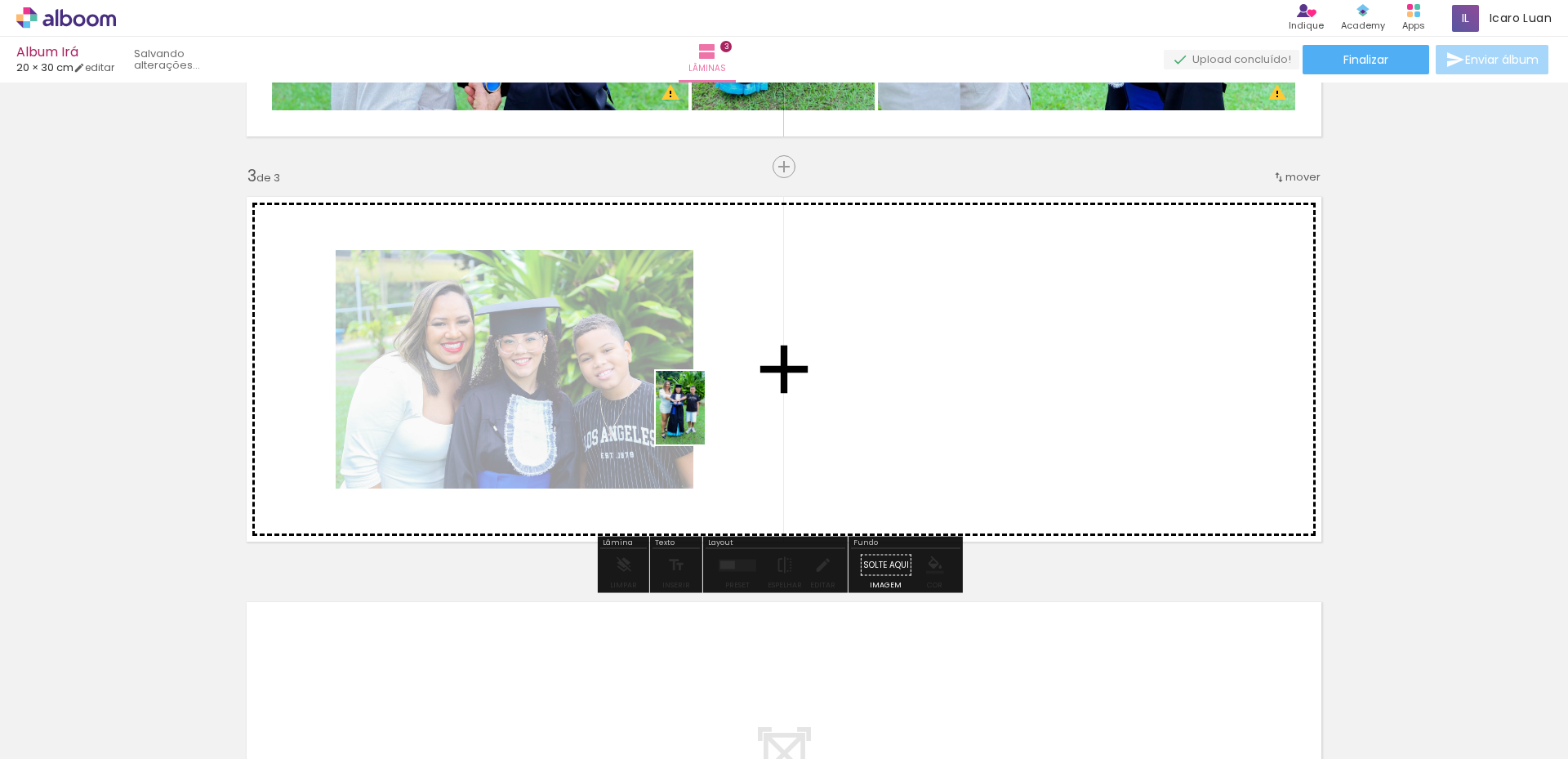
drag, startPoint x: 171, startPoint y: 713, endPoint x: 704, endPoint y: 420, distance: 608.2
click at [704, 420] on quentale-workspace at bounding box center [784, 379] width 1568 height 759
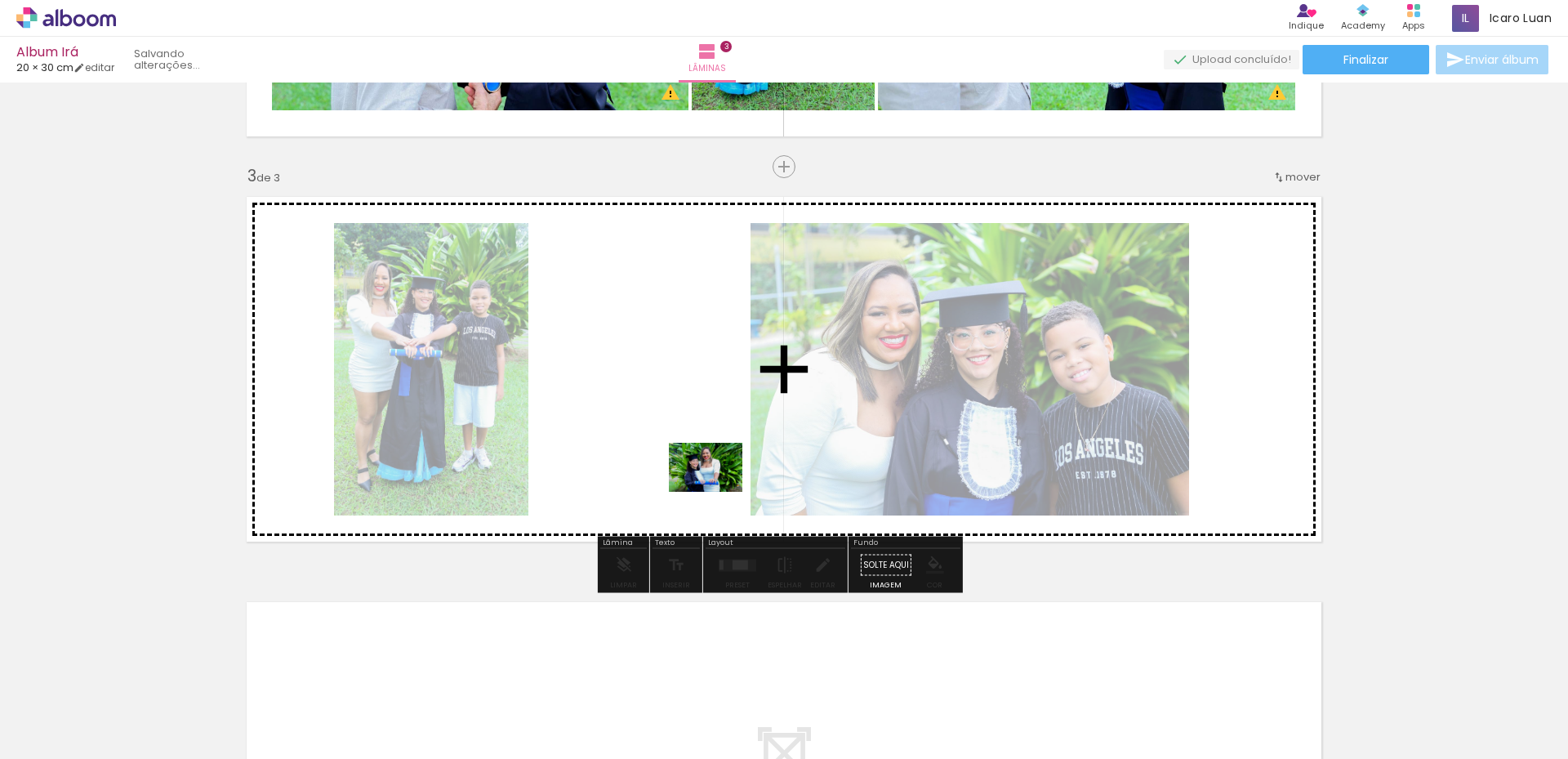
drag, startPoint x: 1085, startPoint y: 723, endPoint x: 660, endPoint y: 476, distance: 491.6
click at [653, 449] on quentale-workspace at bounding box center [784, 379] width 1568 height 759
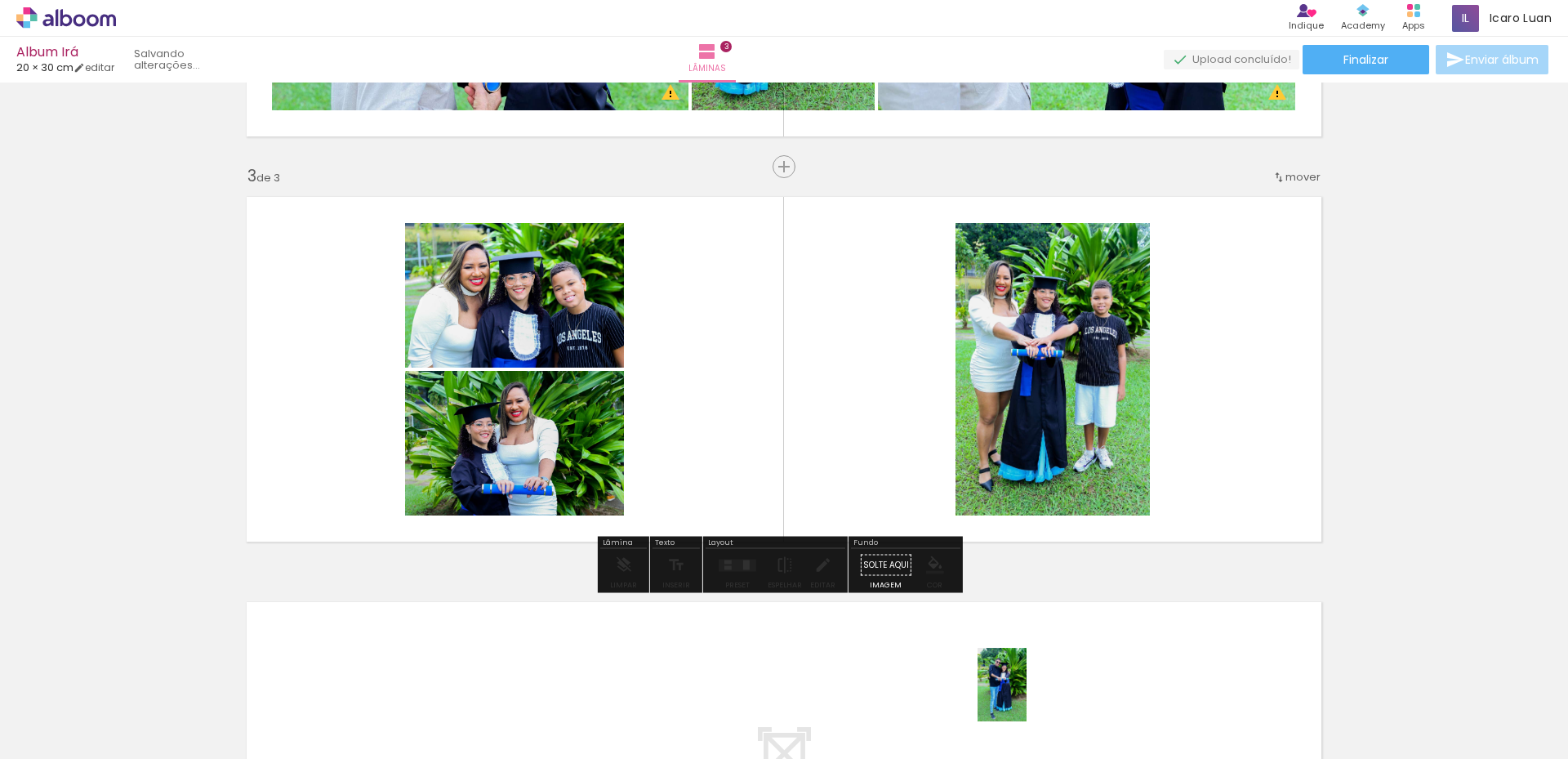
drag, startPoint x: 996, startPoint y: 717, endPoint x: 1021, endPoint y: 708, distance: 26.6
click at [1013, 708] on div at bounding box center [986, 704] width 54 height 81
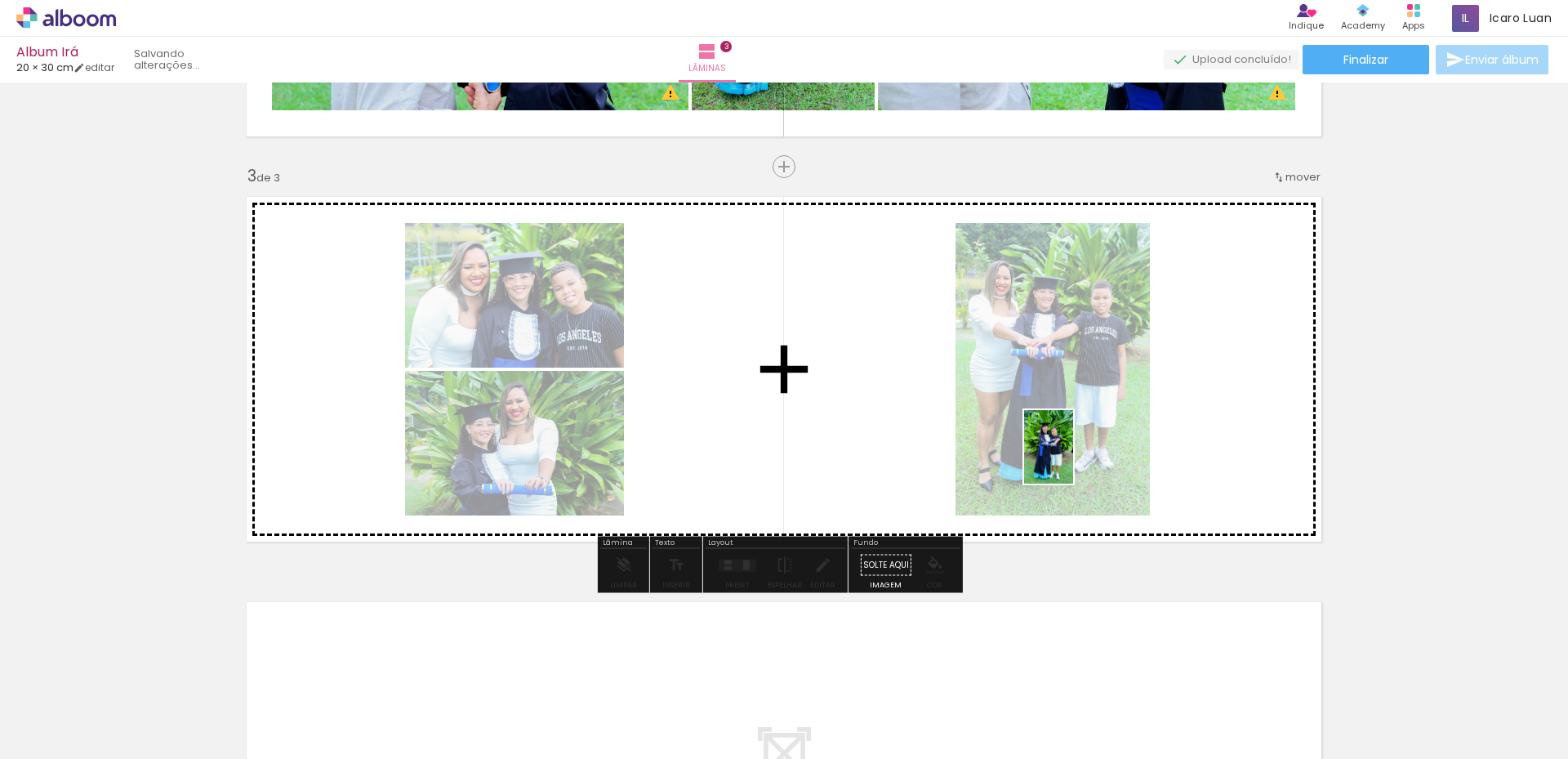
drag, startPoint x: 1253, startPoint y: 703, endPoint x: 1073, endPoint y: 459, distance: 303.2
click at [1073, 459] on quentale-workspace at bounding box center [784, 379] width 1568 height 759
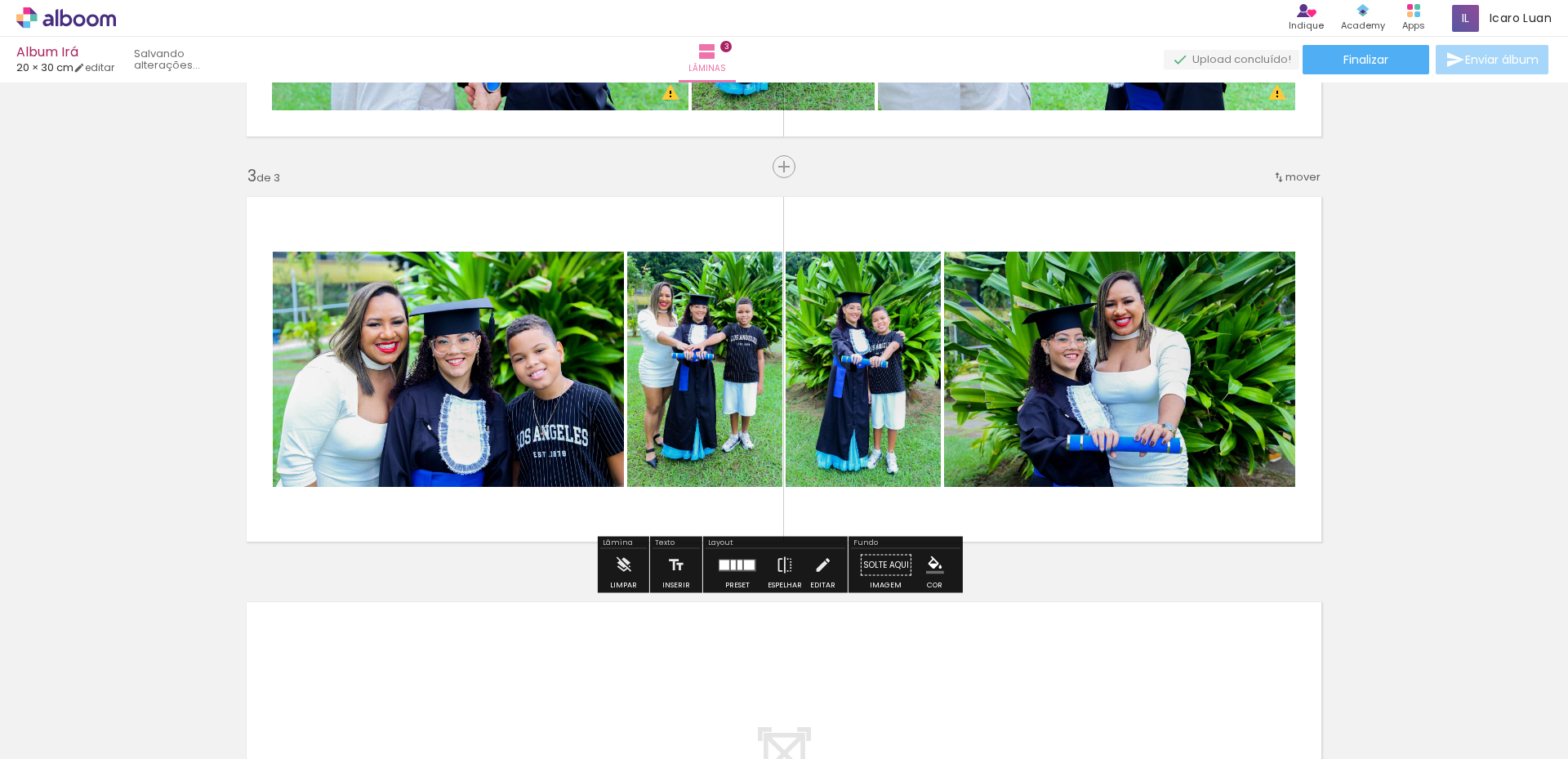
click at [1333, 330] on div "Inserir lâmina 1 de 3 Inserir lâmina 2 de 3 Inserir lâmina 3 de 3 O Designbox p…" at bounding box center [784, 145] width 1568 height 1621
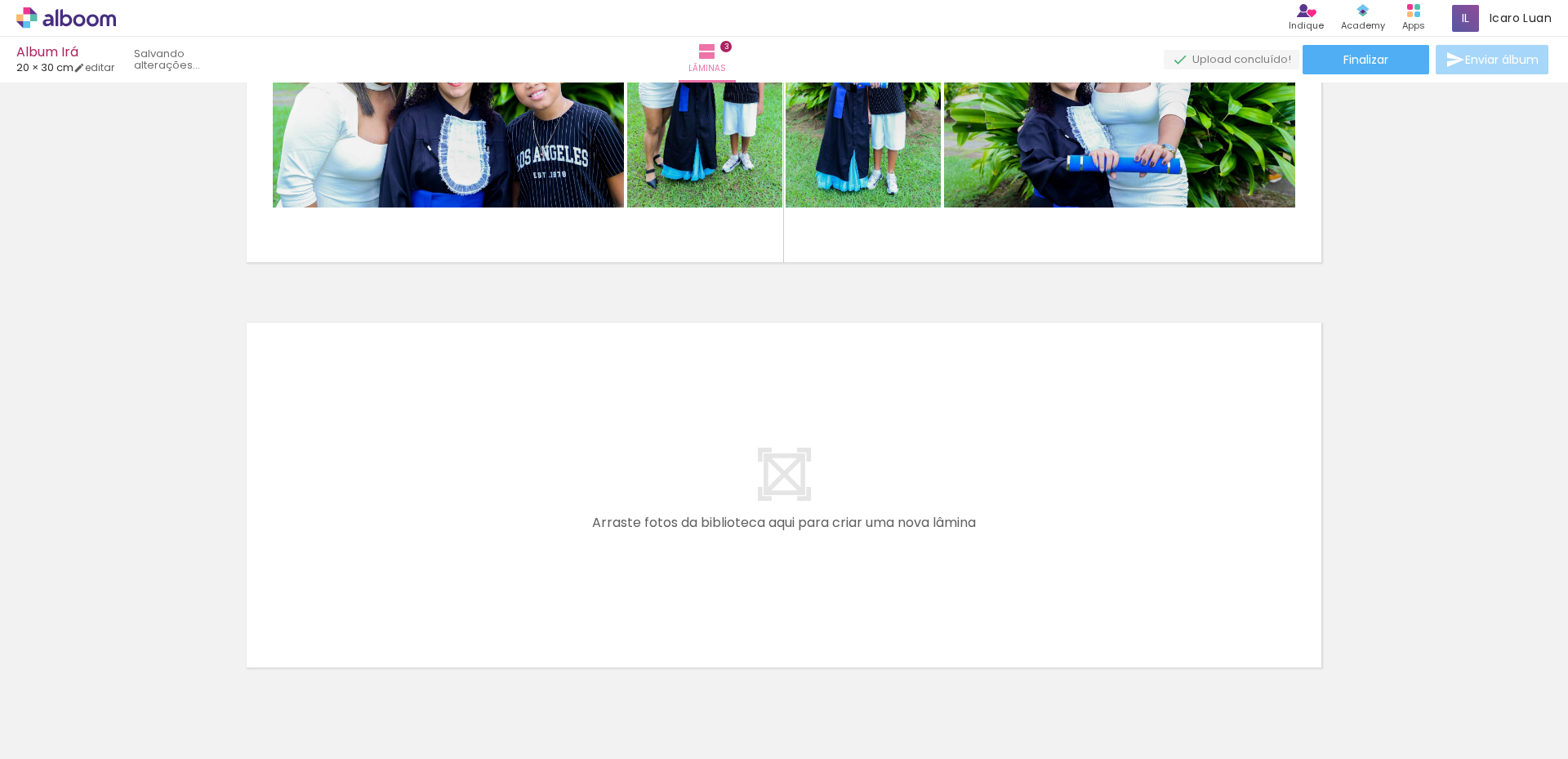
scroll to position [1080, 0]
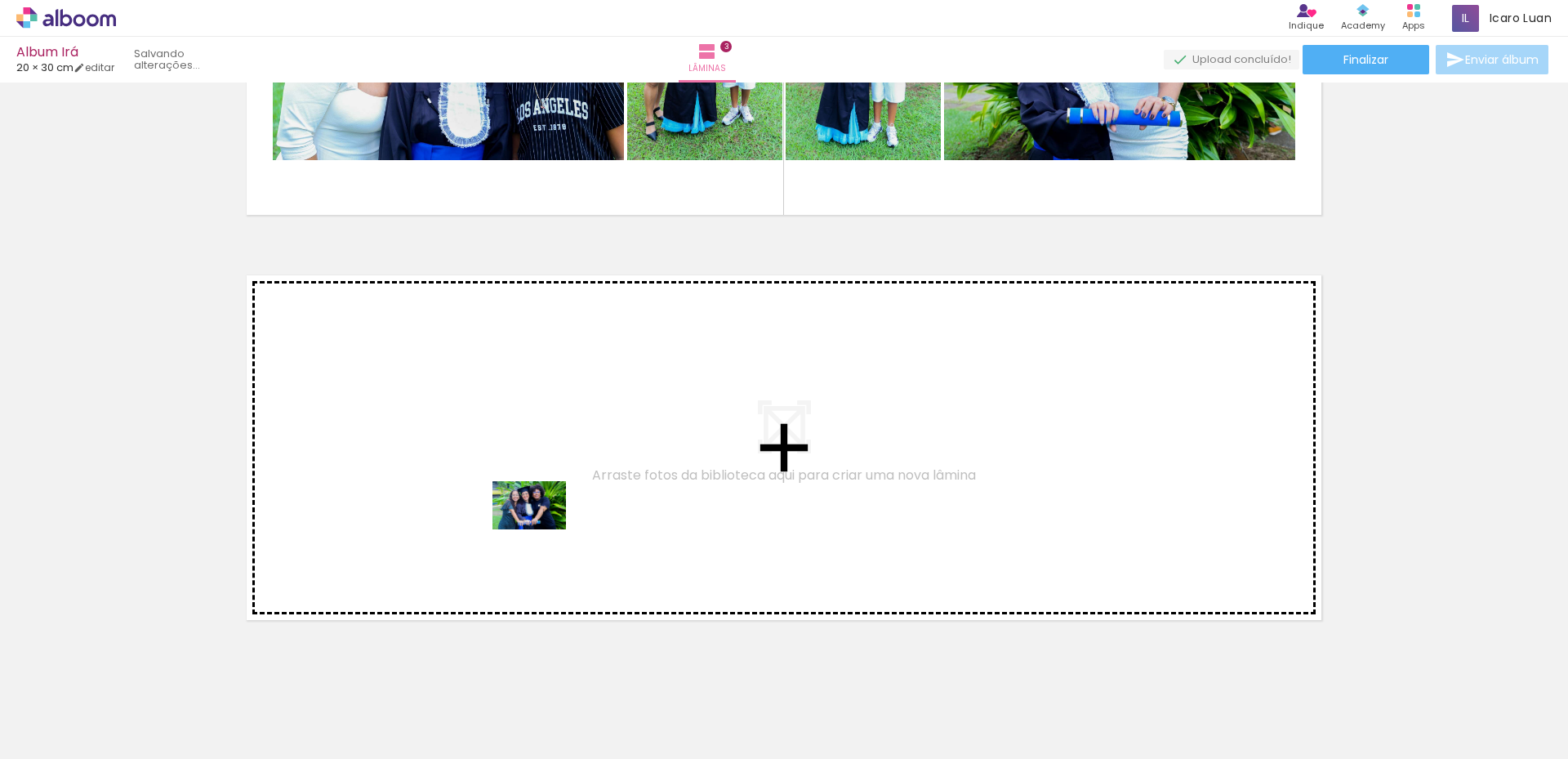
drag, startPoint x: 899, startPoint y: 715, endPoint x: 535, endPoint y: 516, distance: 414.8
click at [535, 516] on quentale-workspace at bounding box center [784, 379] width 1568 height 759
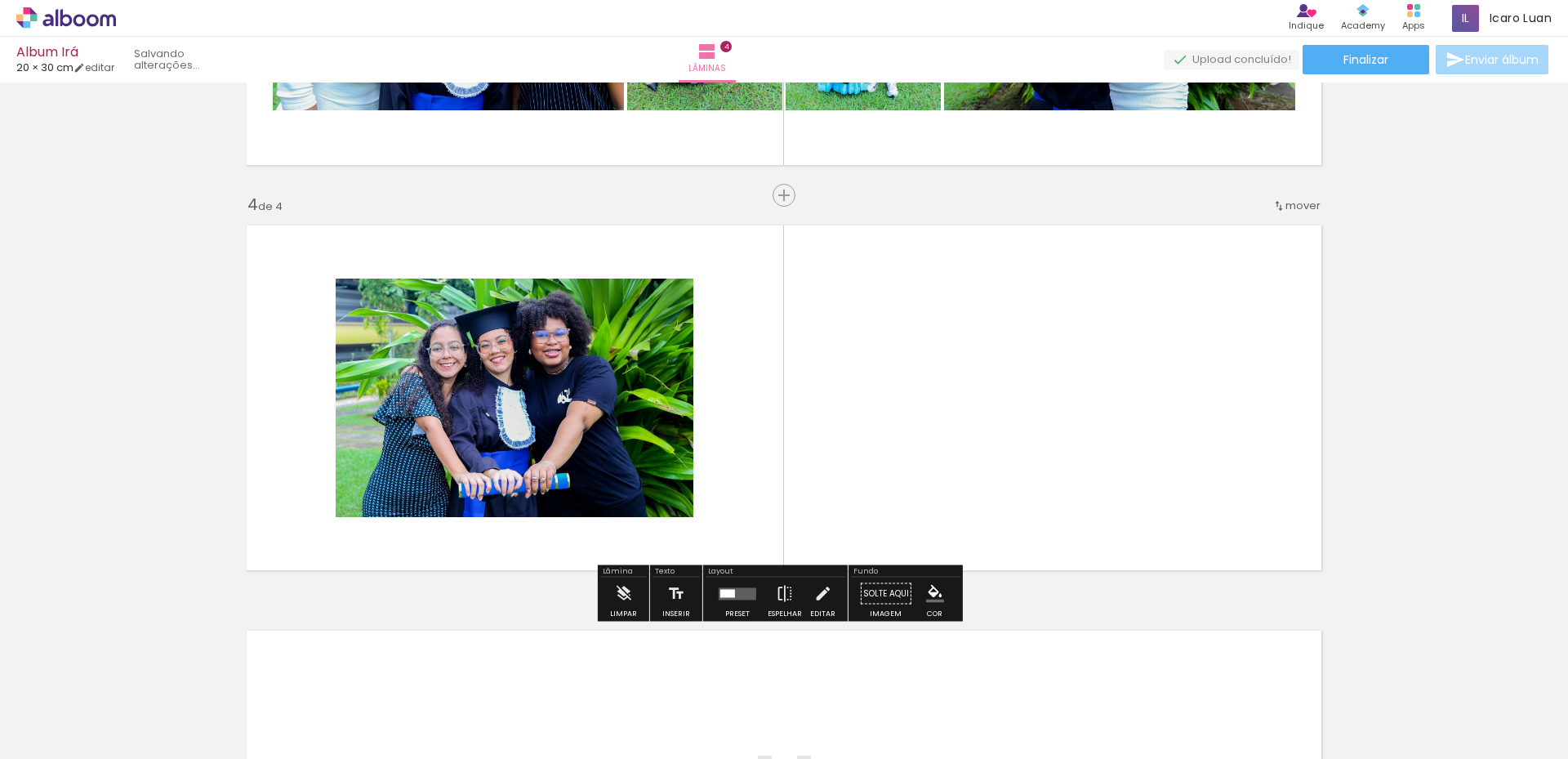
scroll to position [1158, 0]
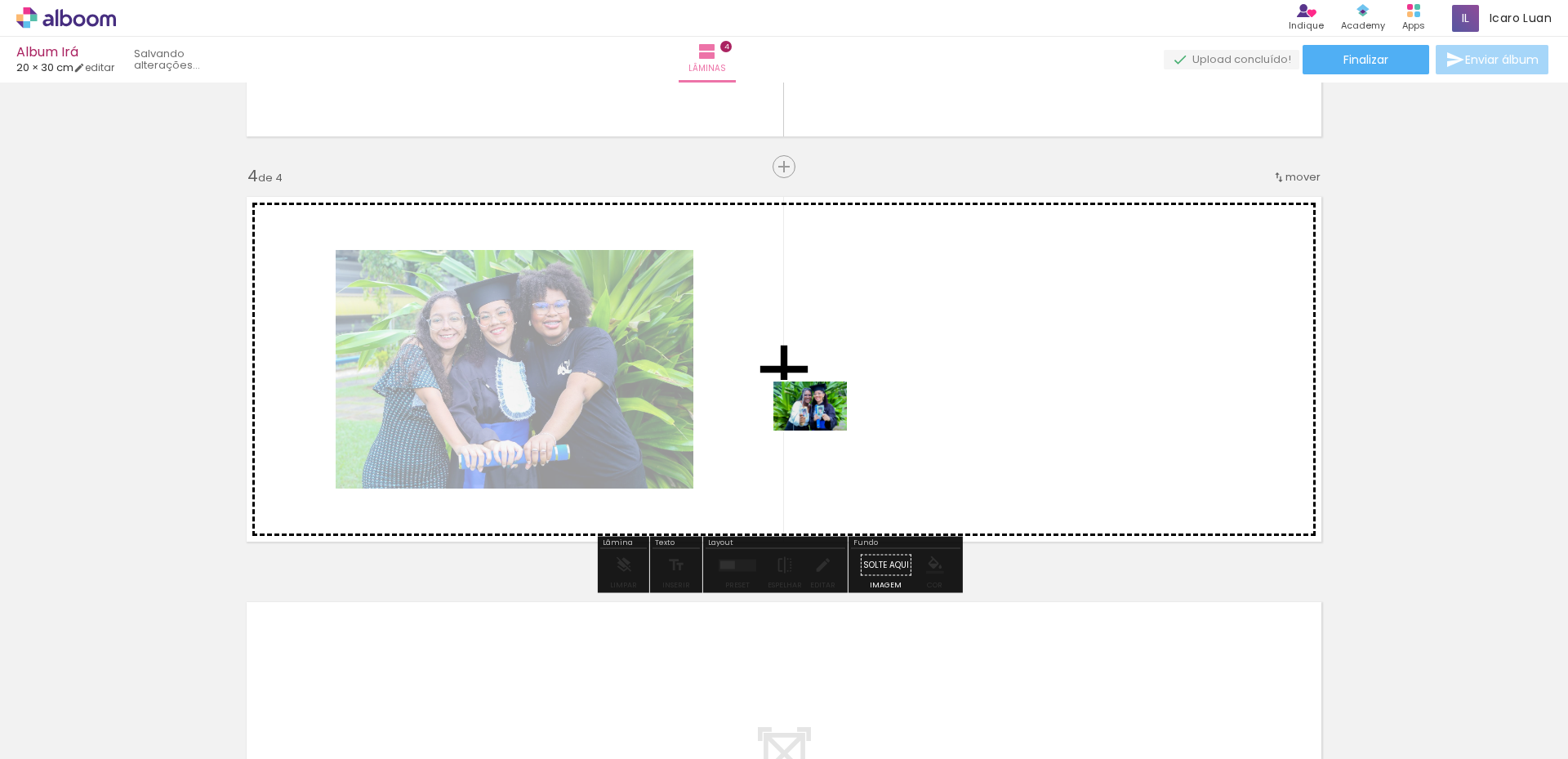
drag, startPoint x: 725, startPoint y: 726, endPoint x: 827, endPoint y: 416, distance: 326.3
click at [827, 416] on quentale-workspace at bounding box center [784, 379] width 1568 height 759
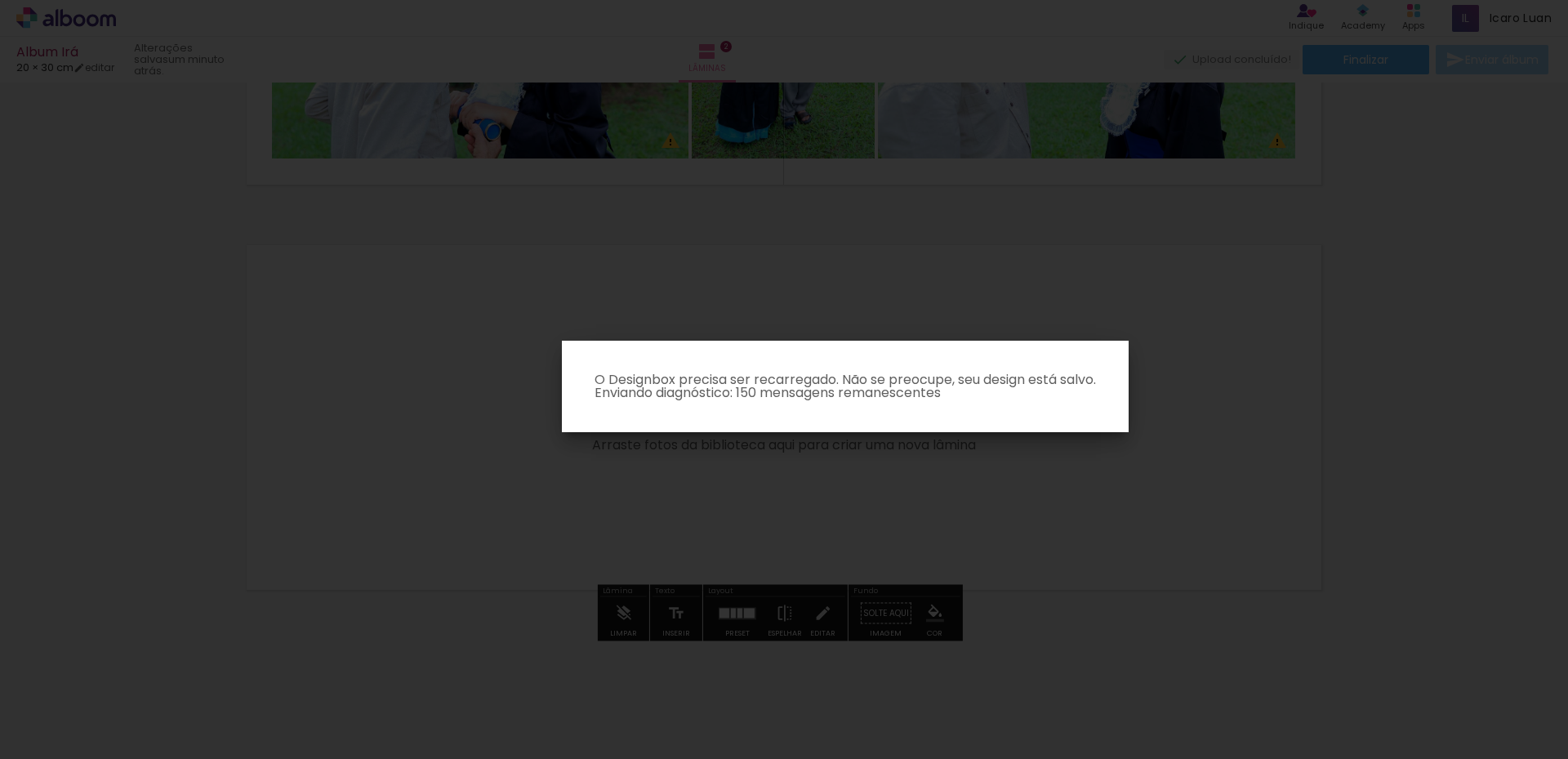
scroll to position [704, 0]
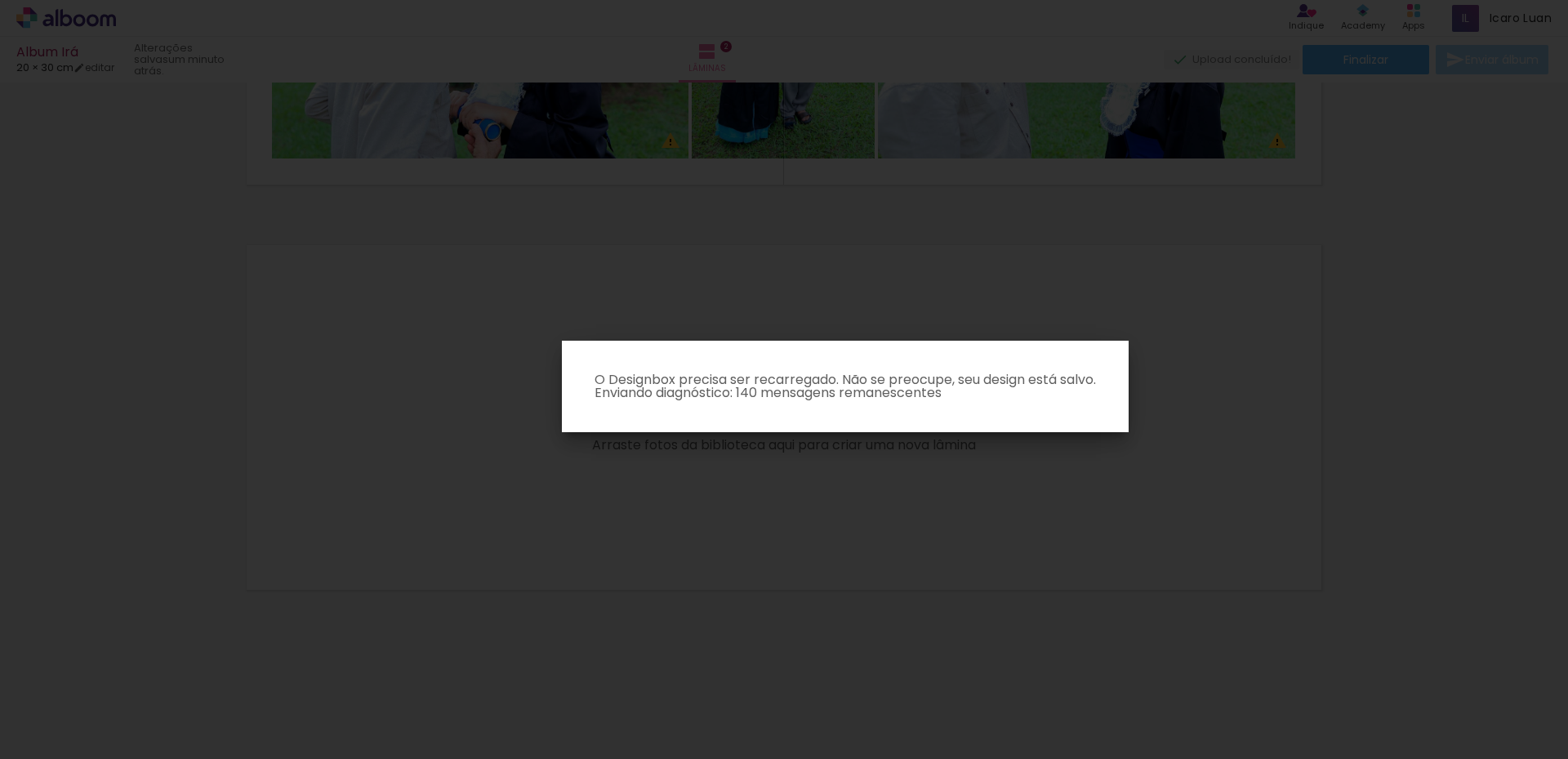
click at [640, 422] on iron-overlay-backdrop at bounding box center [784, 379] width 1568 height 759
